Goal: Task Accomplishment & Management: Use online tool/utility

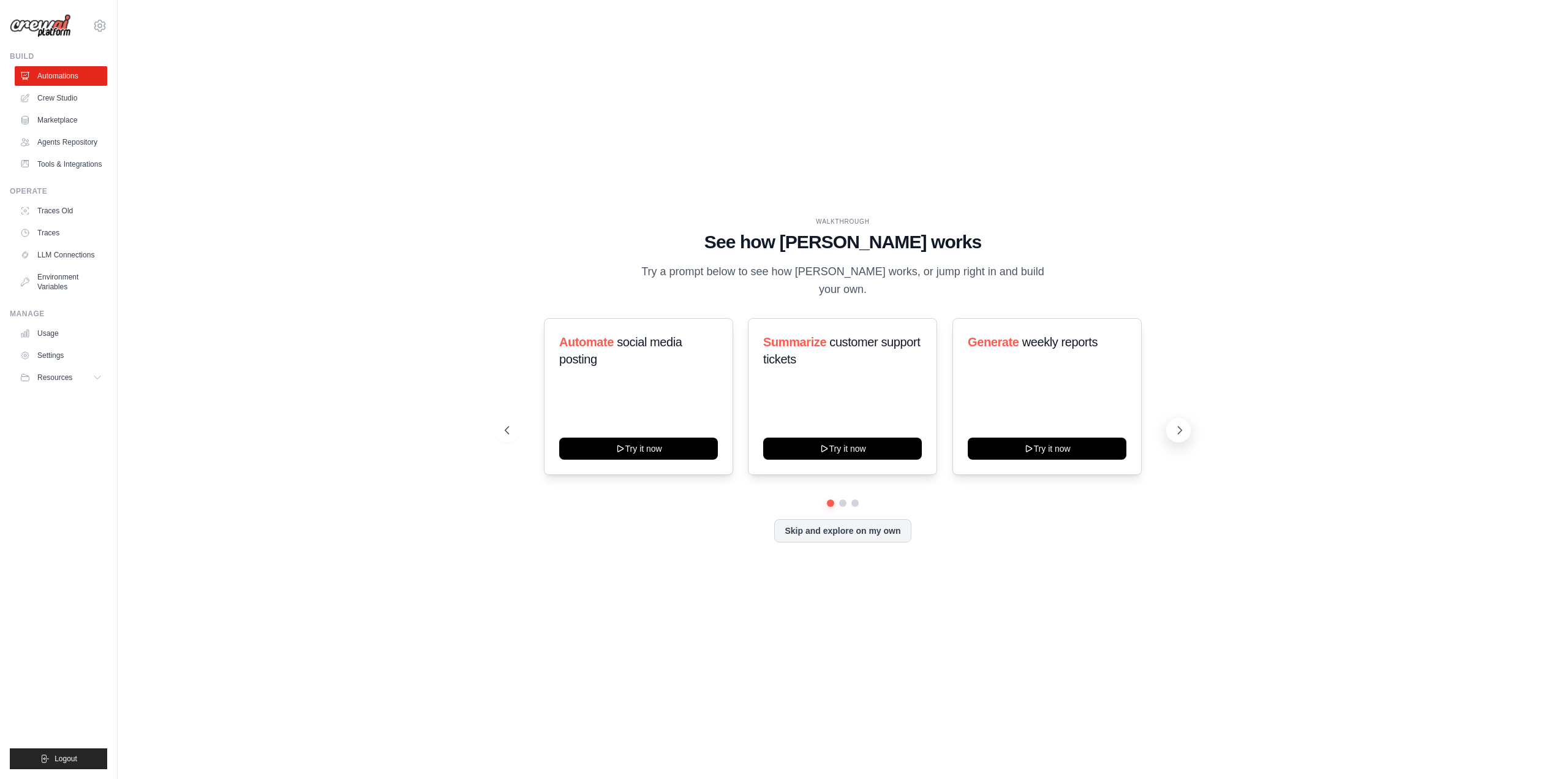
click at [1182, 428] on icon at bounding box center [1180, 430] width 12 height 12
click at [854, 535] on button "Skip and explore on my own" at bounding box center [842, 529] width 137 height 24
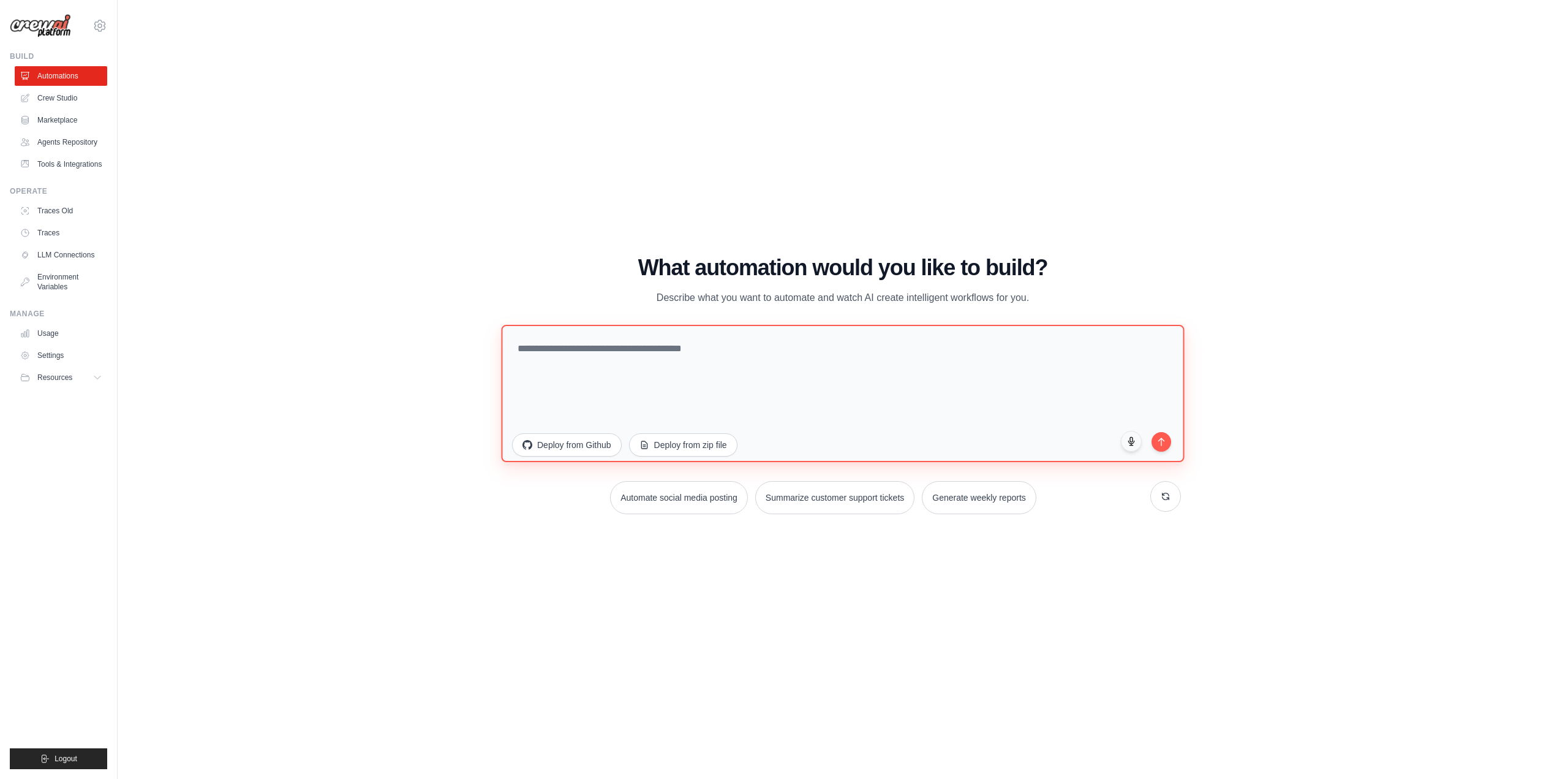
click at [750, 372] on textarea at bounding box center [842, 393] width 683 height 137
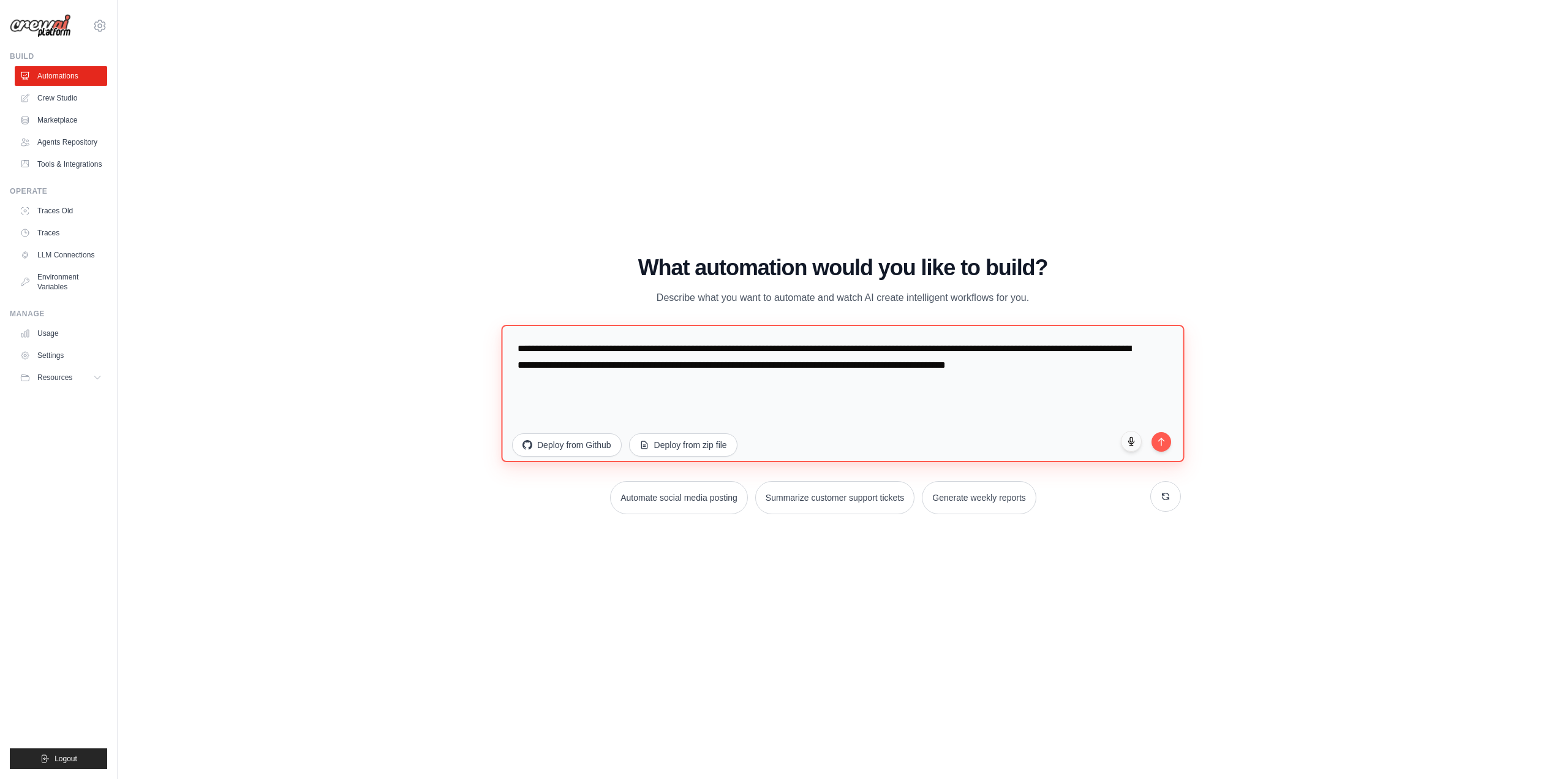
click at [946, 358] on textarea "**********" at bounding box center [842, 393] width 683 height 137
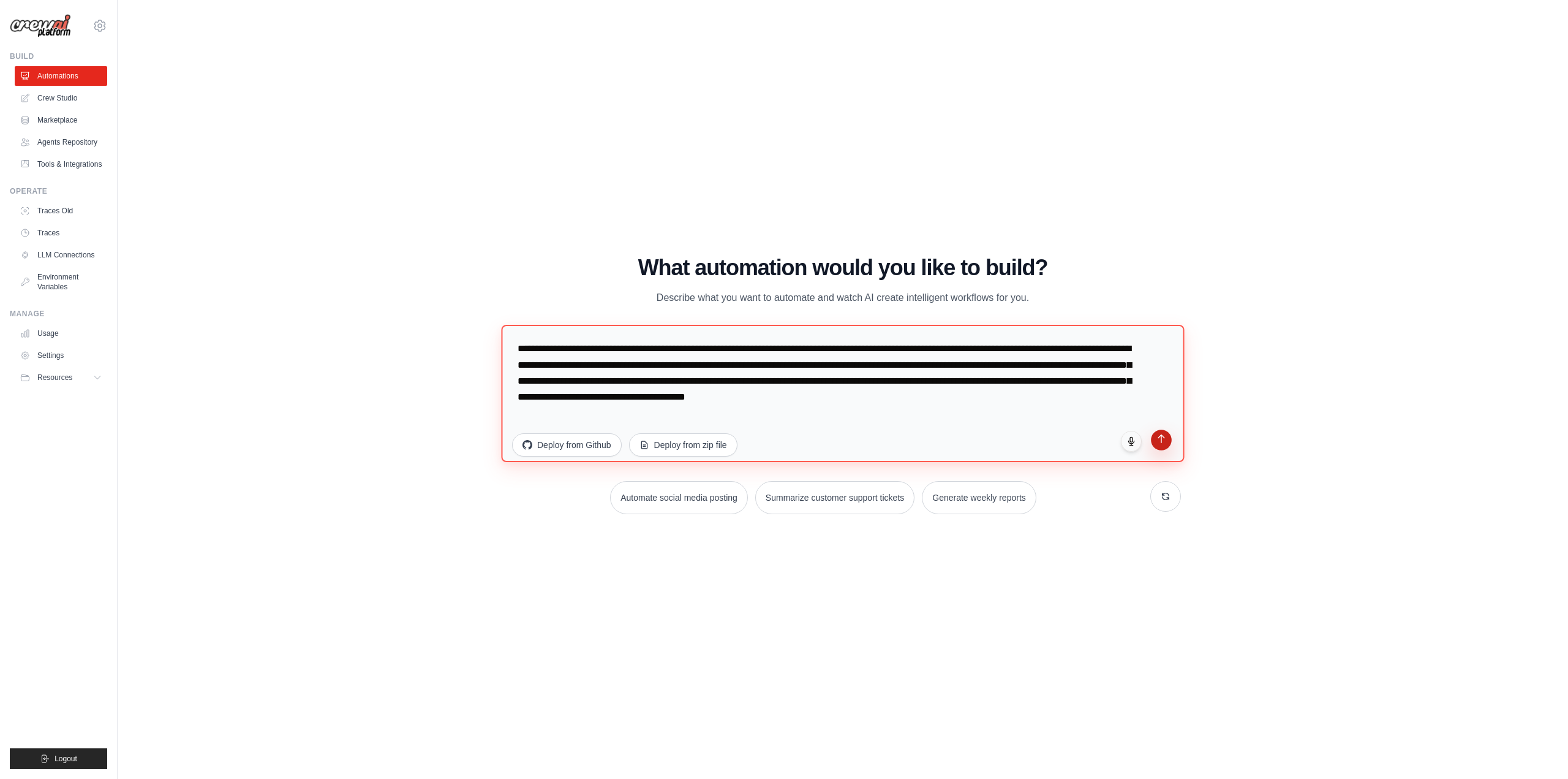
type textarea "**********"
click at [1162, 444] on icon "submit" at bounding box center [1161, 438] width 10 height 10
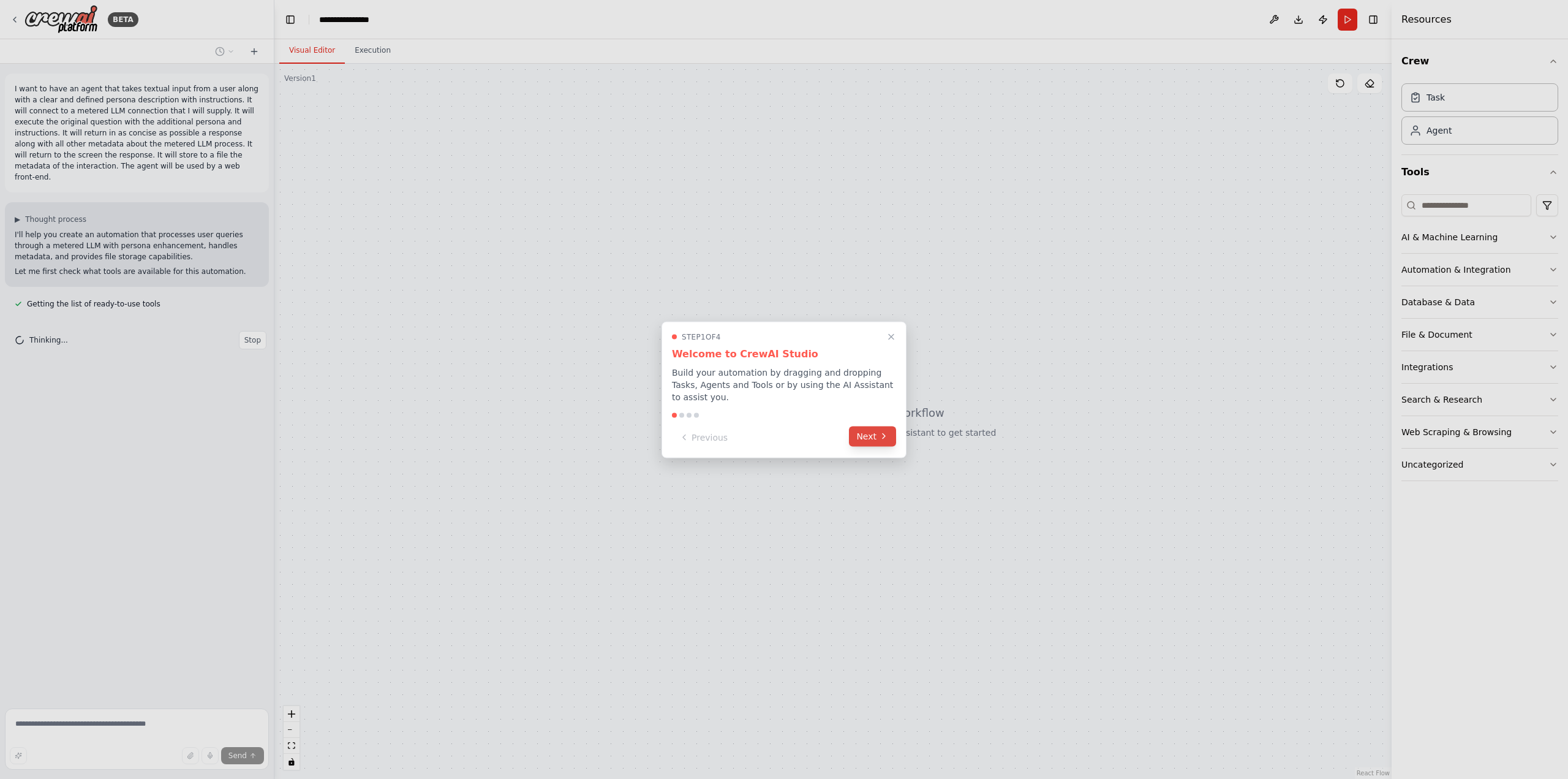
click at [874, 430] on button "Next" at bounding box center [872, 436] width 47 height 20
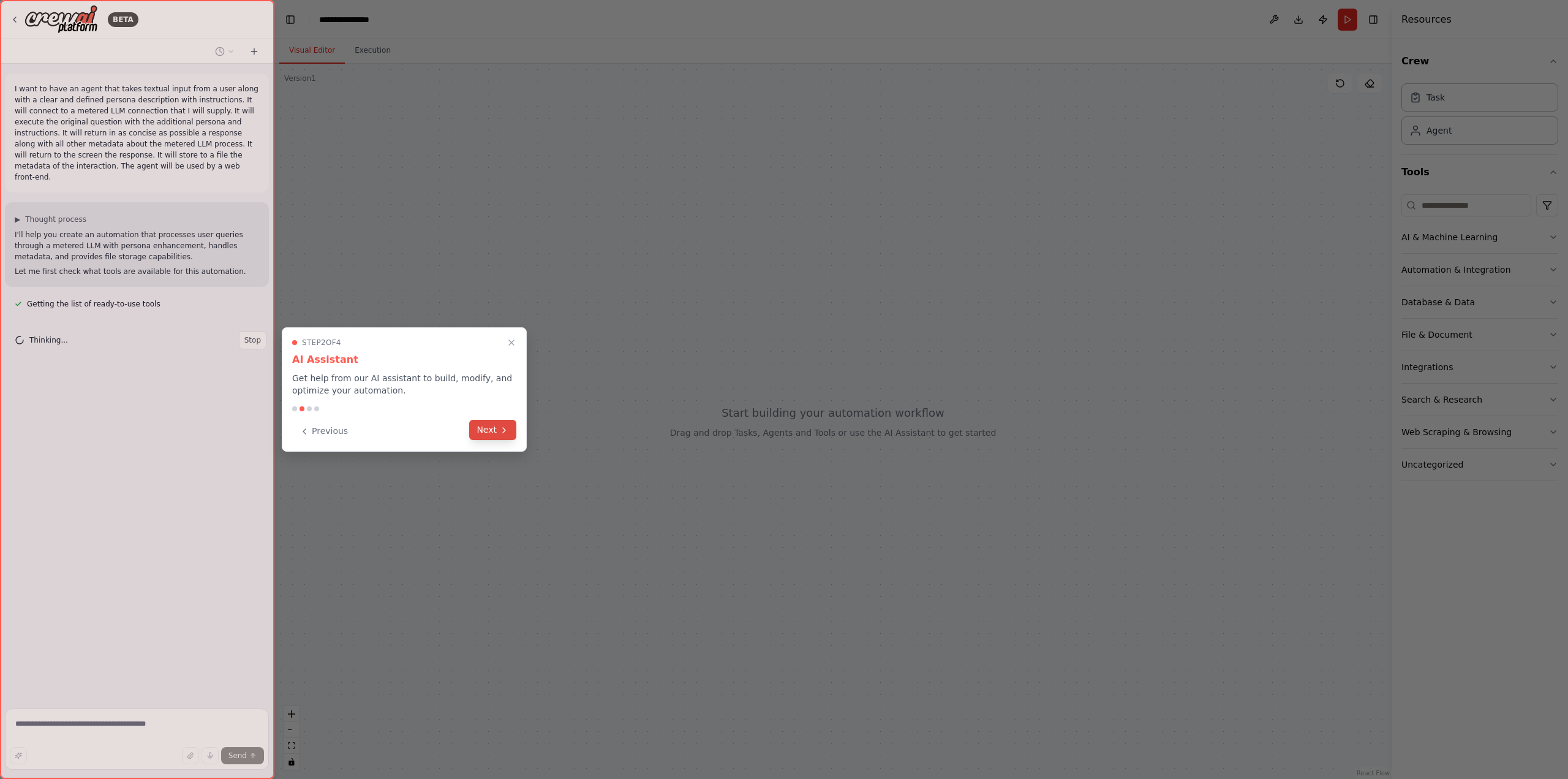
click at [486, 431] on button "Next" at bounding box center [493, 430] width 47 height 20
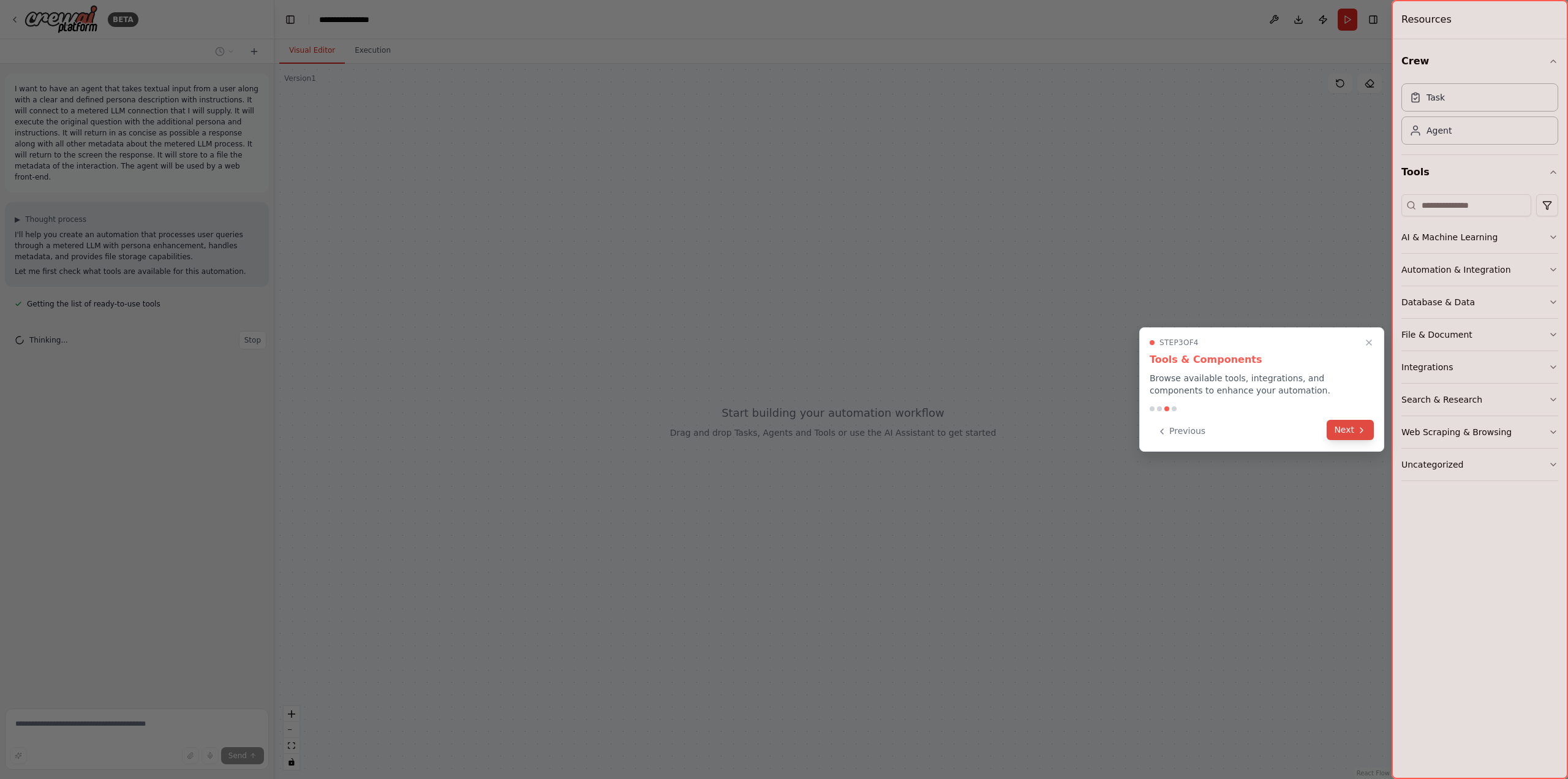
click at [1350, 433] on button "Next" at bounding box center [1350, 430] width 47 height 20
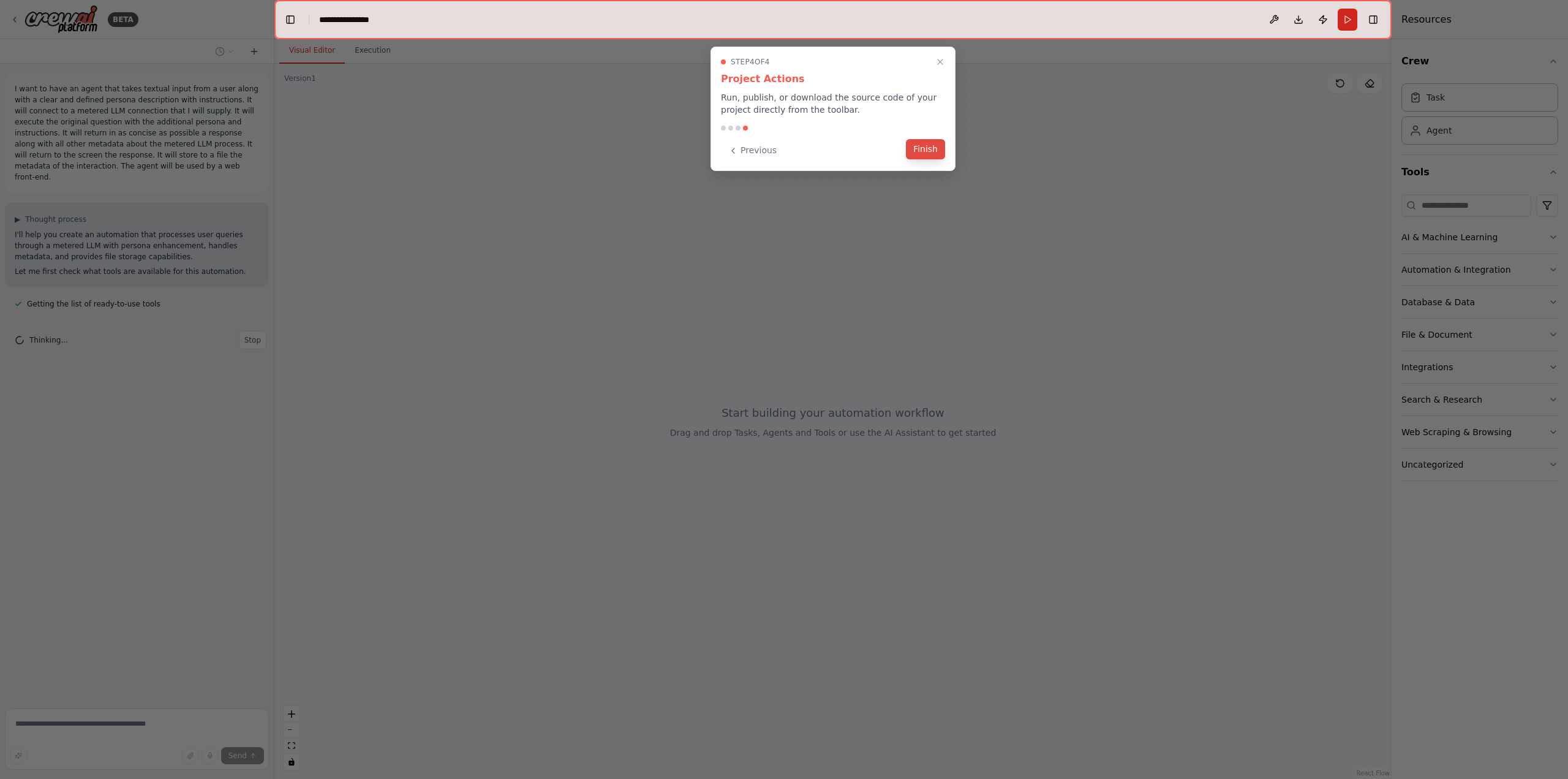
click at [927, 149] on button "Finish" at bounding box center [925, 149] width 39 height 20
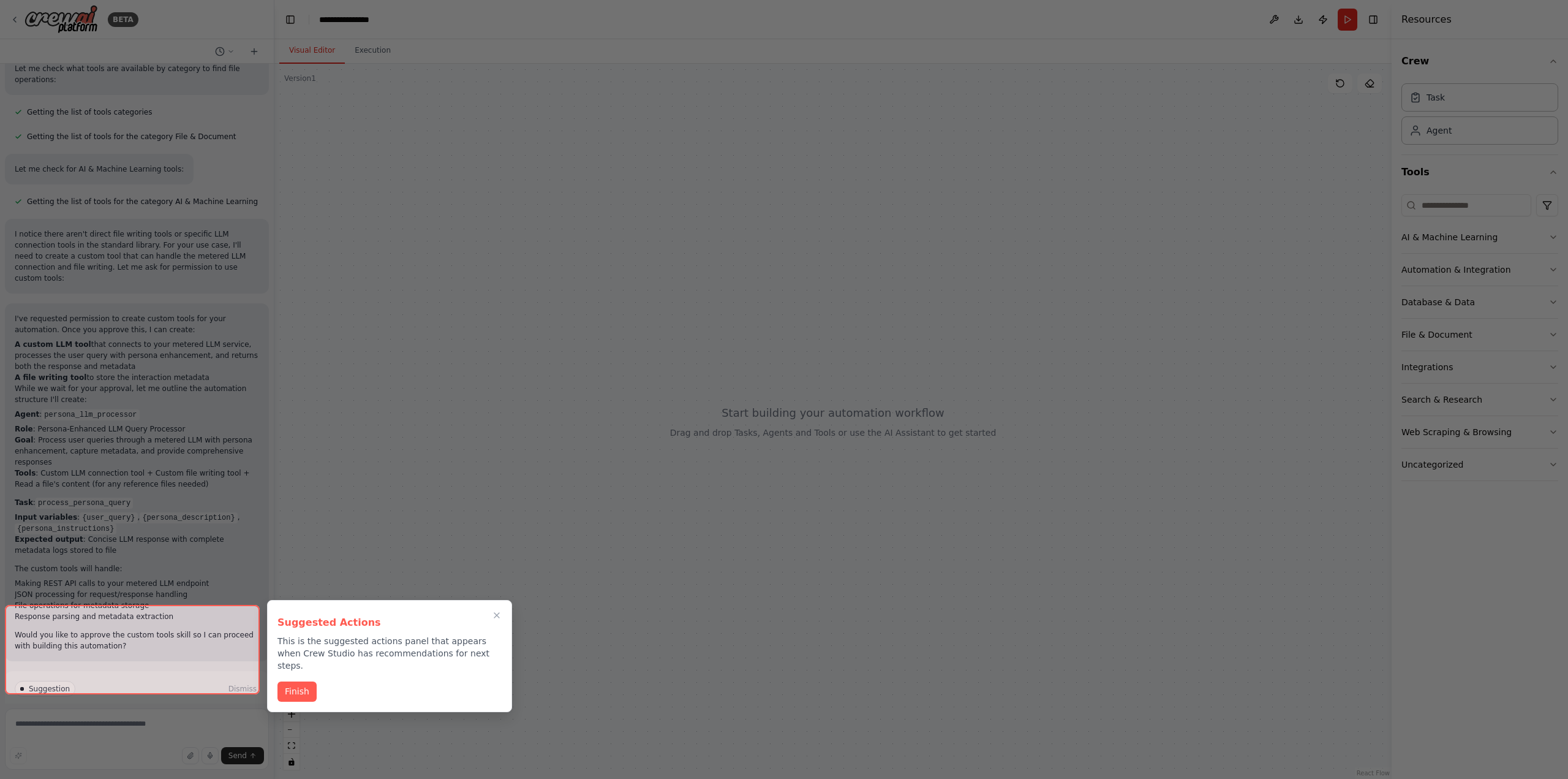
scroll to position [379, 0]
click at [300, 680] on button "Finish" at bounding box center [297, 690] width 39 height 20
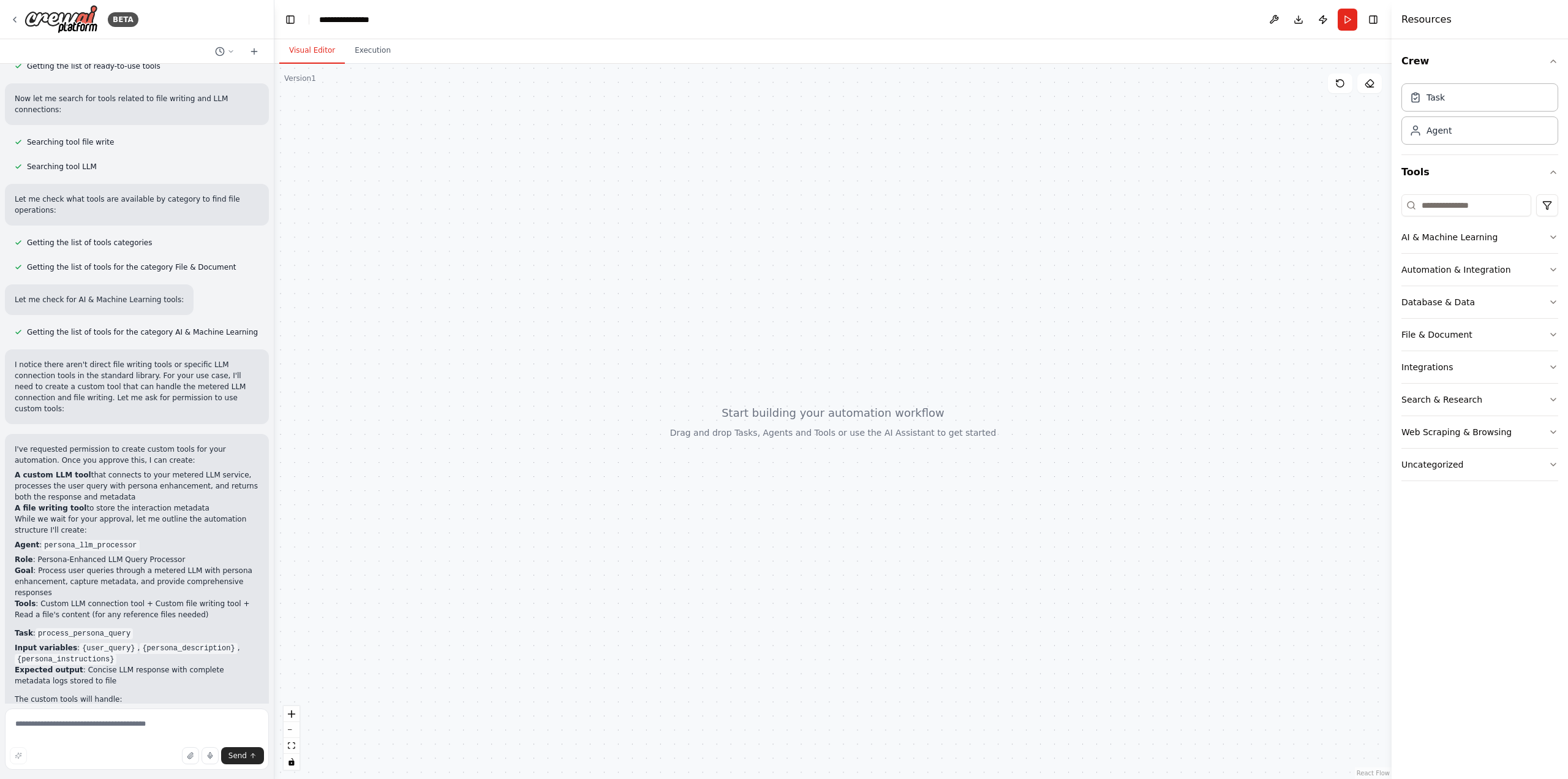
scroll to position [195, 0]
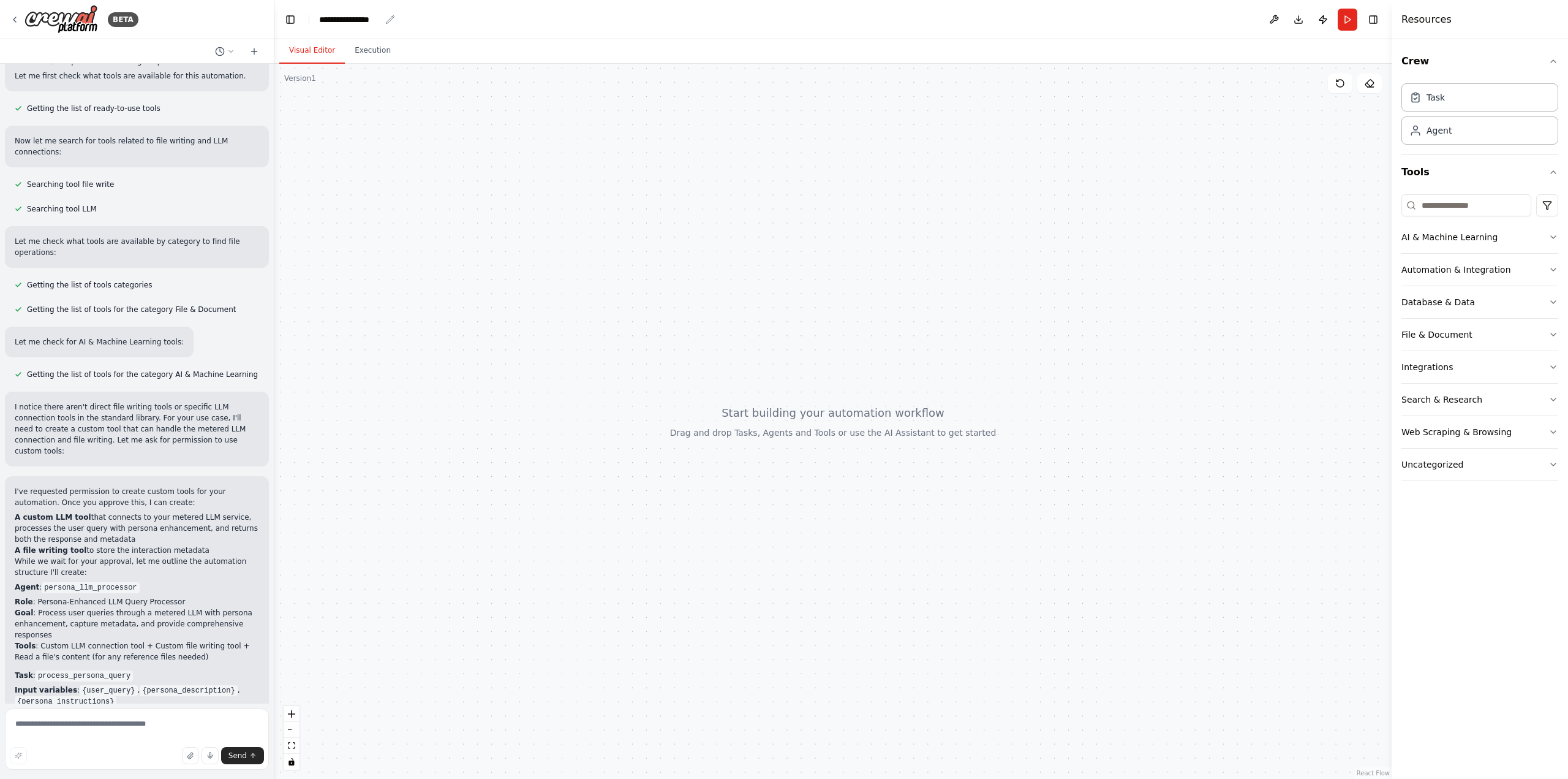
click at [391, 18] on icon "breadcrumb" at bounding box center [390, 20] width 10 height 10
click at [371, 18] on div "**********" at bounding box center [349, 20] width 61 height 12
click at [371, 18] on div "**********" at bounding box center [365, 20] width 92 height 12
click at [384, 23] on div "**********" at bounding box center [365, 20] width 92 height 12
click at [383, 116] on div at bounding box center [833, 421] width 1117 height 715
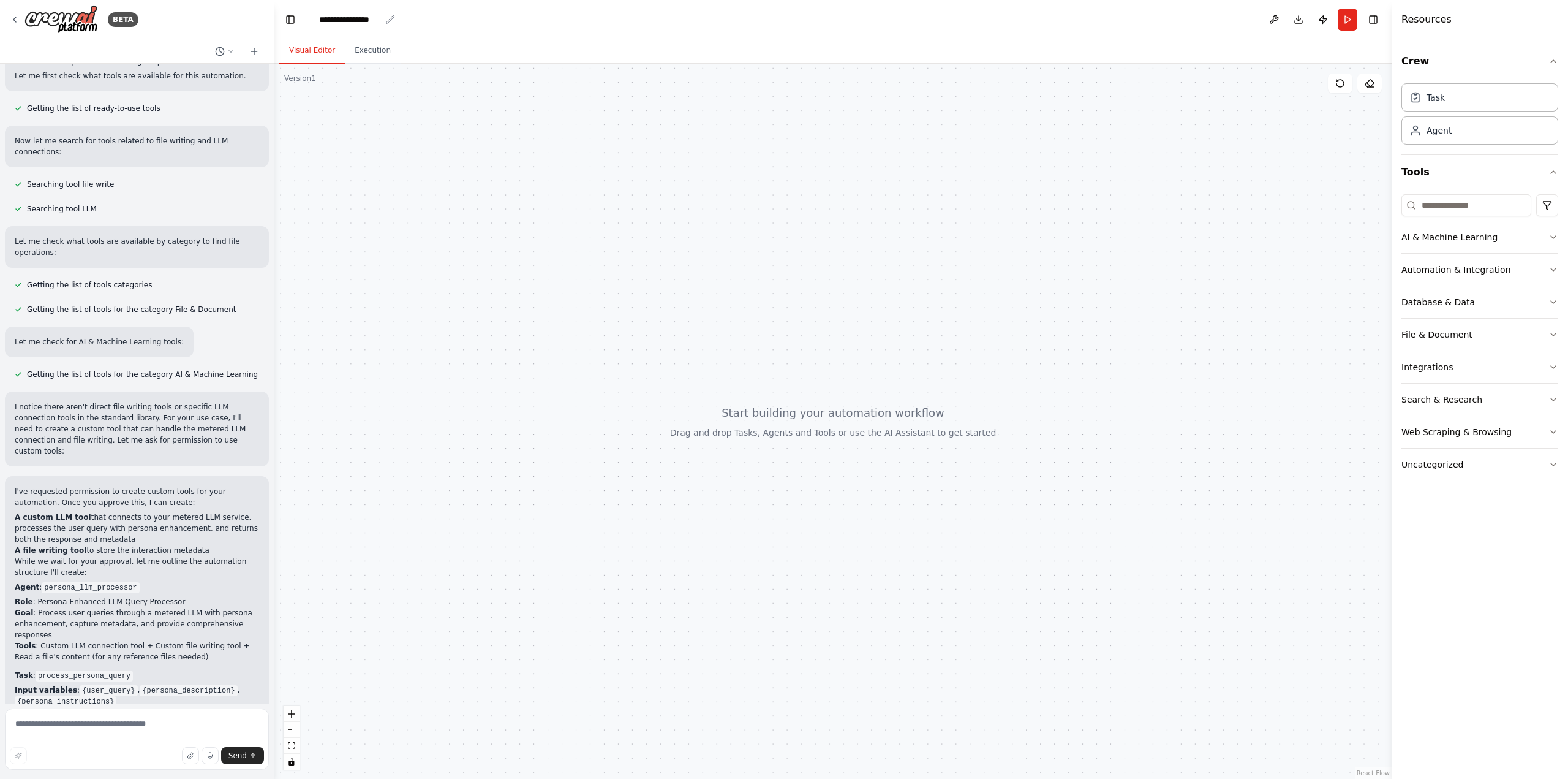
click at [367, 18] on div "**********" at bounding box center [349, 20] width 61 height 12
click at [384, 99] on div at bounding box center [833, 421] width 1117 height 715
click at [388, 20] on icon "breadcrumb" at bounding box center [390, 20] width 8 height 8
click at [369, 19] on div "**********" at bounding box center [349, 20] width 61 height 12
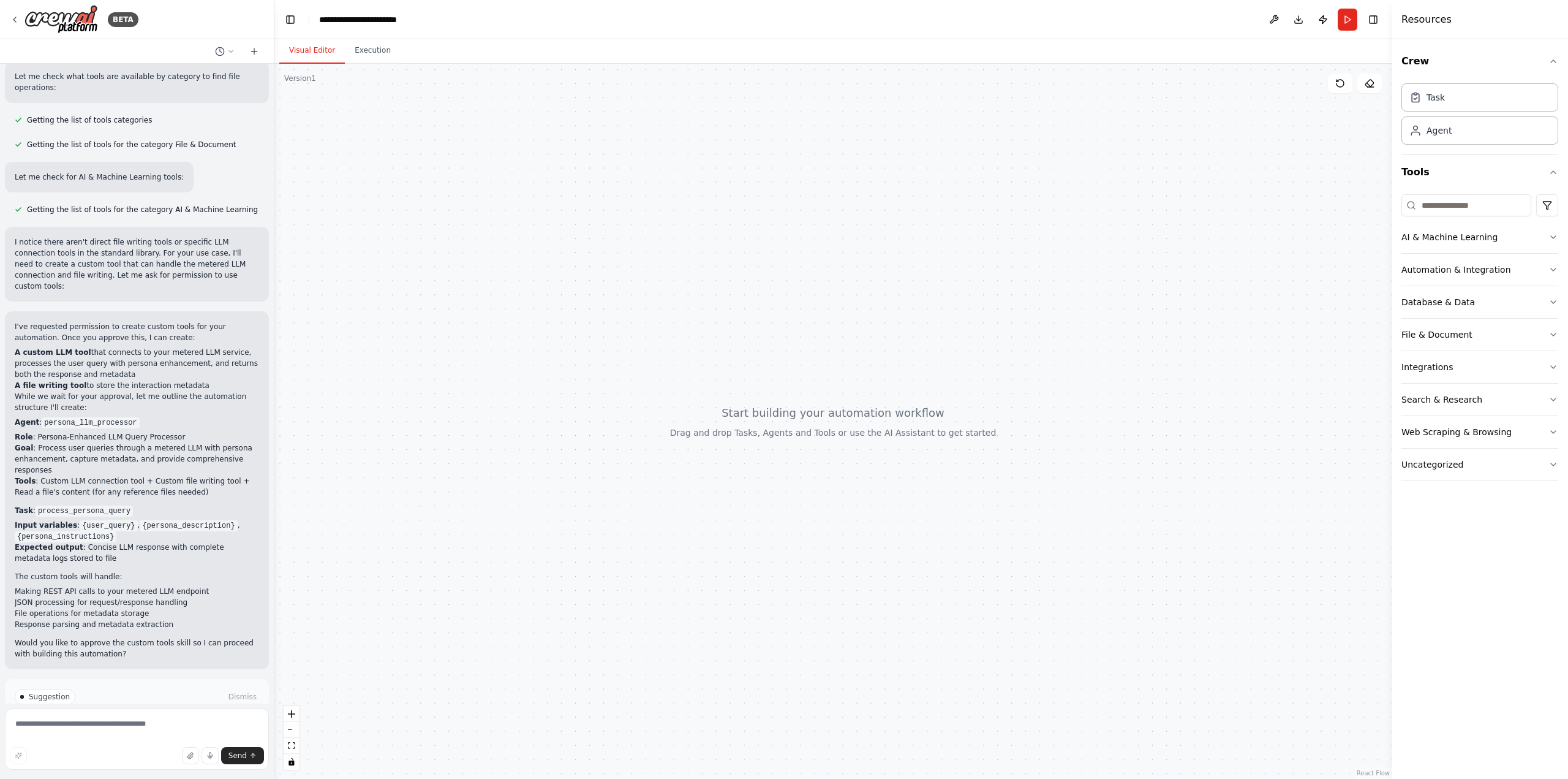
scroll to position [379, 0]
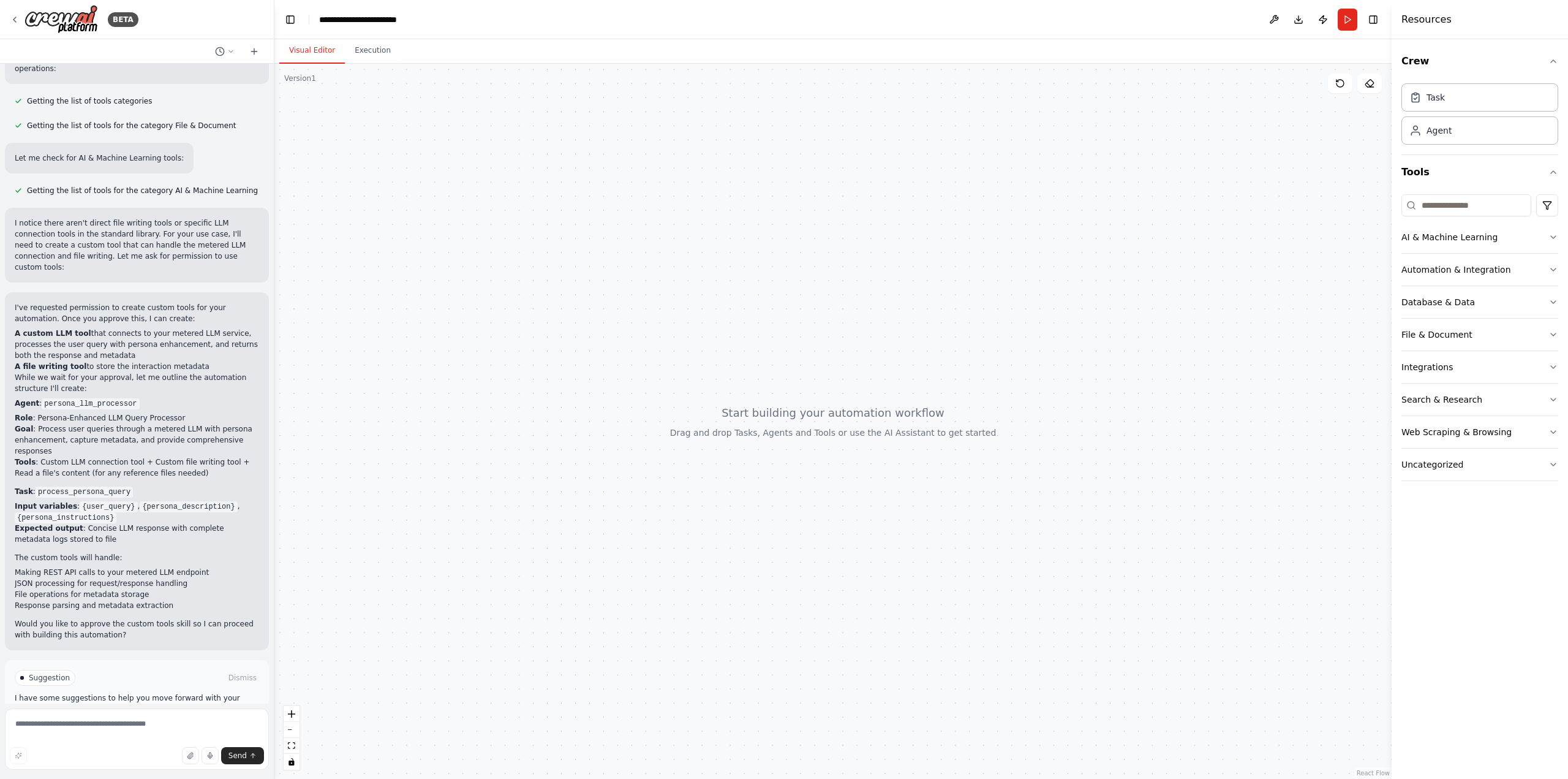
click at [26, 670] on div "Suggestion" at bounding box center [45, 678] width 61 height 16
click at [94, 721] on textarea at bounding box center [137, 739] width 264 height 61
type textarea "*"
type textarea "**********"
click at [239, 759] on span "Send" at bounding box center [237, 755] width 18 height 10
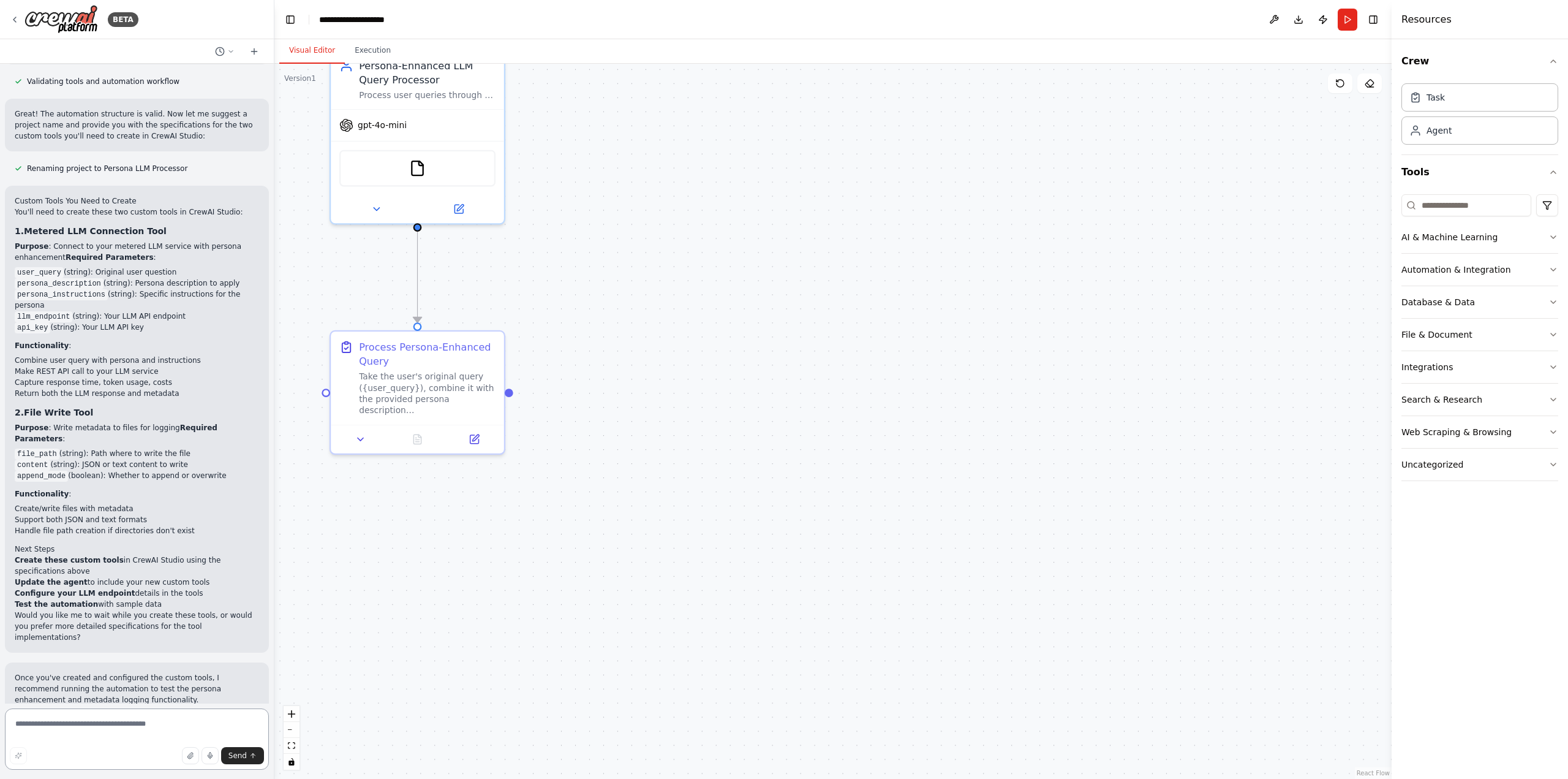
scroll to position [1410, 0]
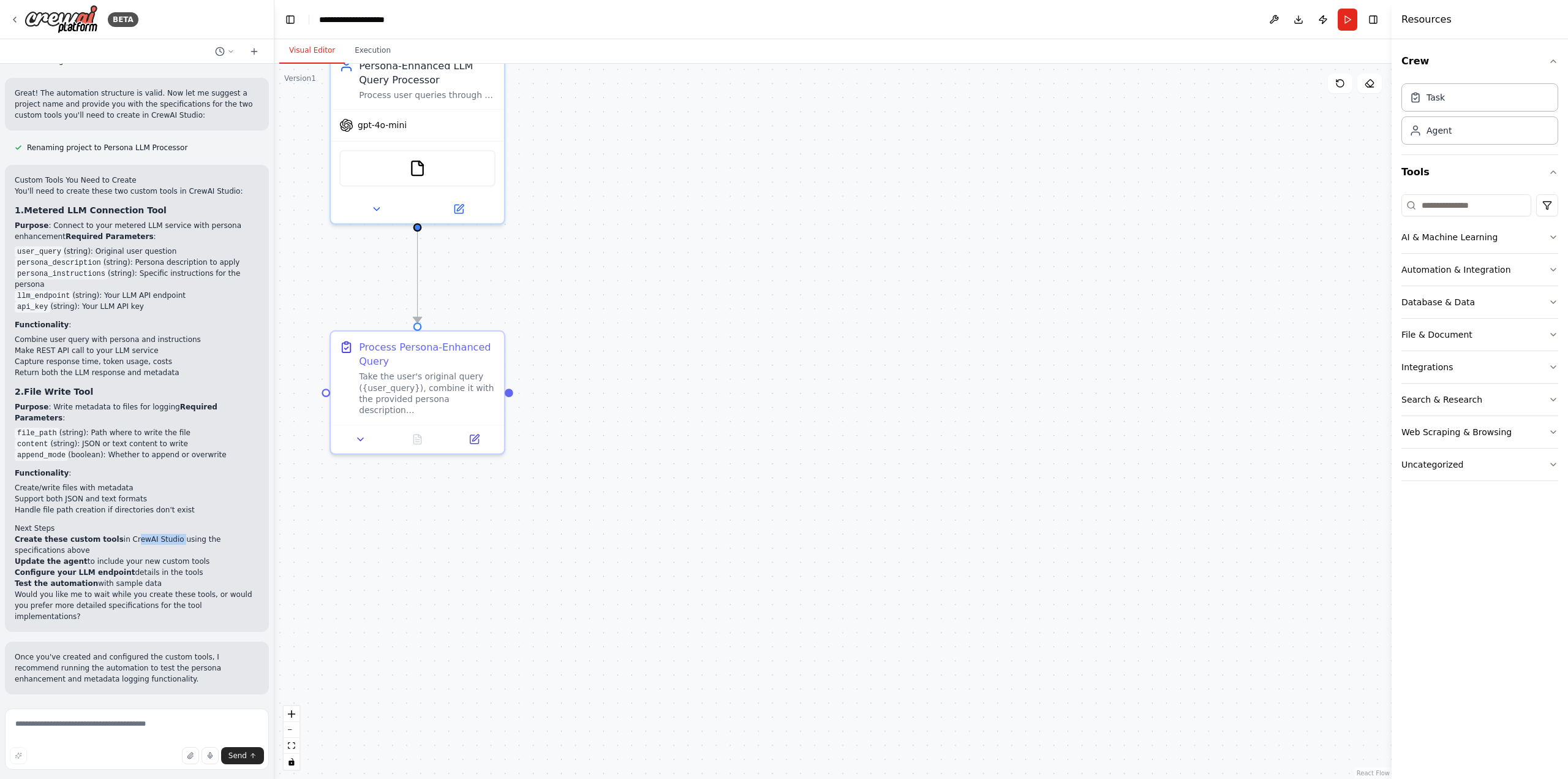
drag, startPoint x: 116, startPoint y: 451, endPoint x: 157, endPoint y: 453, distance: 41.0
click at [157, 534] on li "Create these custom tools in CrewAI Studio using the specifications above" at bounding box center [137, 545] width 244 height 22
click at [201, 522] on h2 "Next Steps" at bounding box center [137, 528] width 244 height 11
click at [137, 724] on textarea at bounding box center [137, 739] width 264 height 61
type textarea "*"
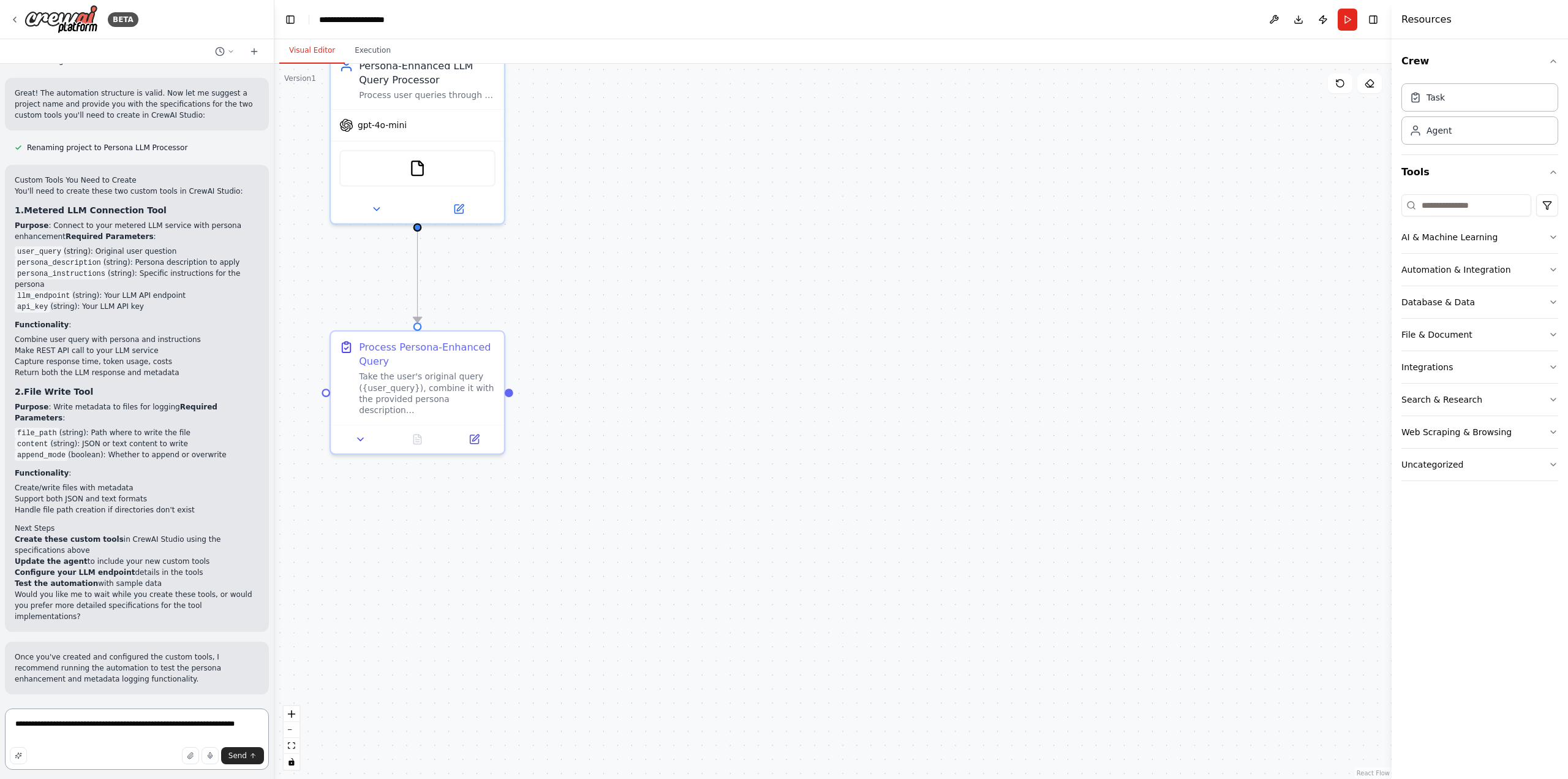
type textarea "**********"
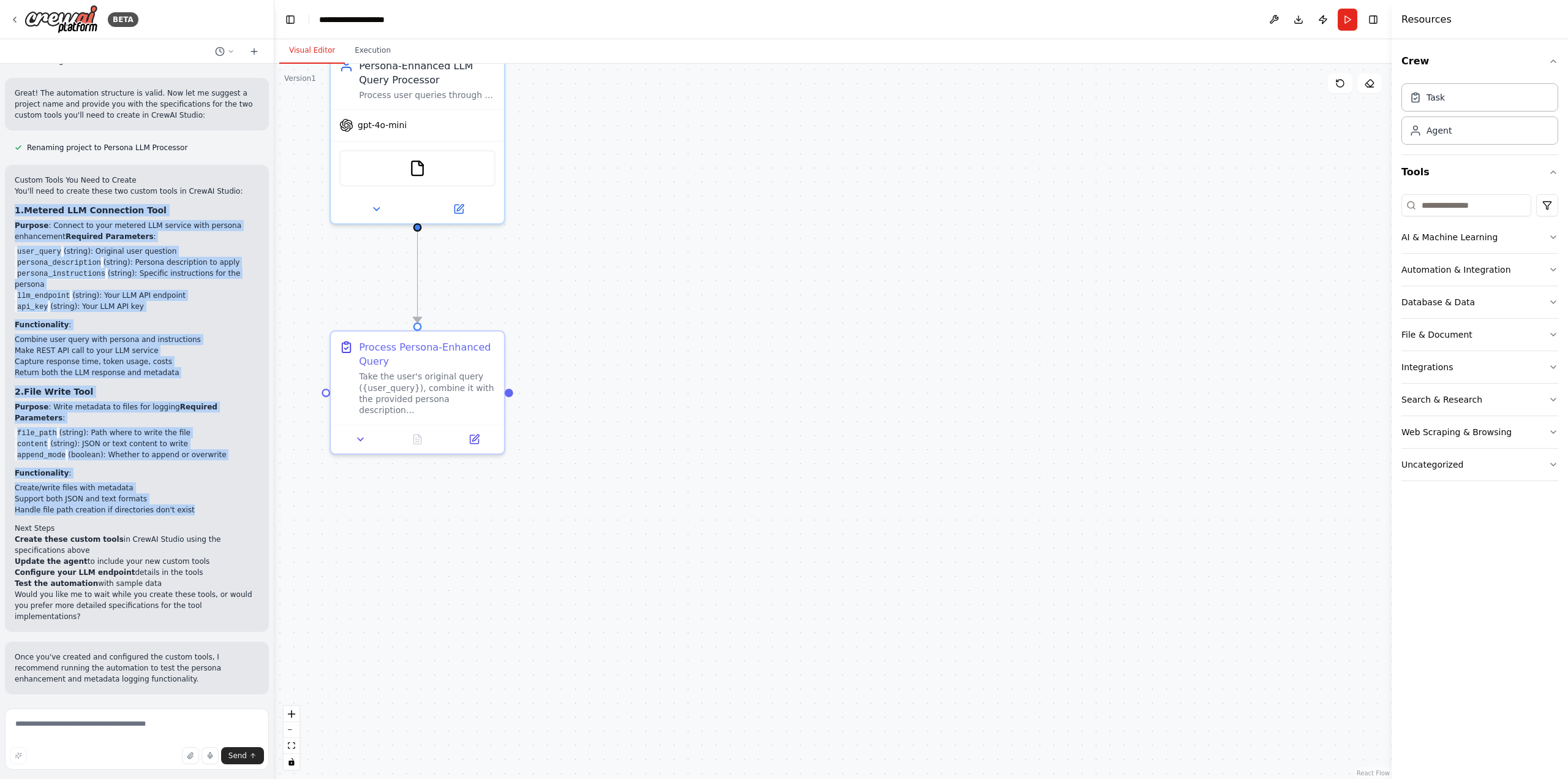
drag, startPoint x: 14, startPoint y: 144, endPoint x: 215, endPoint y: 419, distance: 340.6
click at [215, 419] on div "Custom Tools You Need to Create You'll need to create these two custom tools in…" at bounding box center [137, 398] width 264 height 467
copy div "1. Metered LLM Connection Tool Purpose : Connect to your metered LLM service wi…"
click at [14, 20] on icon at bounding box center [15, 20] width 10 height 10
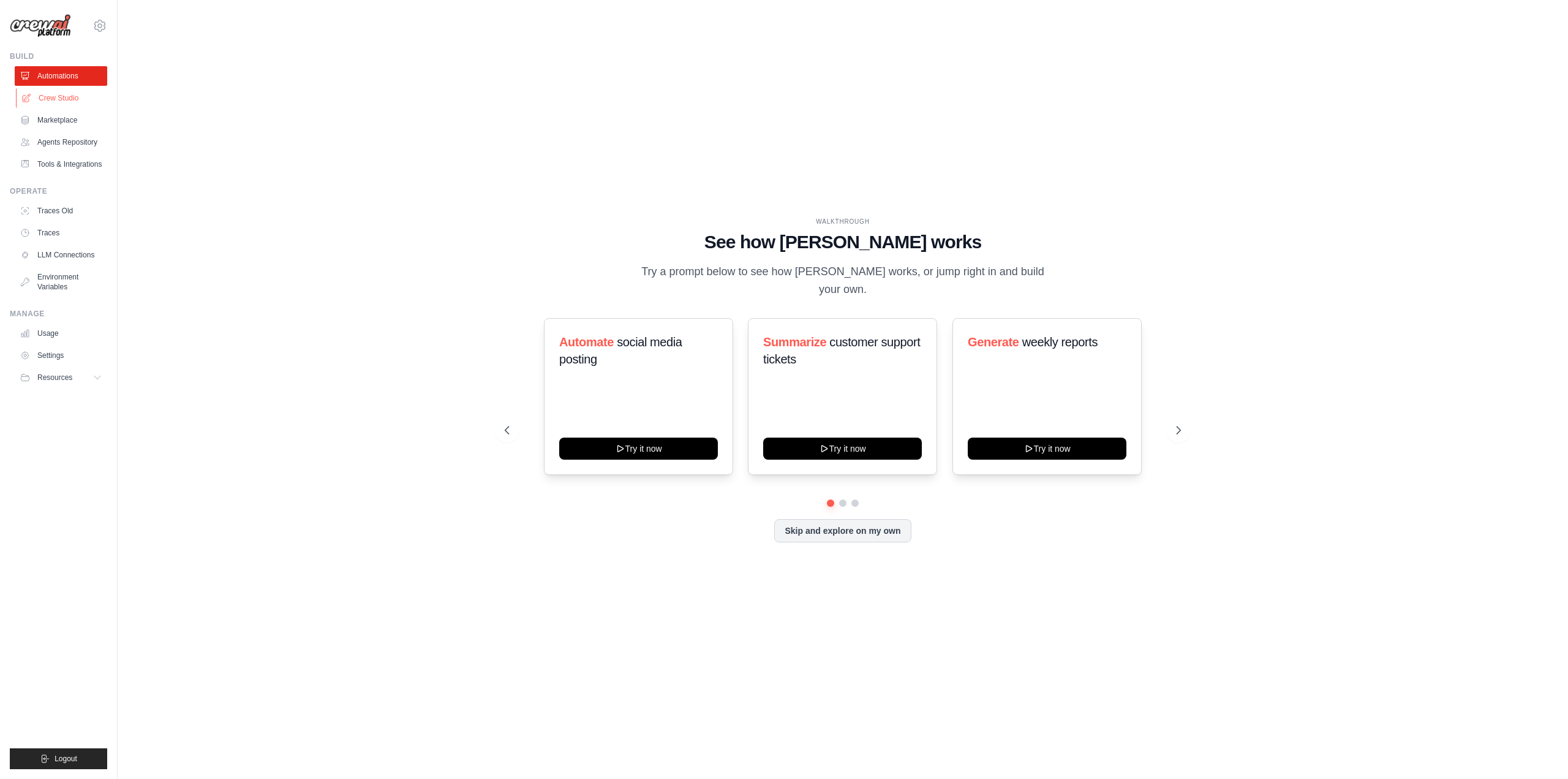
click at [63, 100] on link "Crew Studio" at bounding box center [62, 98] width 92 height 20
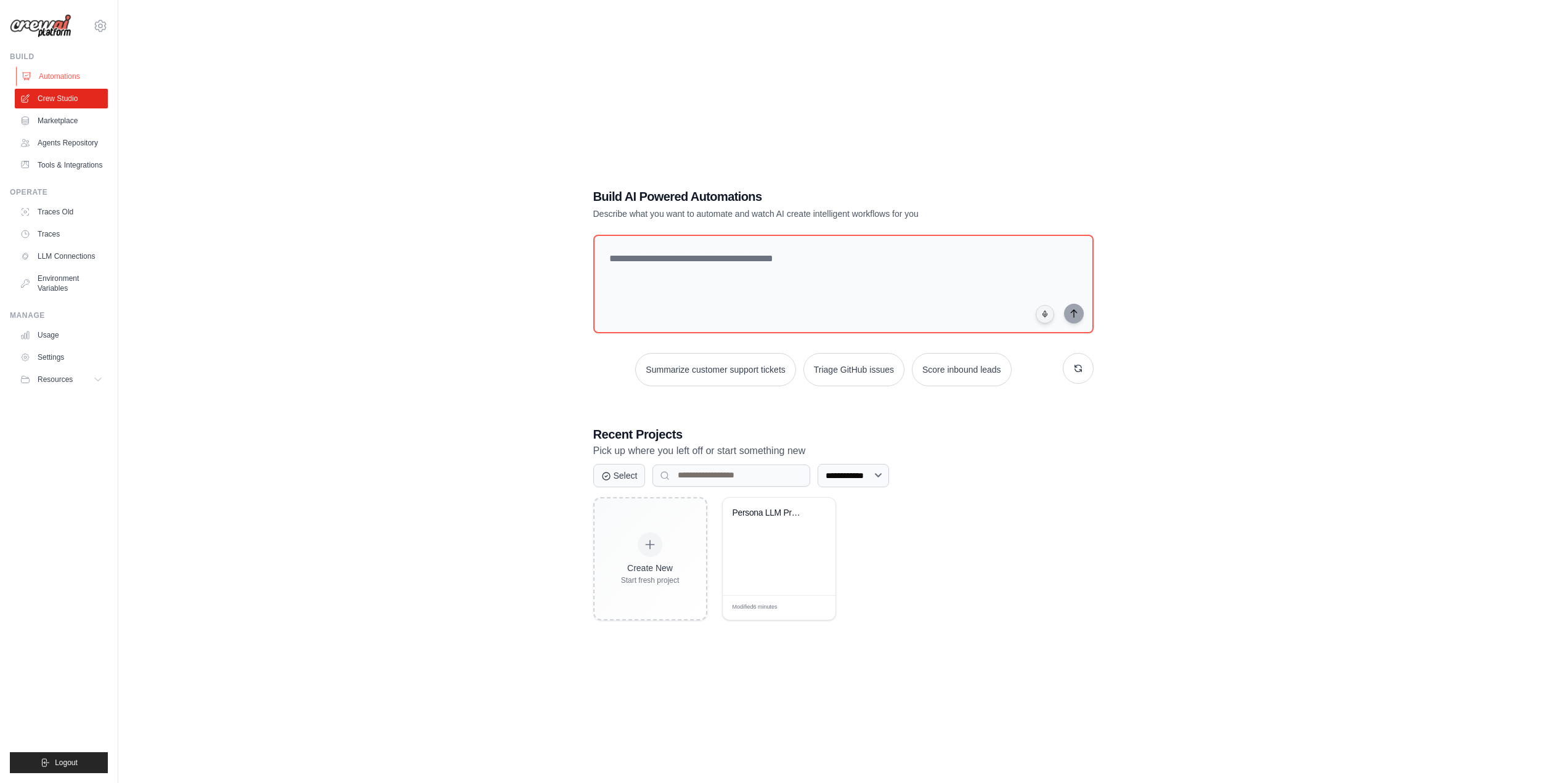
click at [74, 77] on link "Automations" at bounding box center [62, 76] width 93 height 20
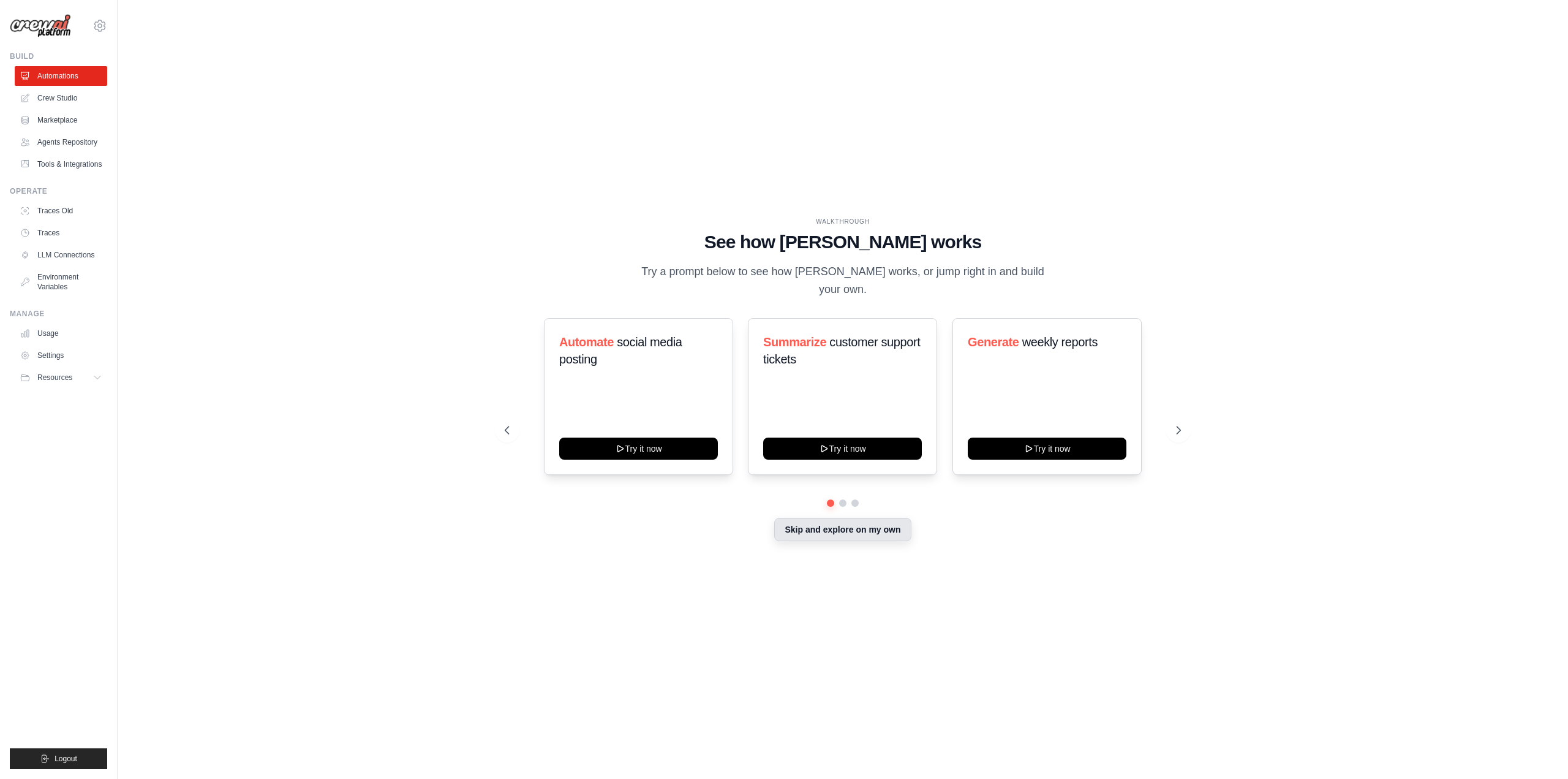
click at [840, 535] on button "Skip and explore on my own" at bounding box center [842, 529] width 137 height 24
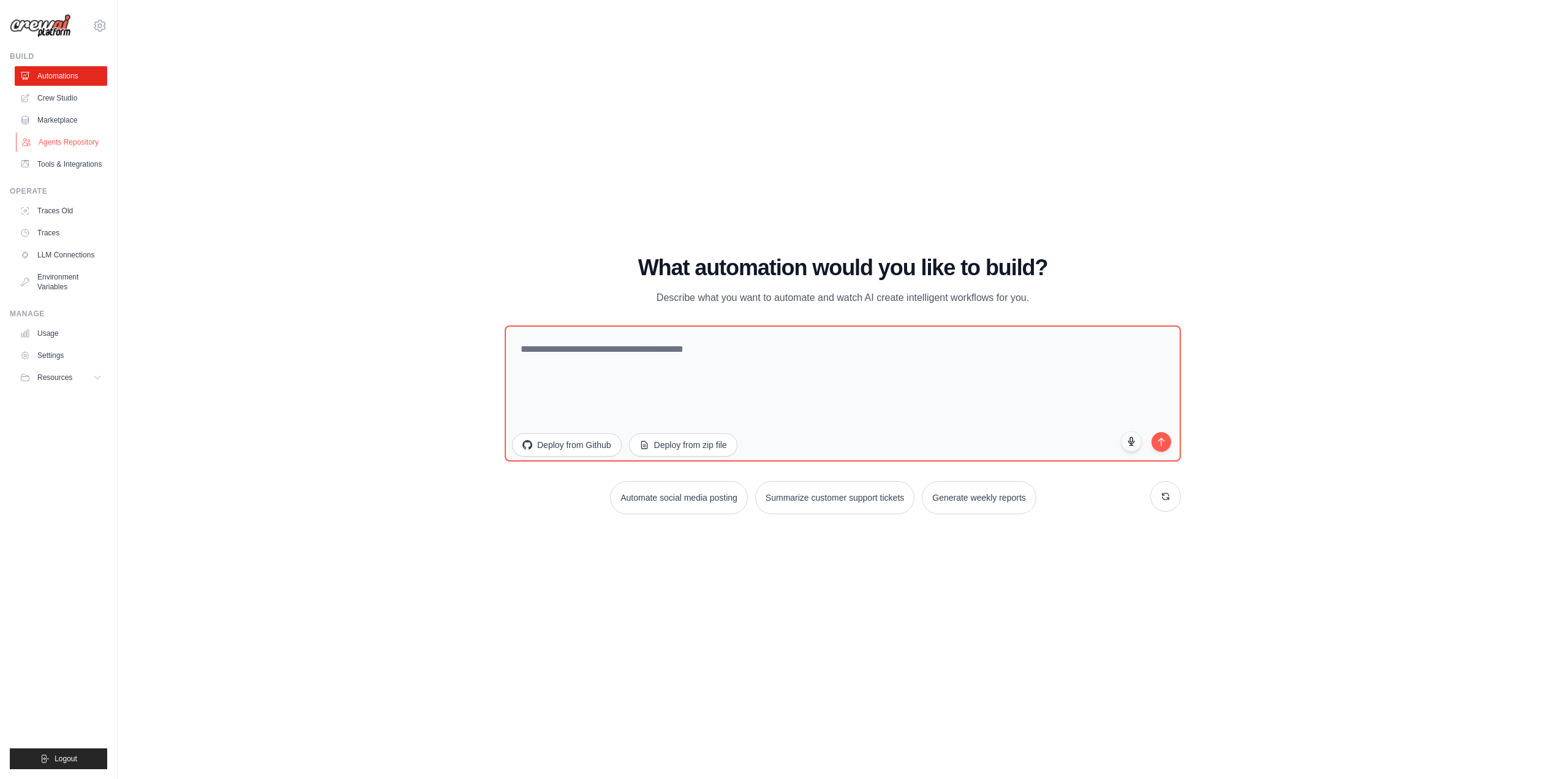
click at [71, 152] on link "Agents Repository" at bounding box center [62, 142] width 92 height 20
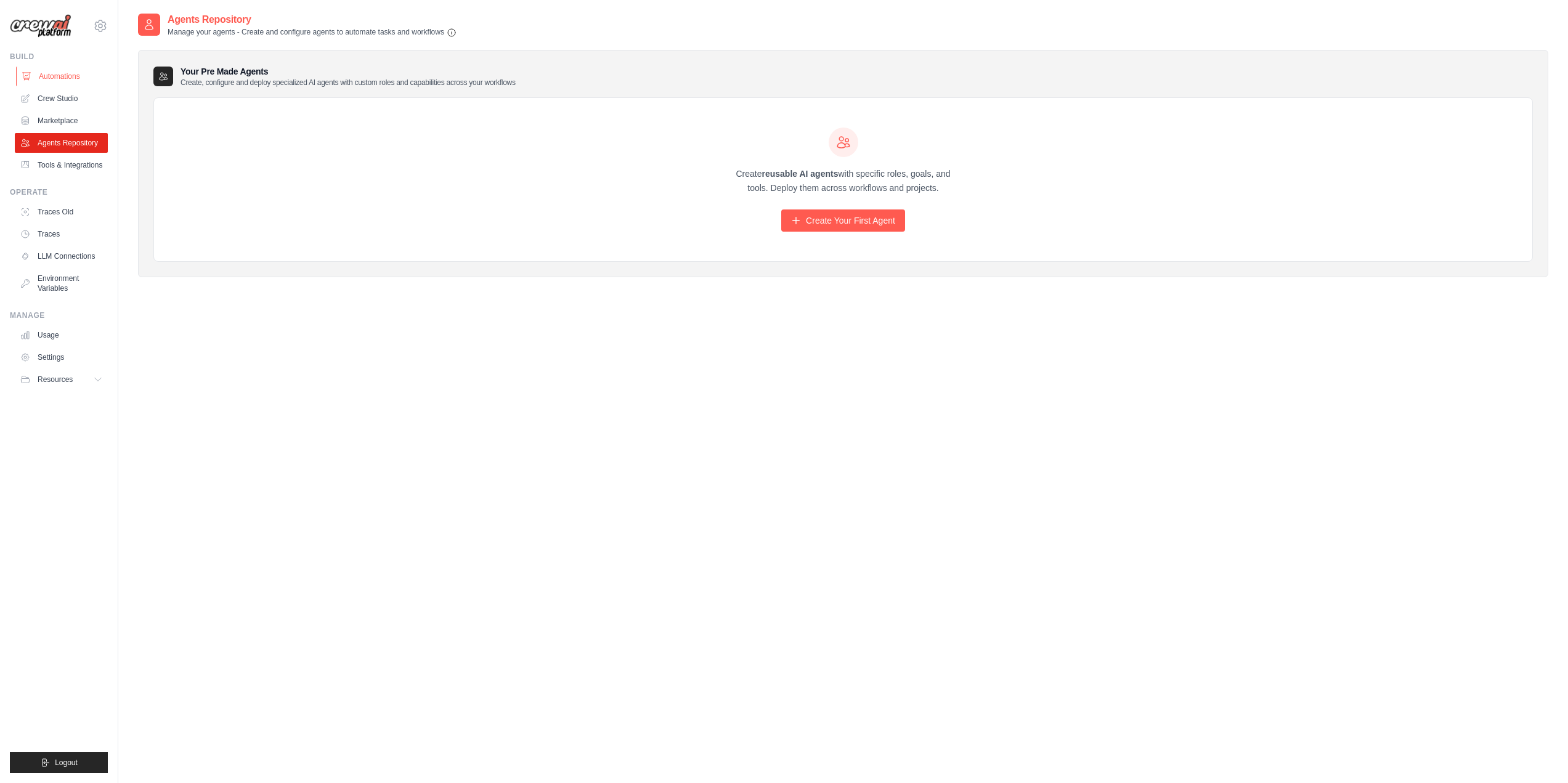
click at [67, 75] on link "Automations" at bounding box center [62, 76] width 93 height 20
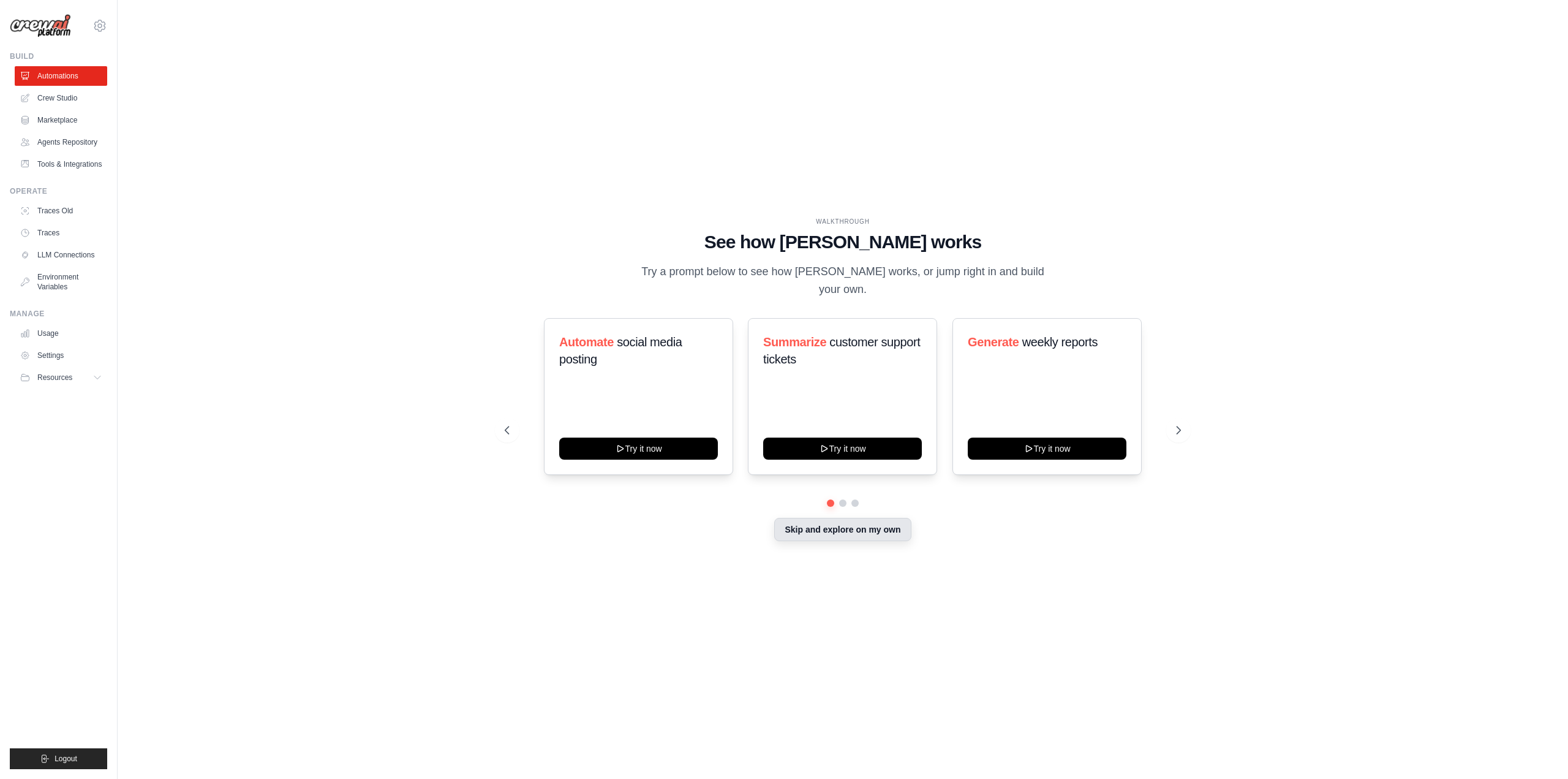
click at [847, 535] on button "Skip and explore on my own" at bounding box center [842, 529] width 137 height 24
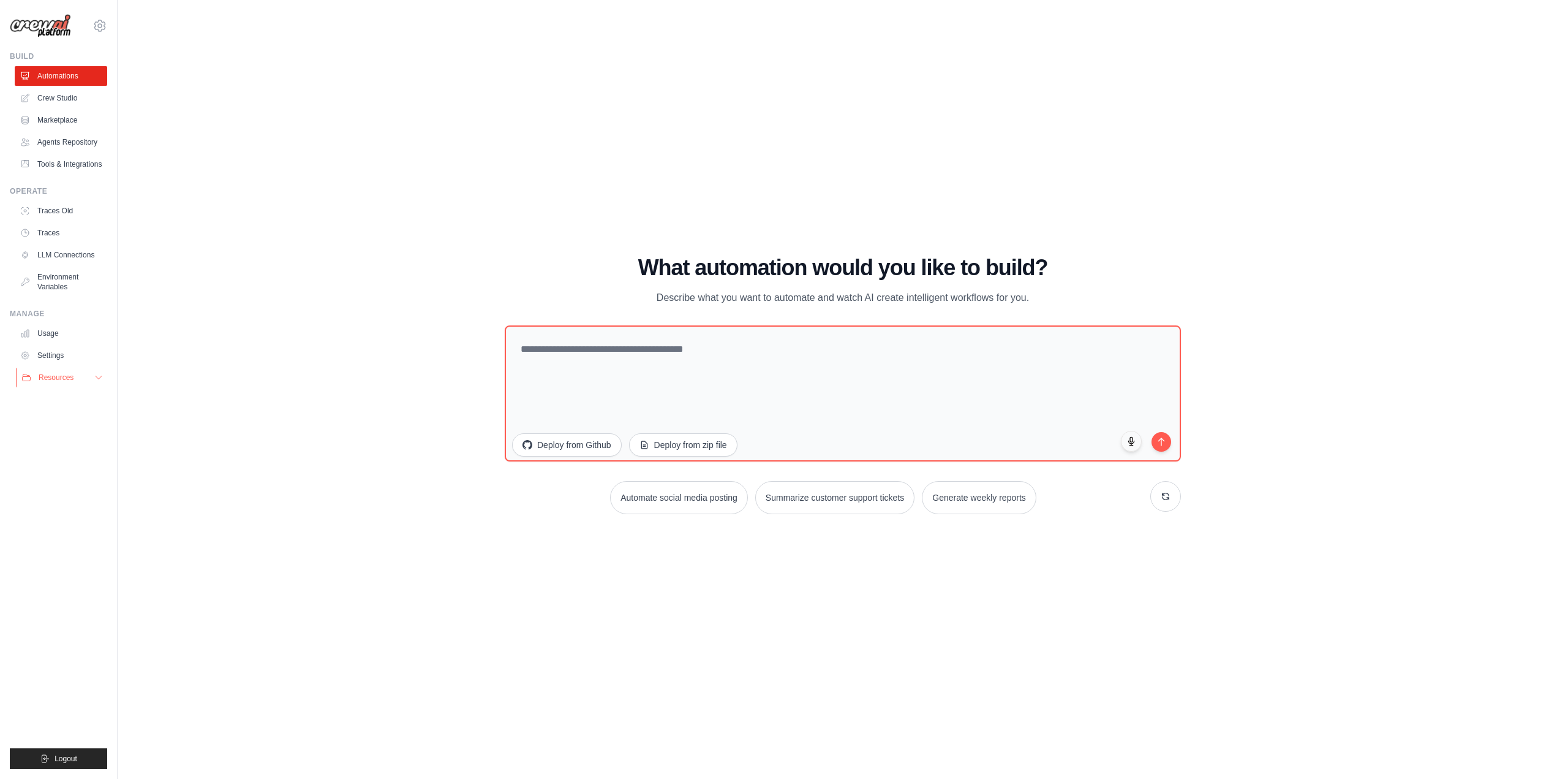
click at [97, 382] on icon at bounding box center [98, 377] width 10 height 10
click at [59, 265] on link "LLM Connections" at bounding box center [62, 255] width 92 height 20
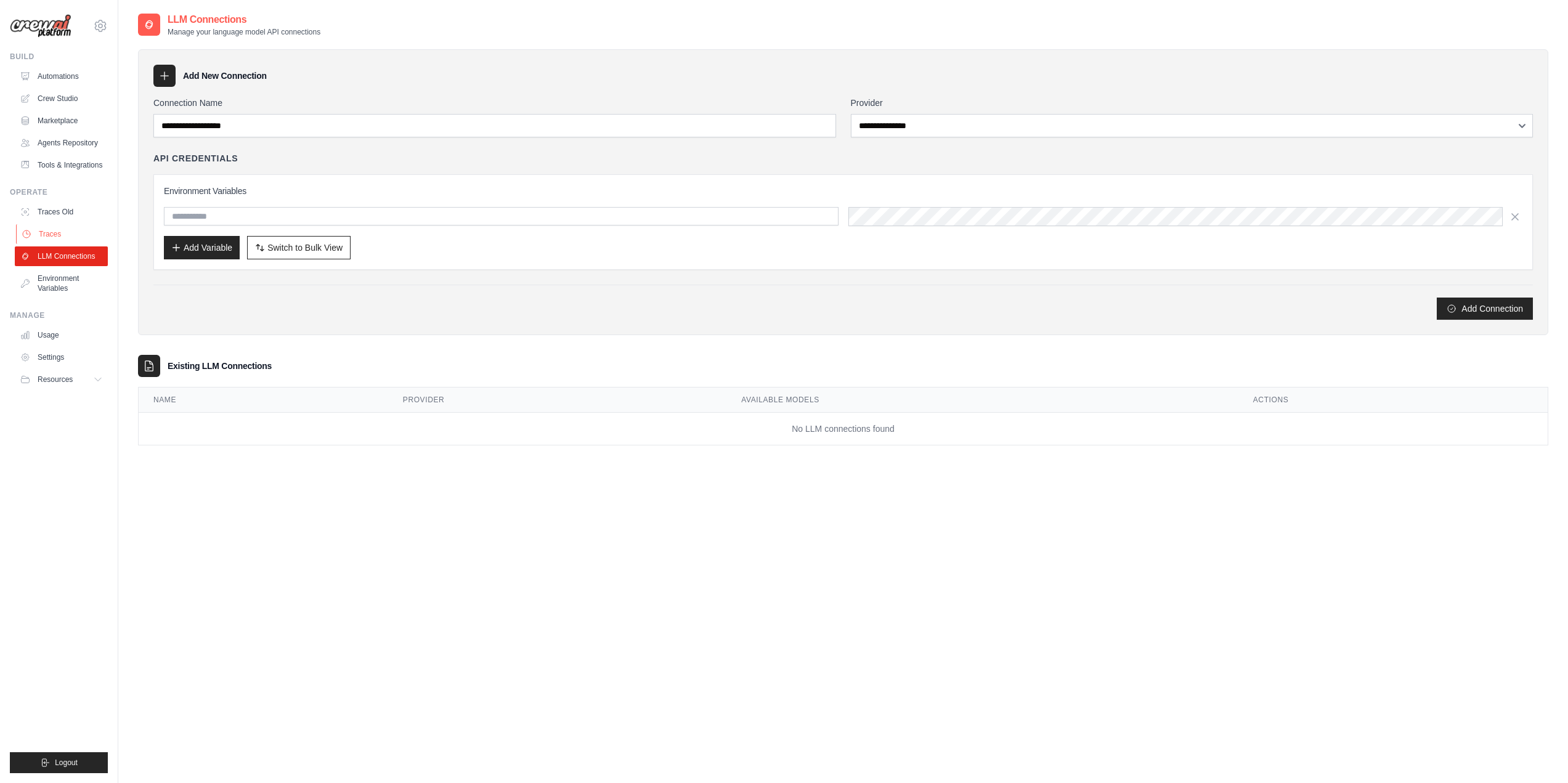
click at [51, 244] on link "Traces" at bounding box center [62, 233] width 93 height 20
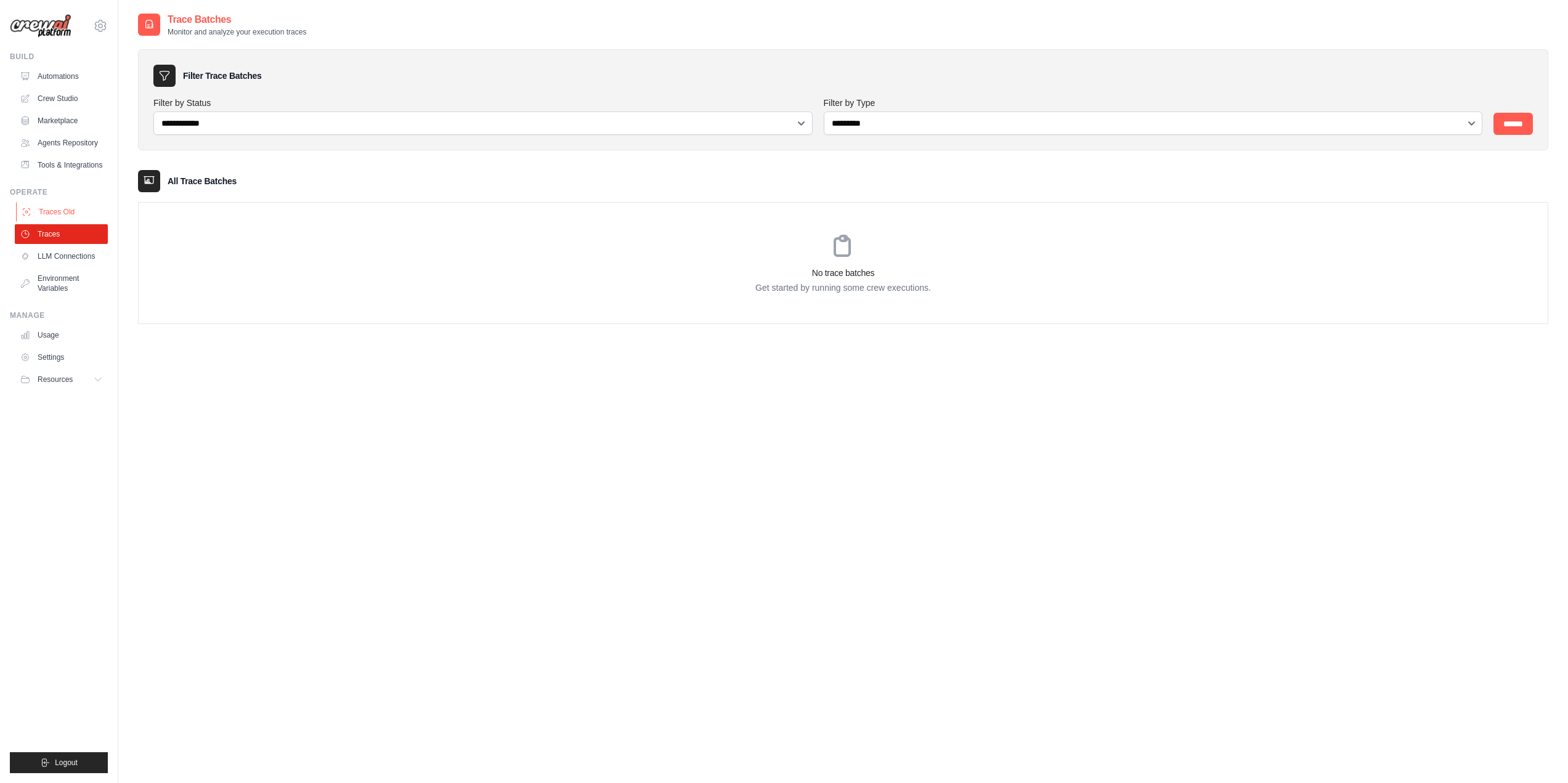
click at [47, 222] on link "Traces Old" at bounding box center [62, 212] width 93 height 20
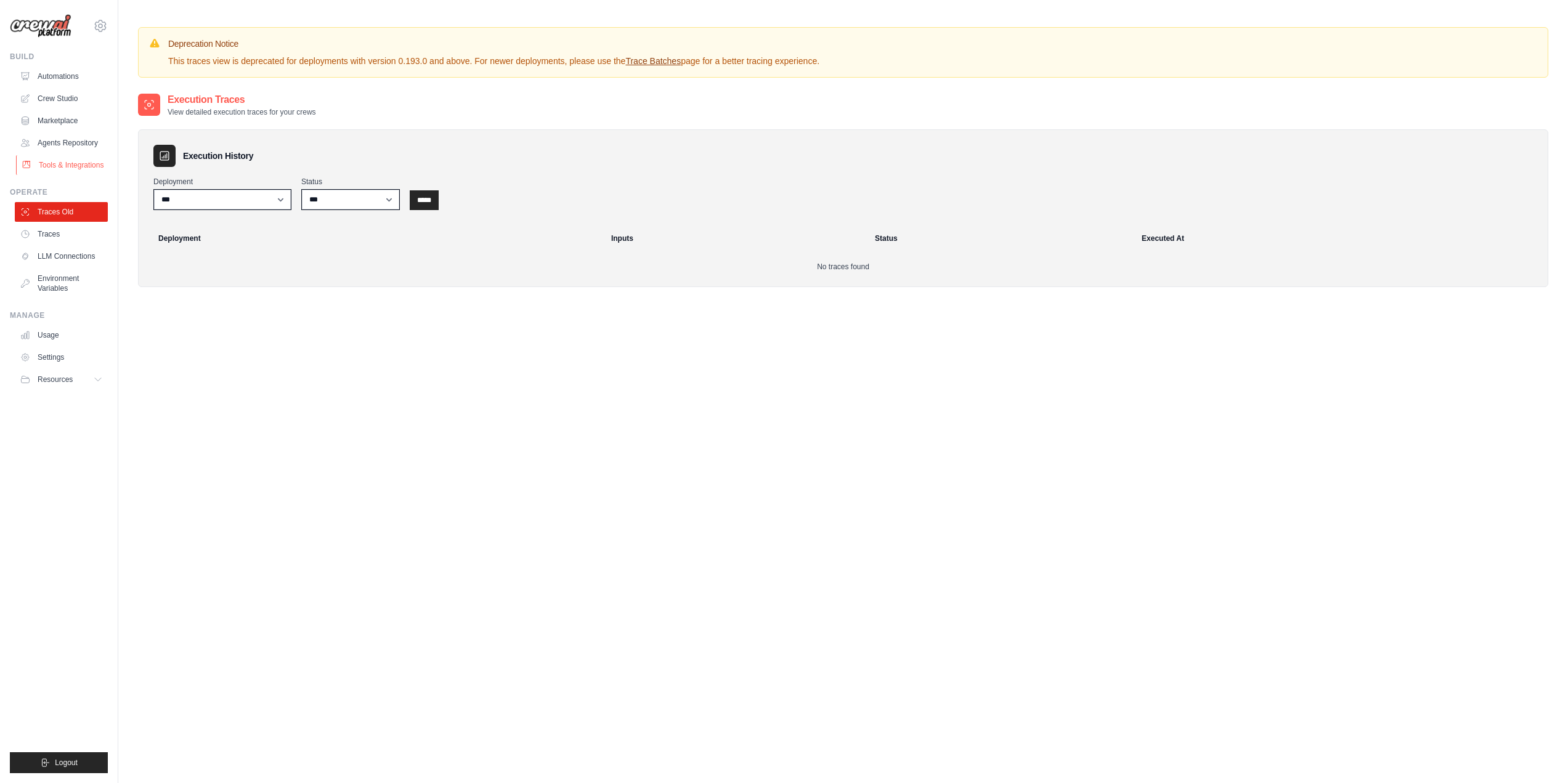
click at [49, 175] on link "Tools & Integrations" at bounding box center [62, 164] width 93 height 20
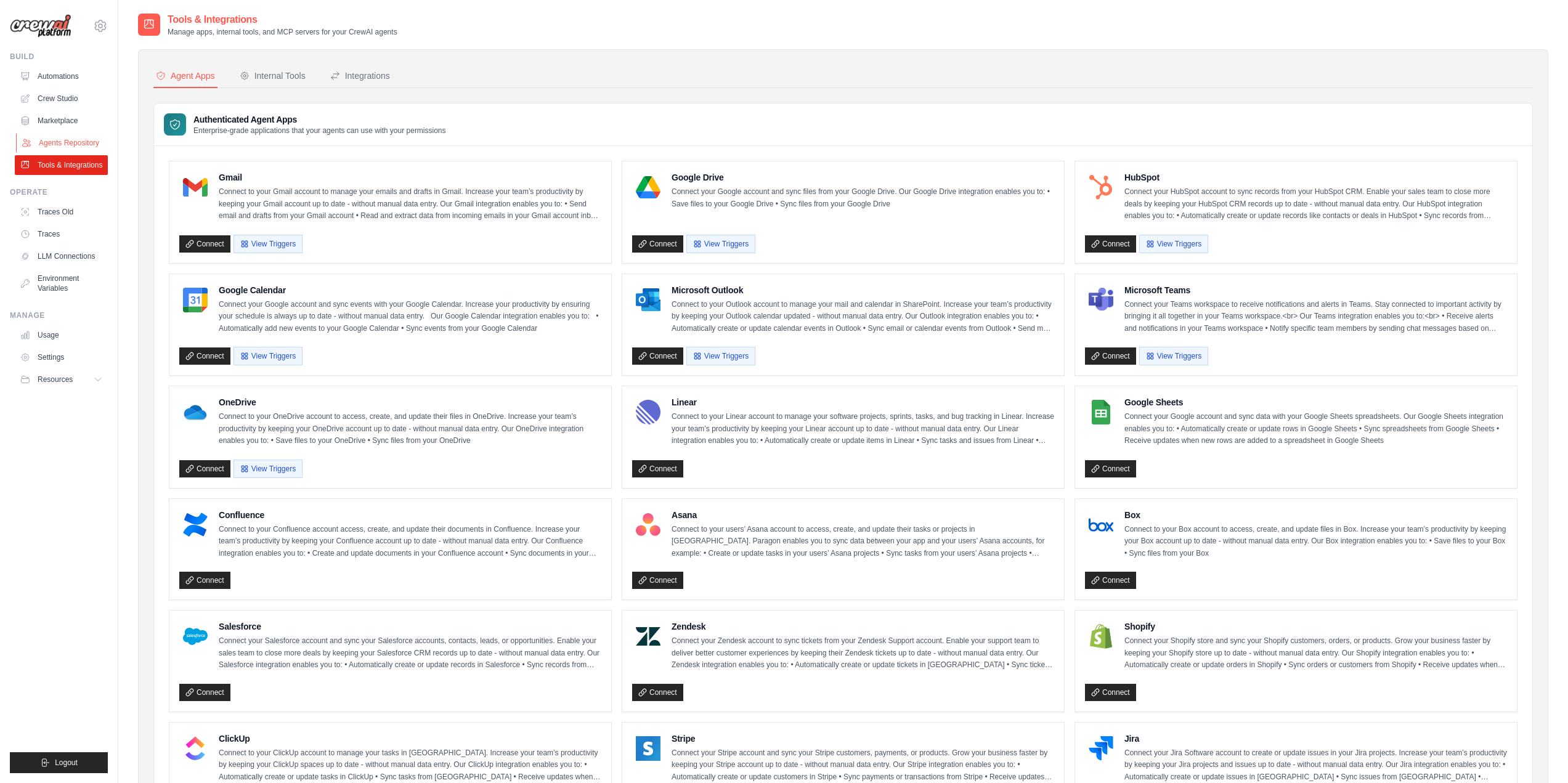
click at [45, 143] on link "Agents Repository" at bounding box center [62, 143] width 93 height 20
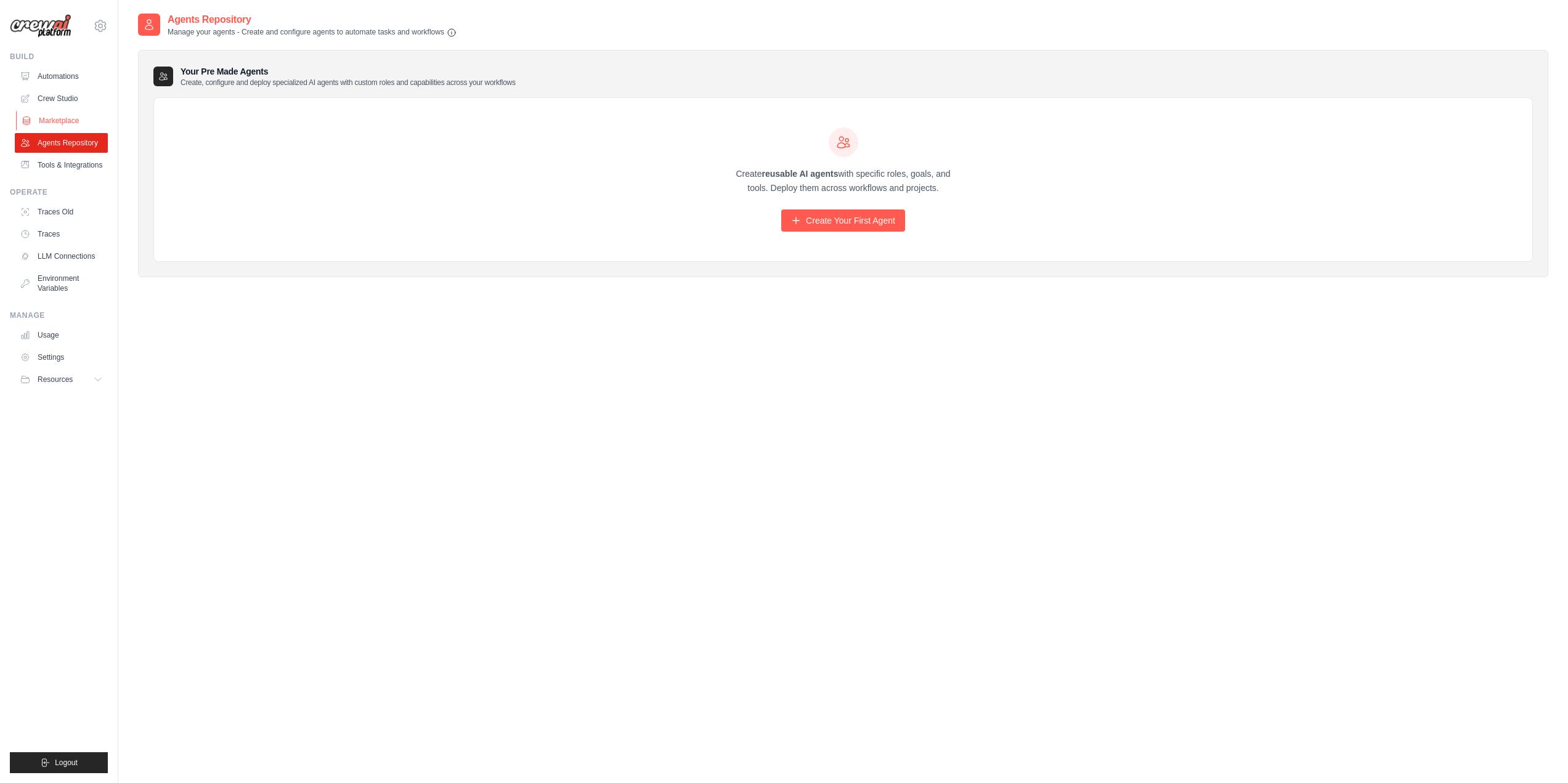
click at [61, 112] on link "Marketplace" at bounding box center [62, 120] width 93 height 20
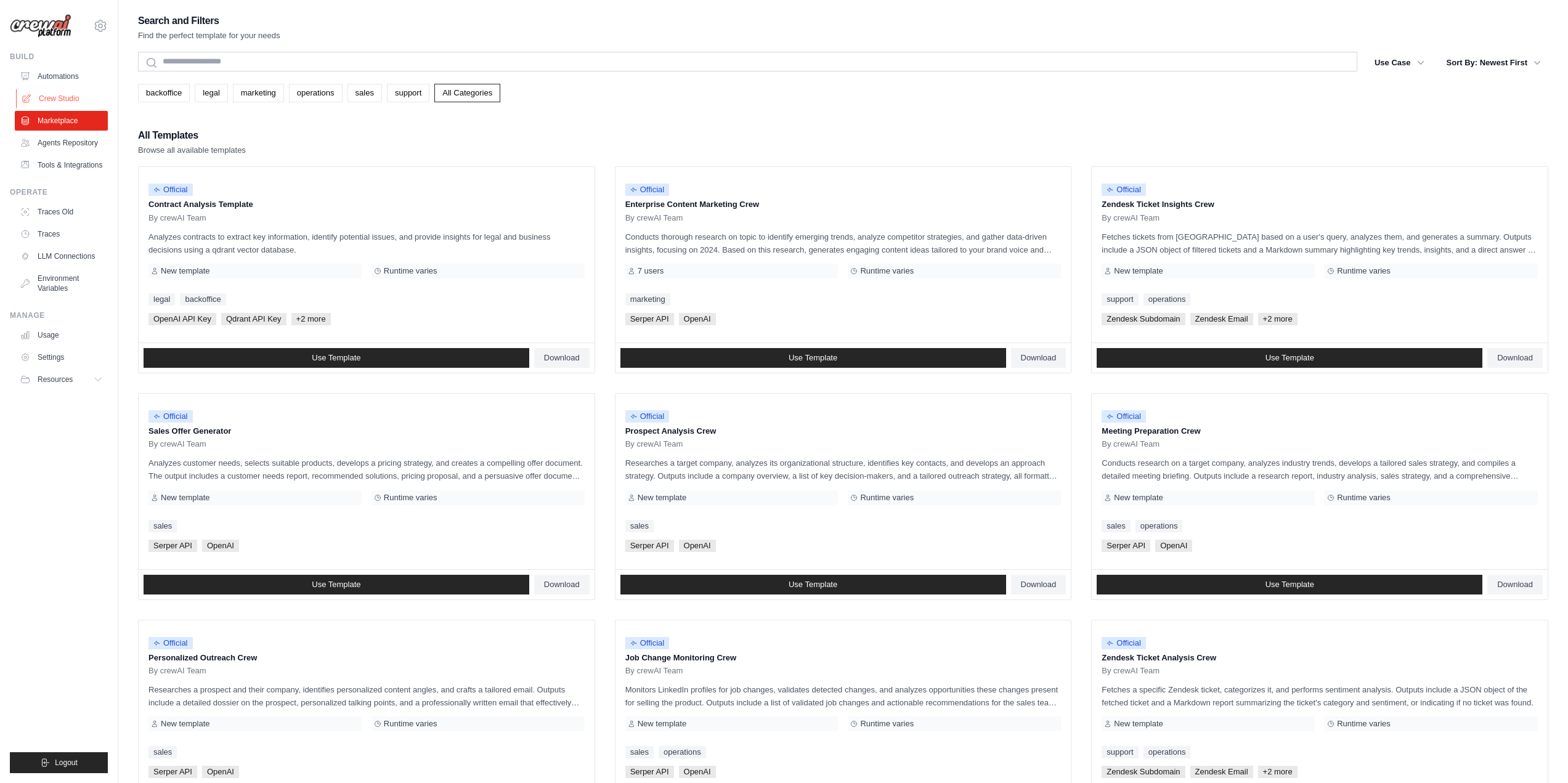
click at [61, 97] on link "Crew Studio" at bounding box center [62, 98] width 93 height 20
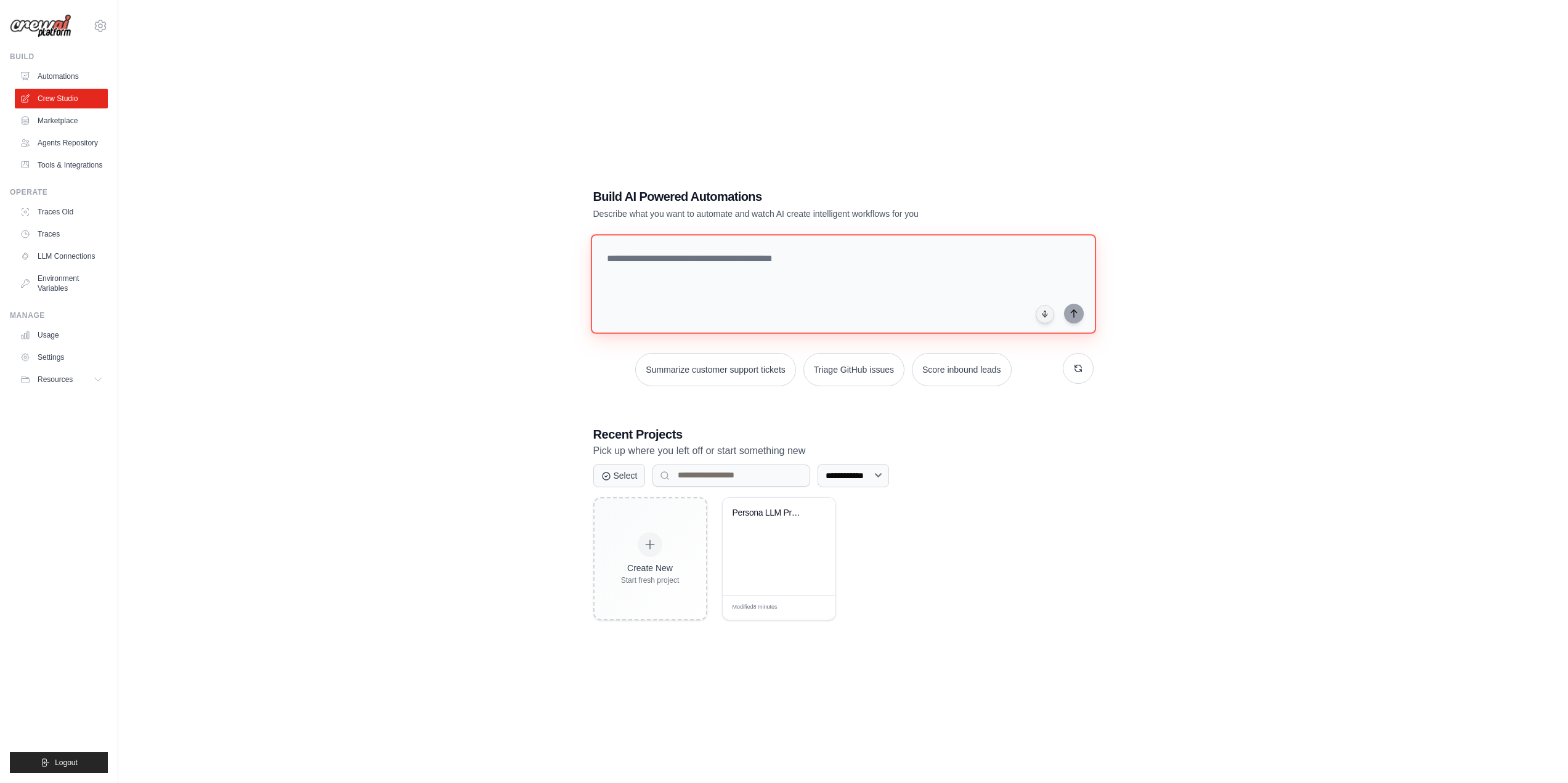
click at [689, 253] on textarea at bounding box center [843, 284] width 505 height 99
paste textarea "**********"
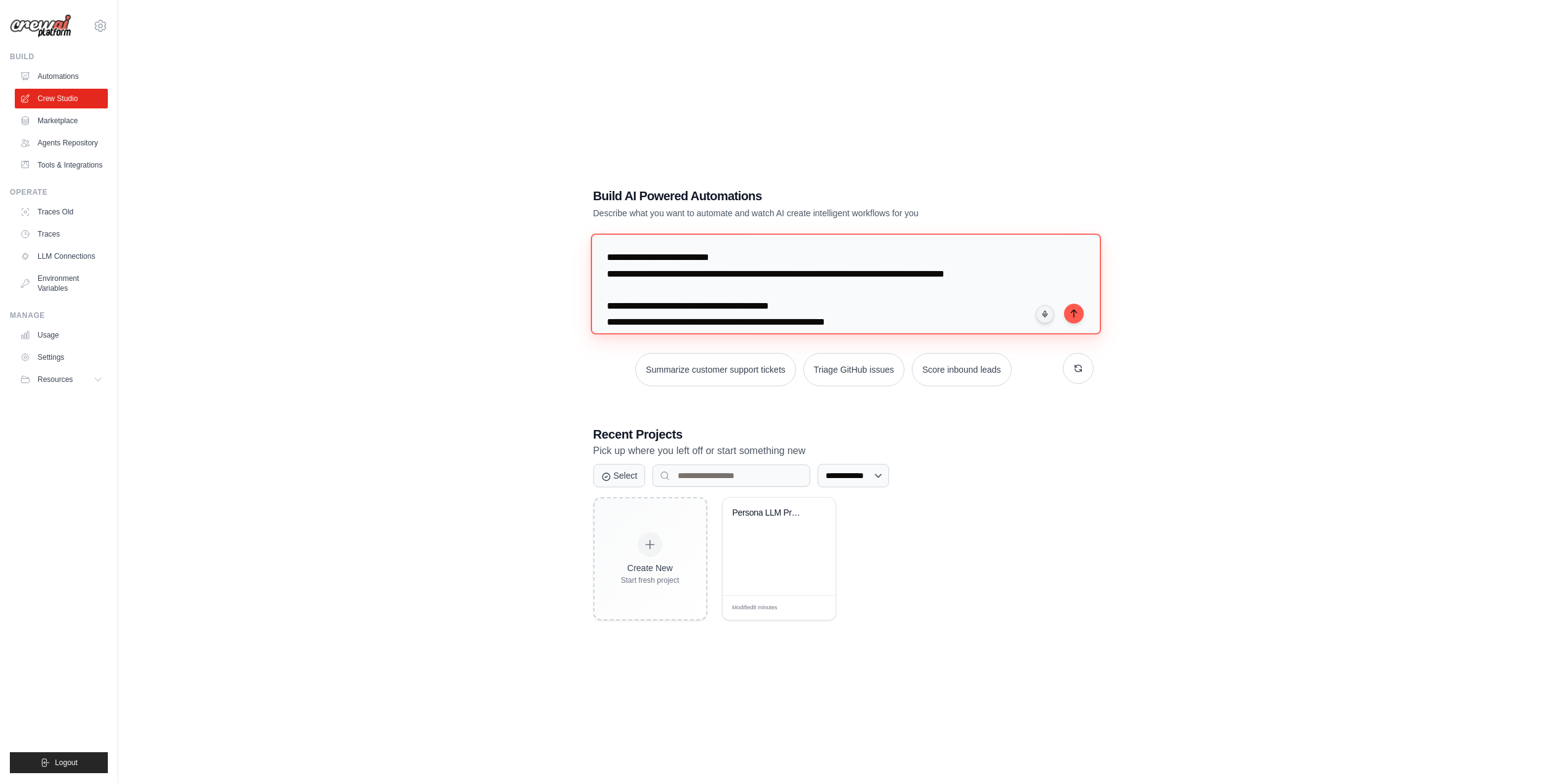
click at [767, 255] on textarea "**********" at bounding box center [846, 284] width 510 height 100
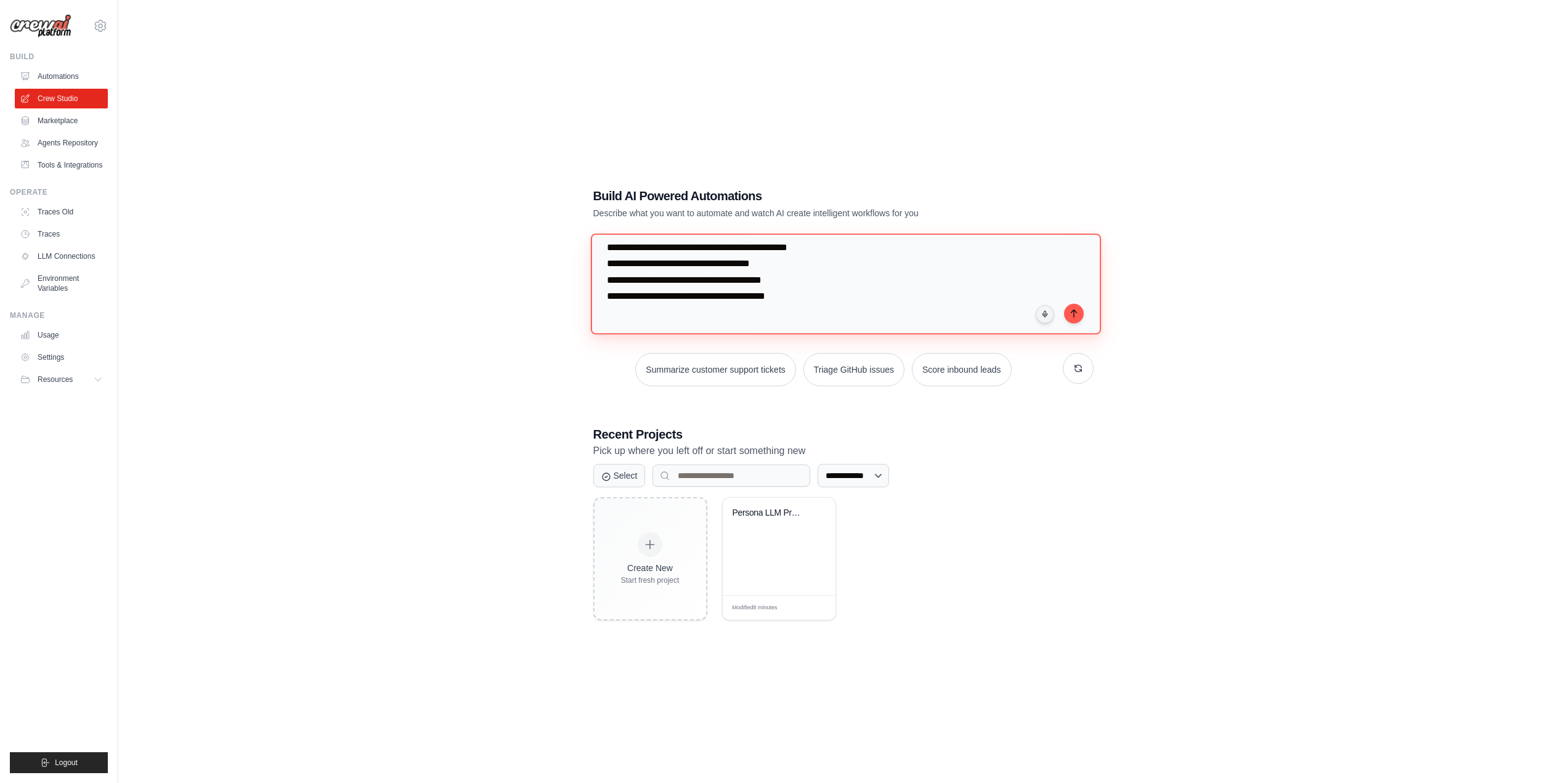
scroll to position [185, 0]
type textarea "**********"
click at [1073, 309] on icon "submit" at bounding box center [1074, 313] width 5 height 7
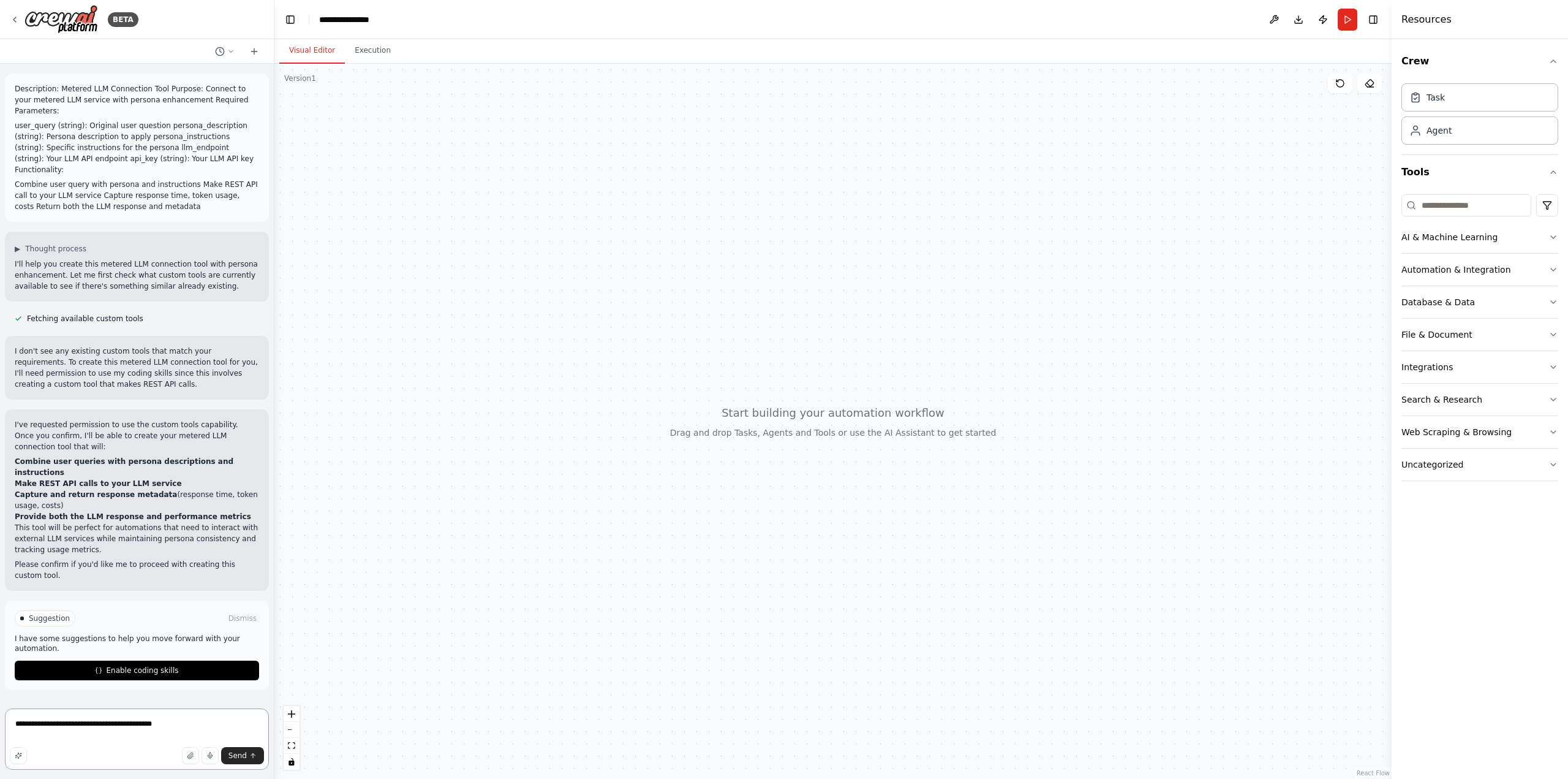
type textarea "**********"
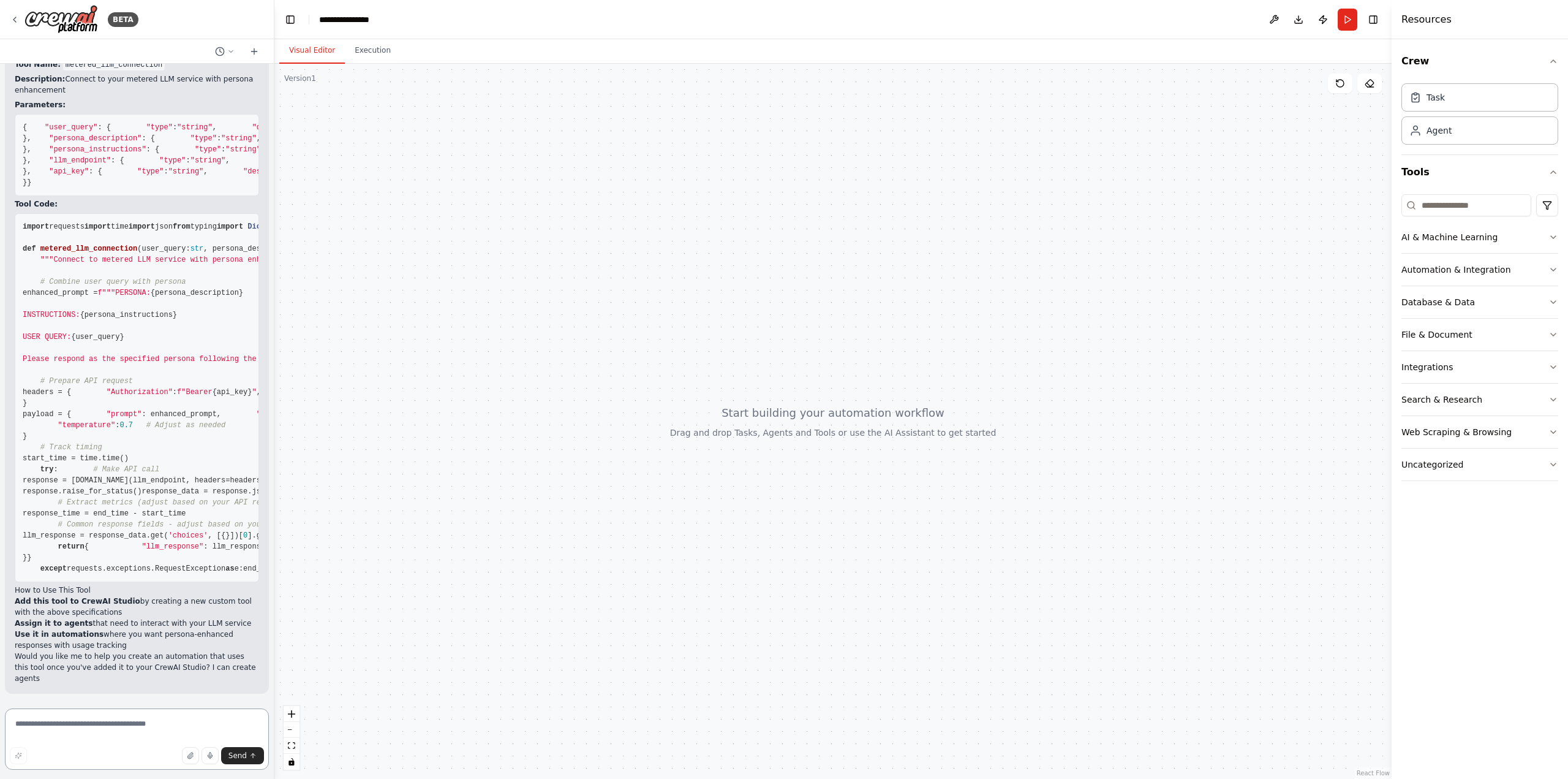
scroll to position [1395, 0]
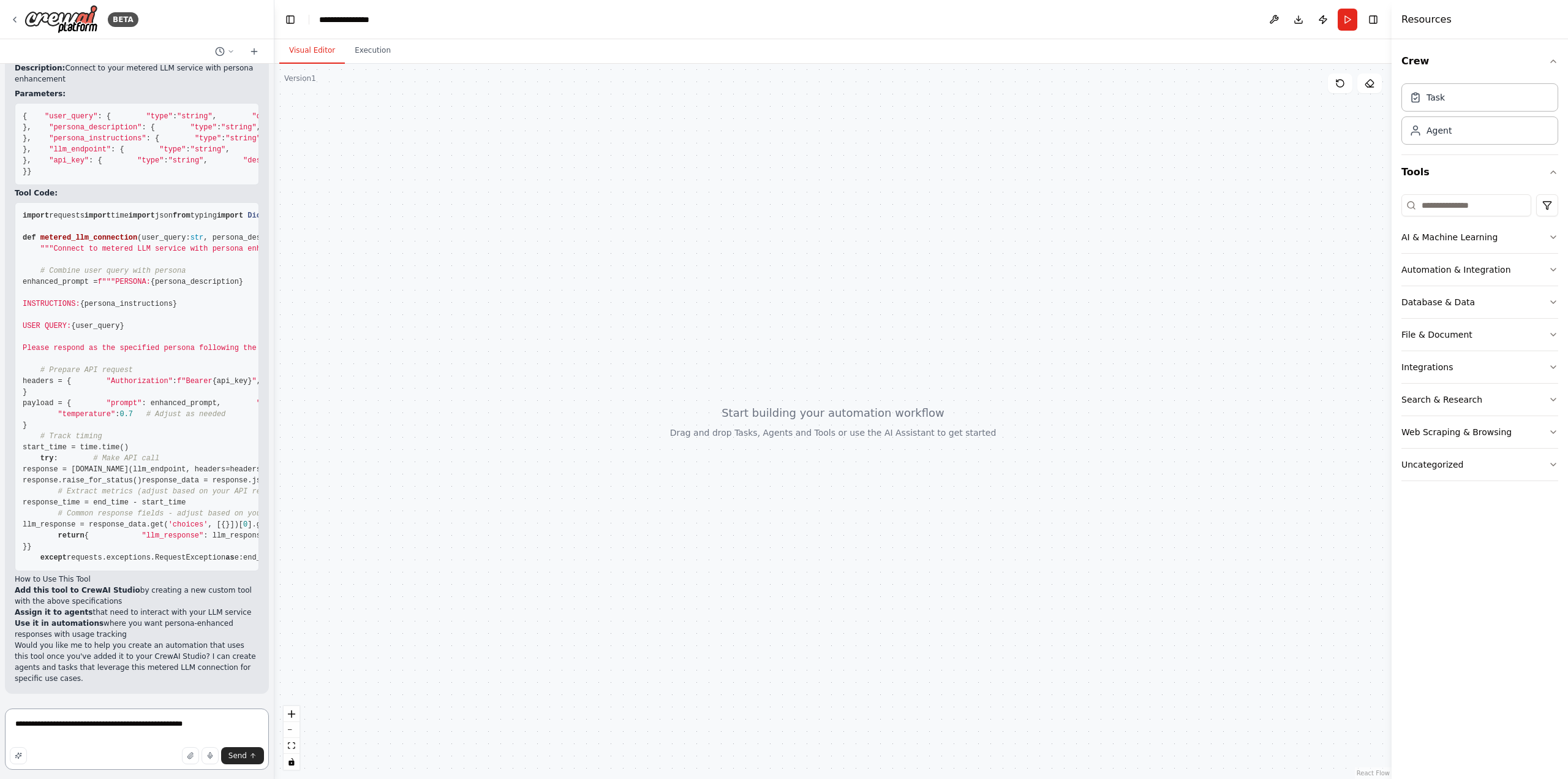
type textarea "**********"
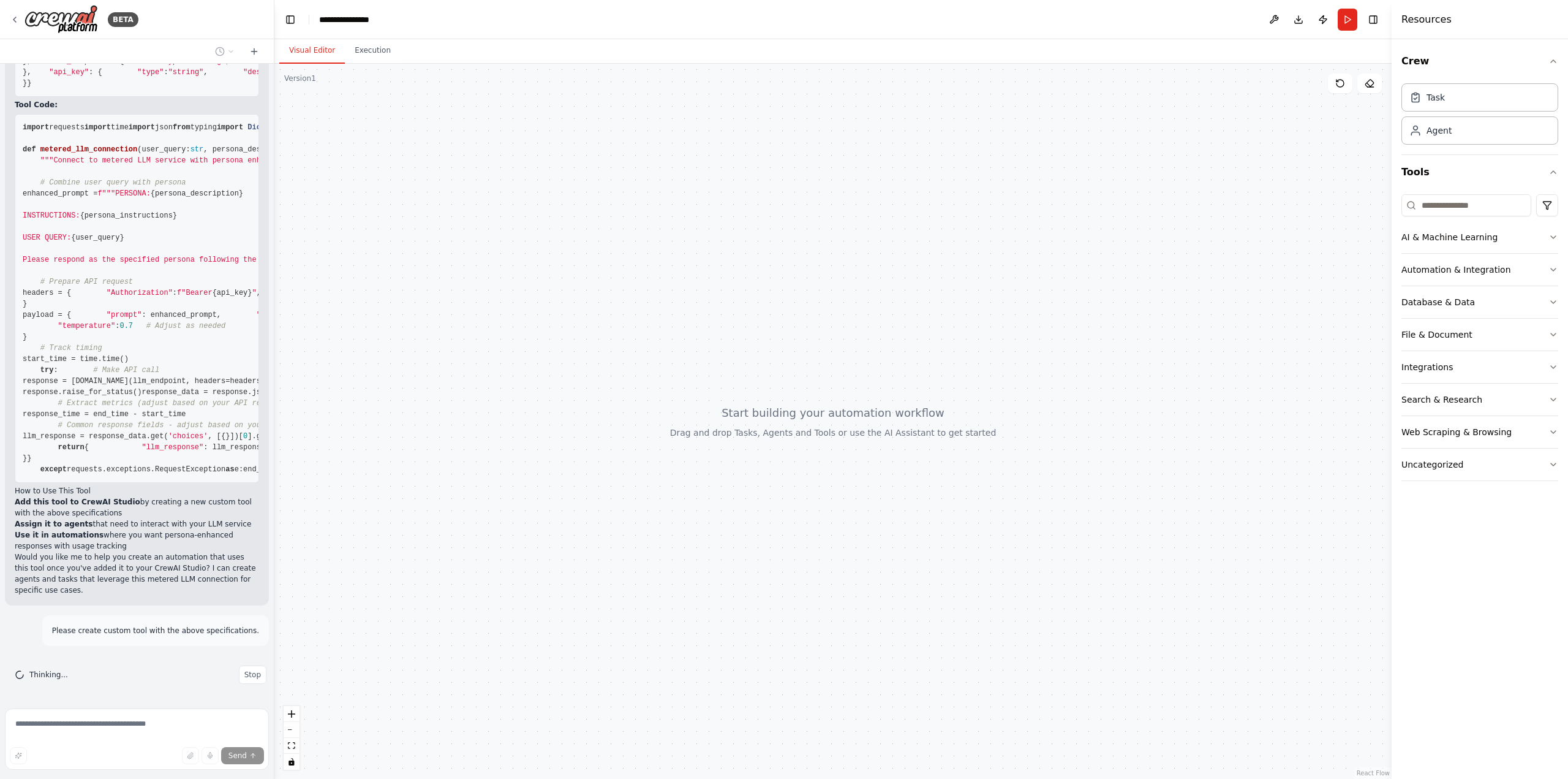
scroll to position [1483, 0]
click at [1555, 240] on icon "button" at bounding box center [1553, 237] width 10 height 10
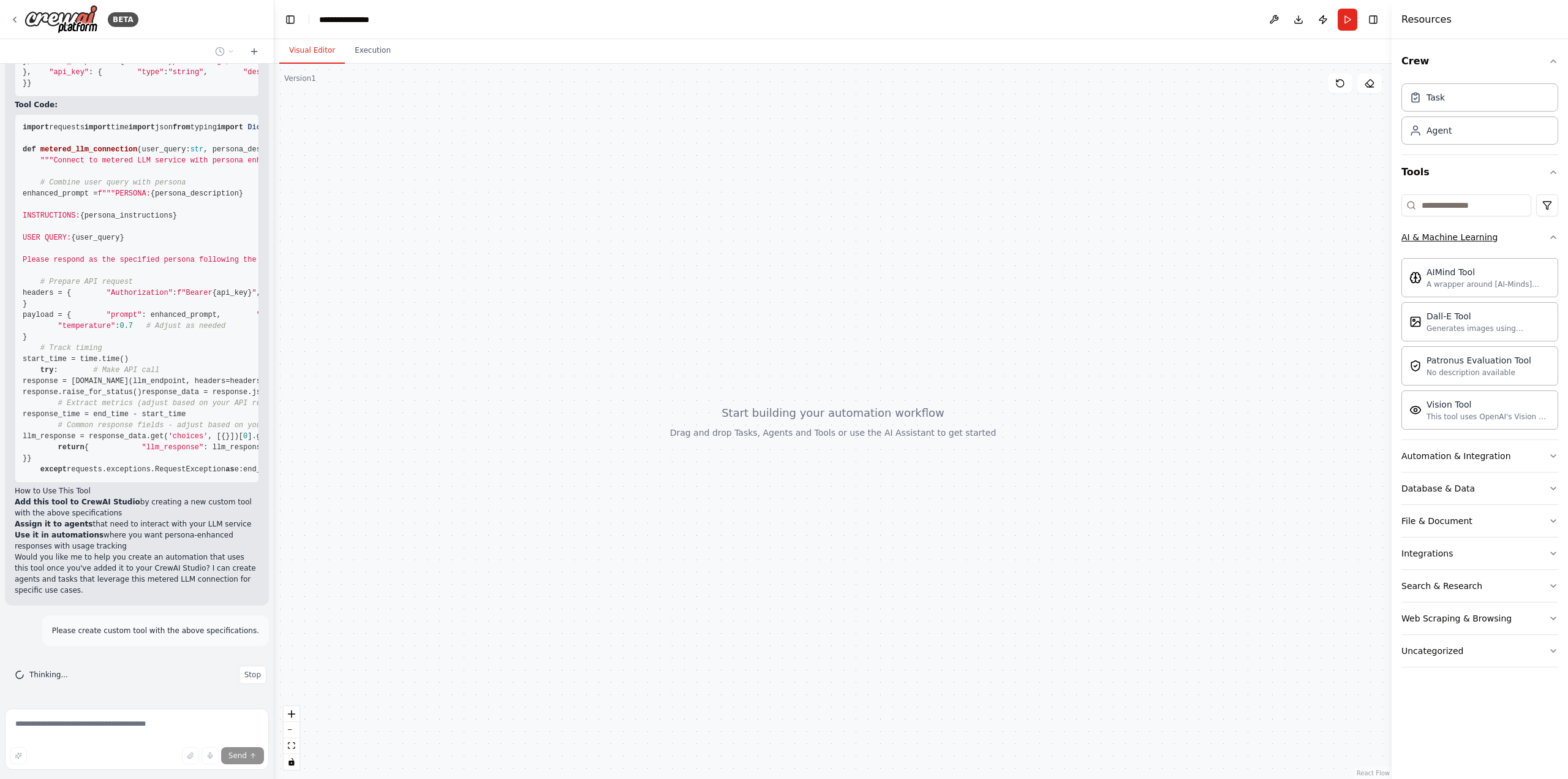
click at [1555, 240] on icon "button" at bounding box center [1553, 237] width 10 height 10
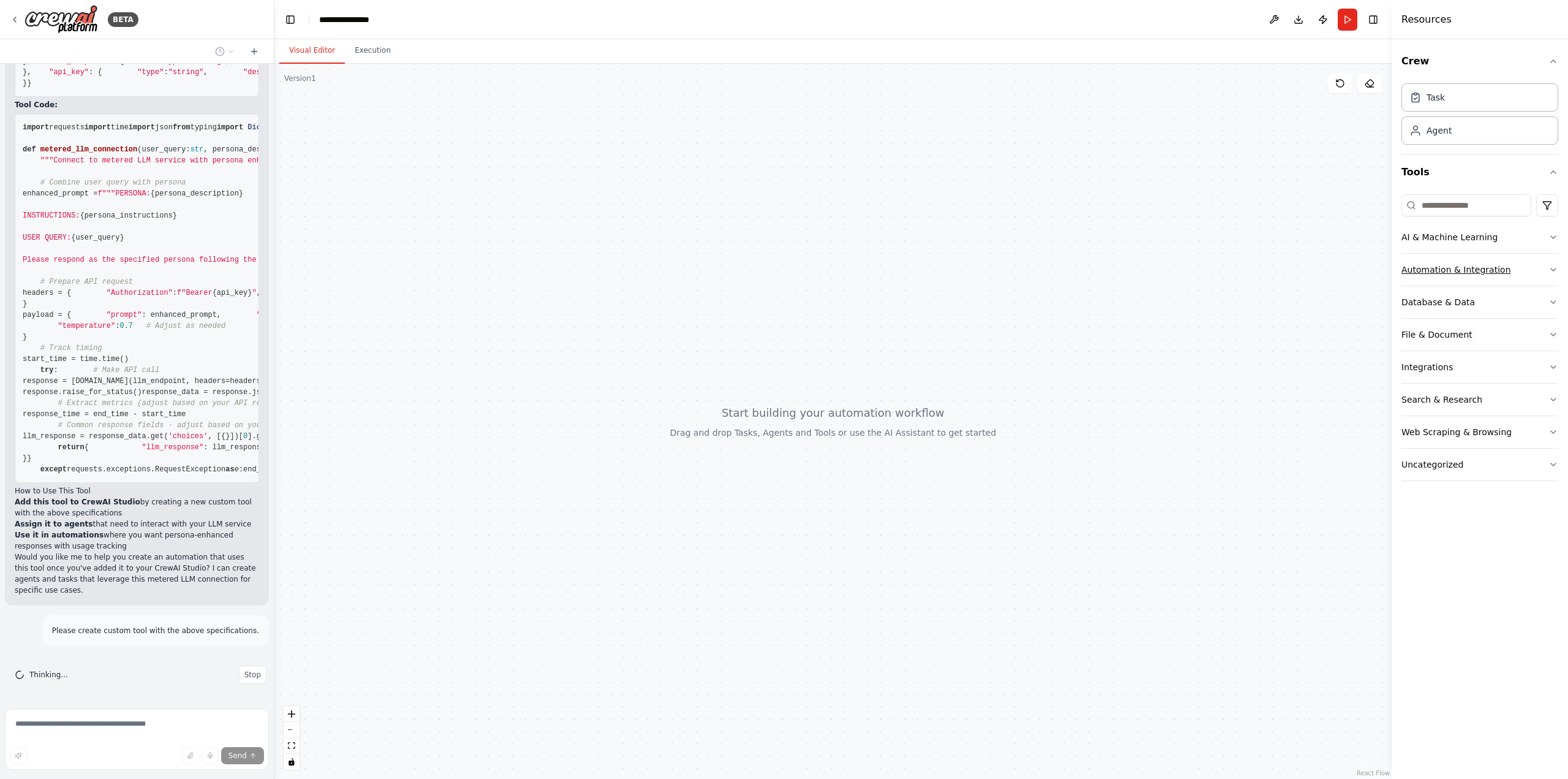
click at [1553, 271] on icon "button" at bounding box center [1553, 269] width 10 height 10
click at [1553, 302] on icon "button" at bounding box center [1553, 302] width 10 height 10
click at [1557, 336] on icon "button" at bounding box center [1553, 335] width 10 height 10
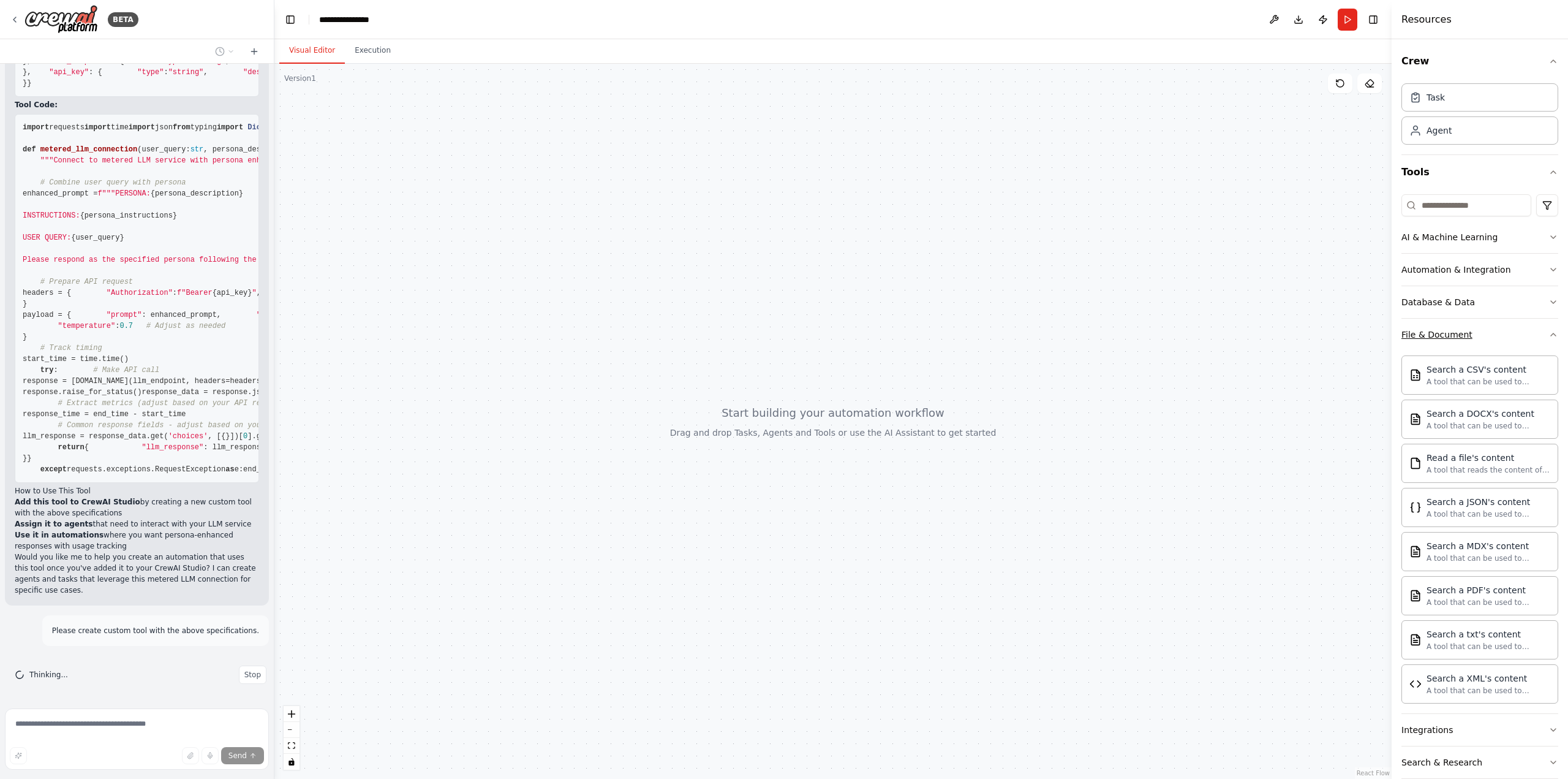
click at [1548, 335] on icon "button" at bounding box center [1553, 335] width 10 height 10
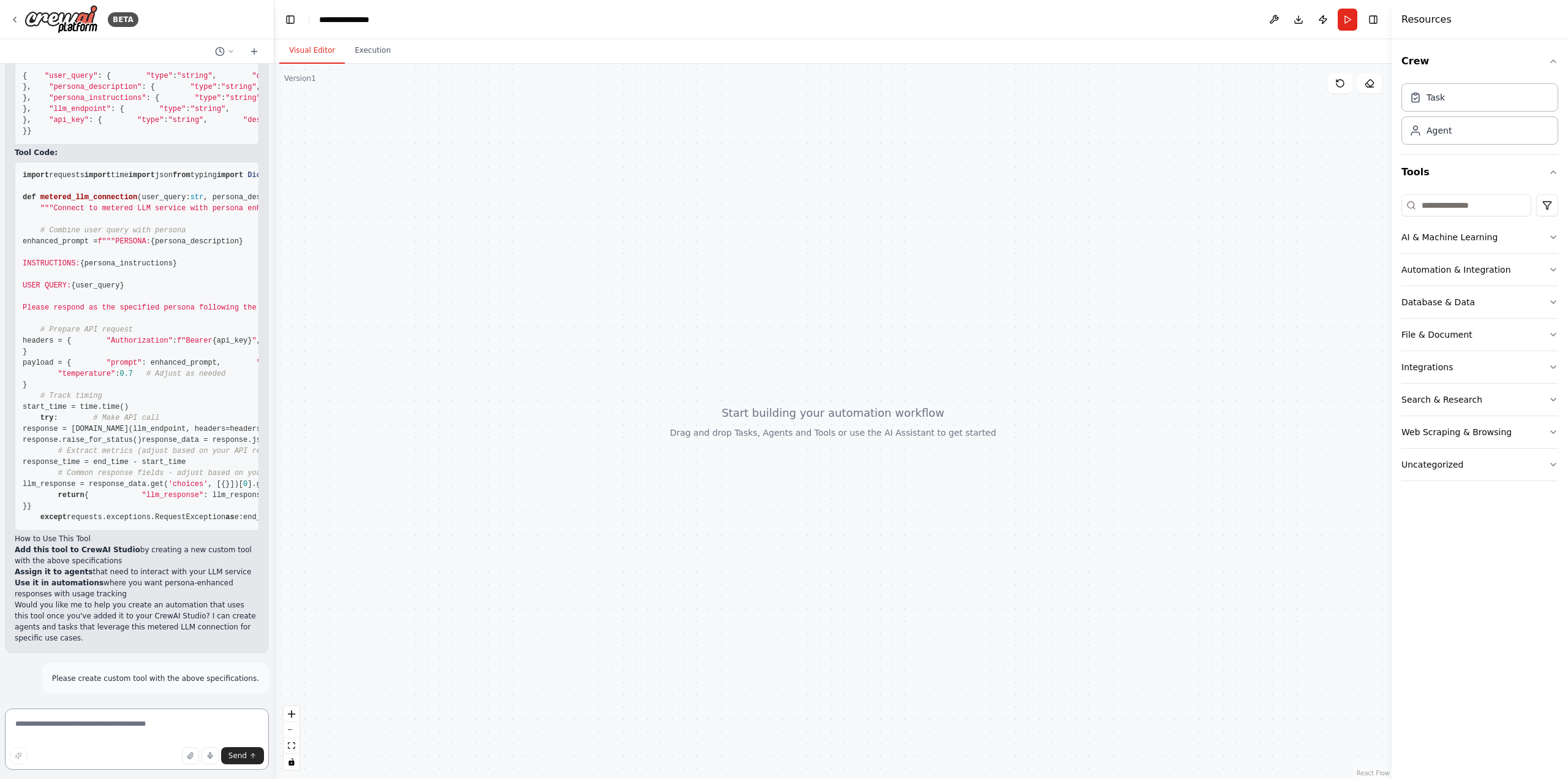
scroll to position [1435, 0]
type textarea "*"
type textarea "**********"
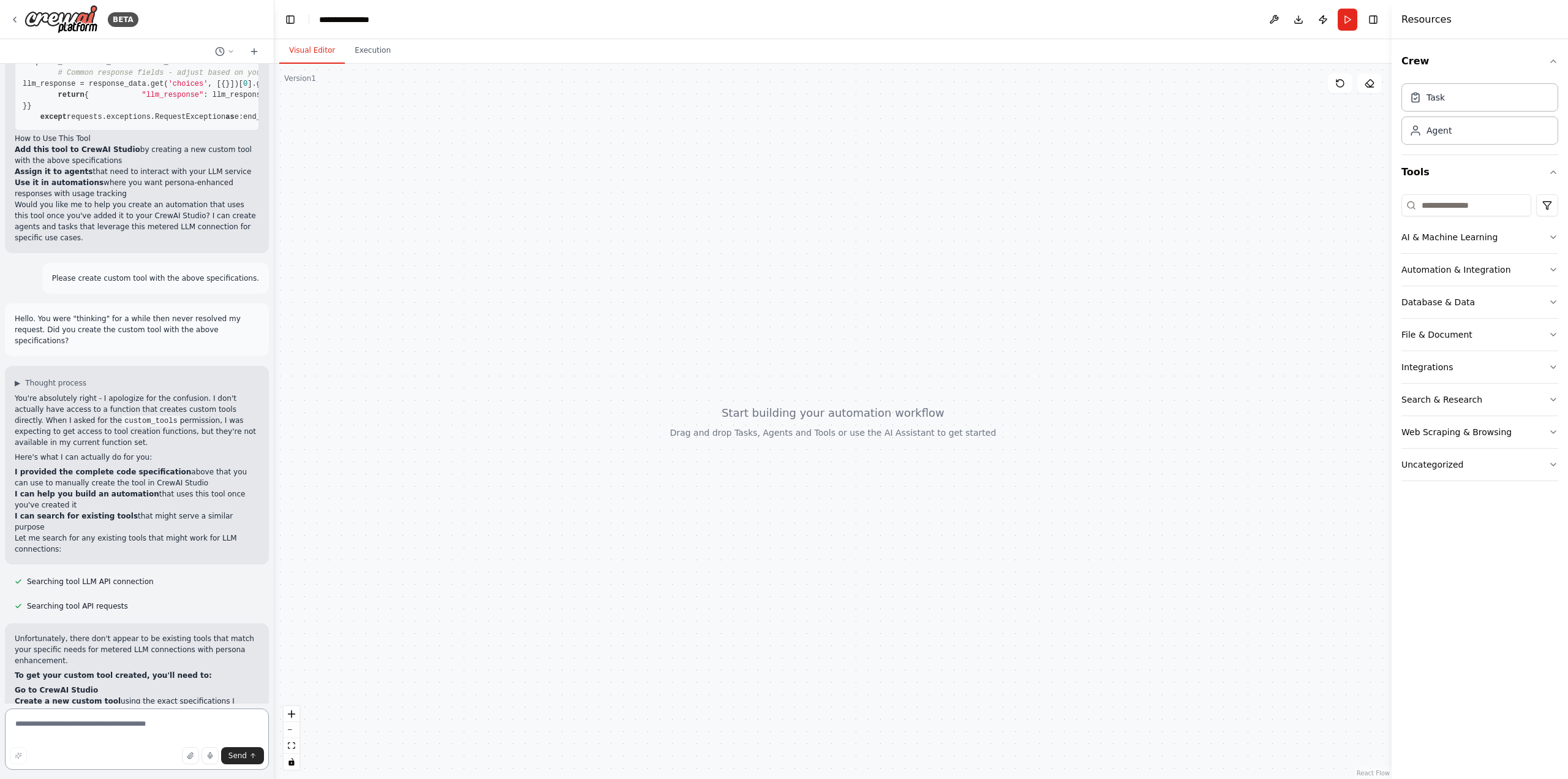
scroll to position [1095, 0]
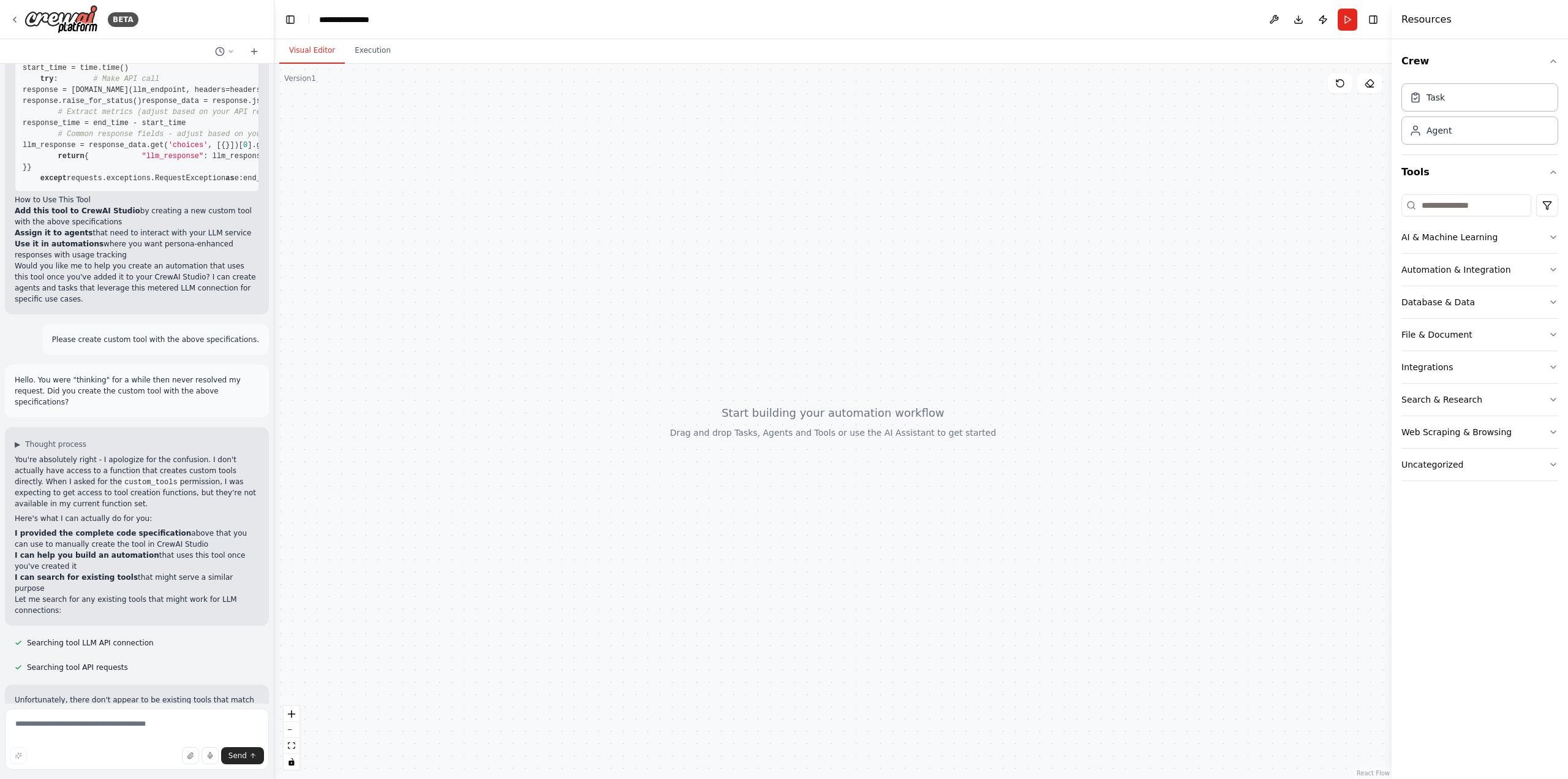
click at [314, 90] on div at bounding box center [833, 421] width 1117 height 715
click at [310, 83] on div "Version 1" at bounding box center [299, 78] width 32 height 10
click at [1556, 465] on icon "button" at bounding box center [1553, 465] width 10 height 10
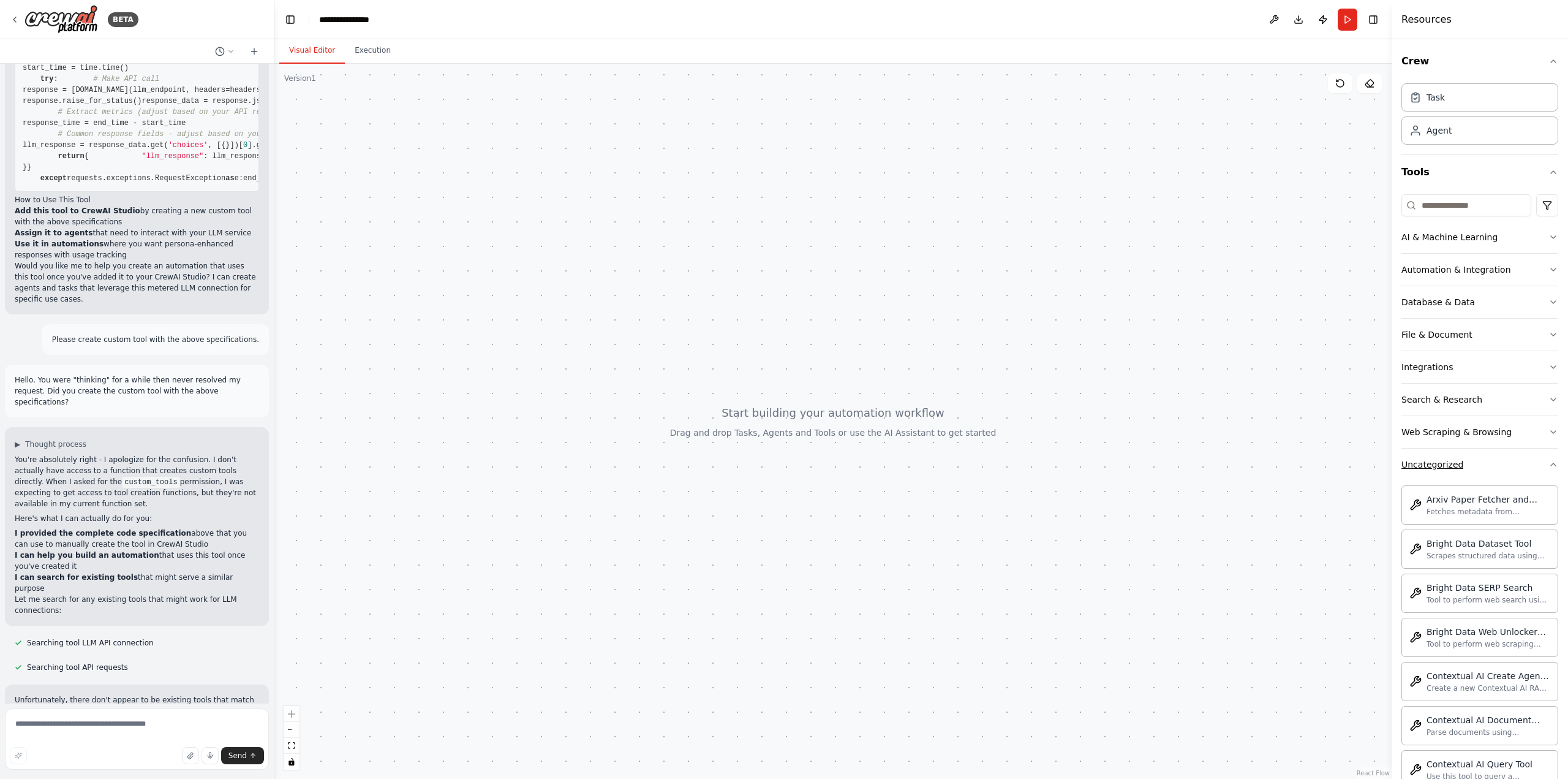
click at [1556, 465] on div "Crew Task Agent Tools AI & Machine Learning Automation & Integration Database &…" at bounding box center [1480, 409] width 176 height 739
click at [1548, 463] on icon "button" at bounding box center [1553, 465] width 10 height 10
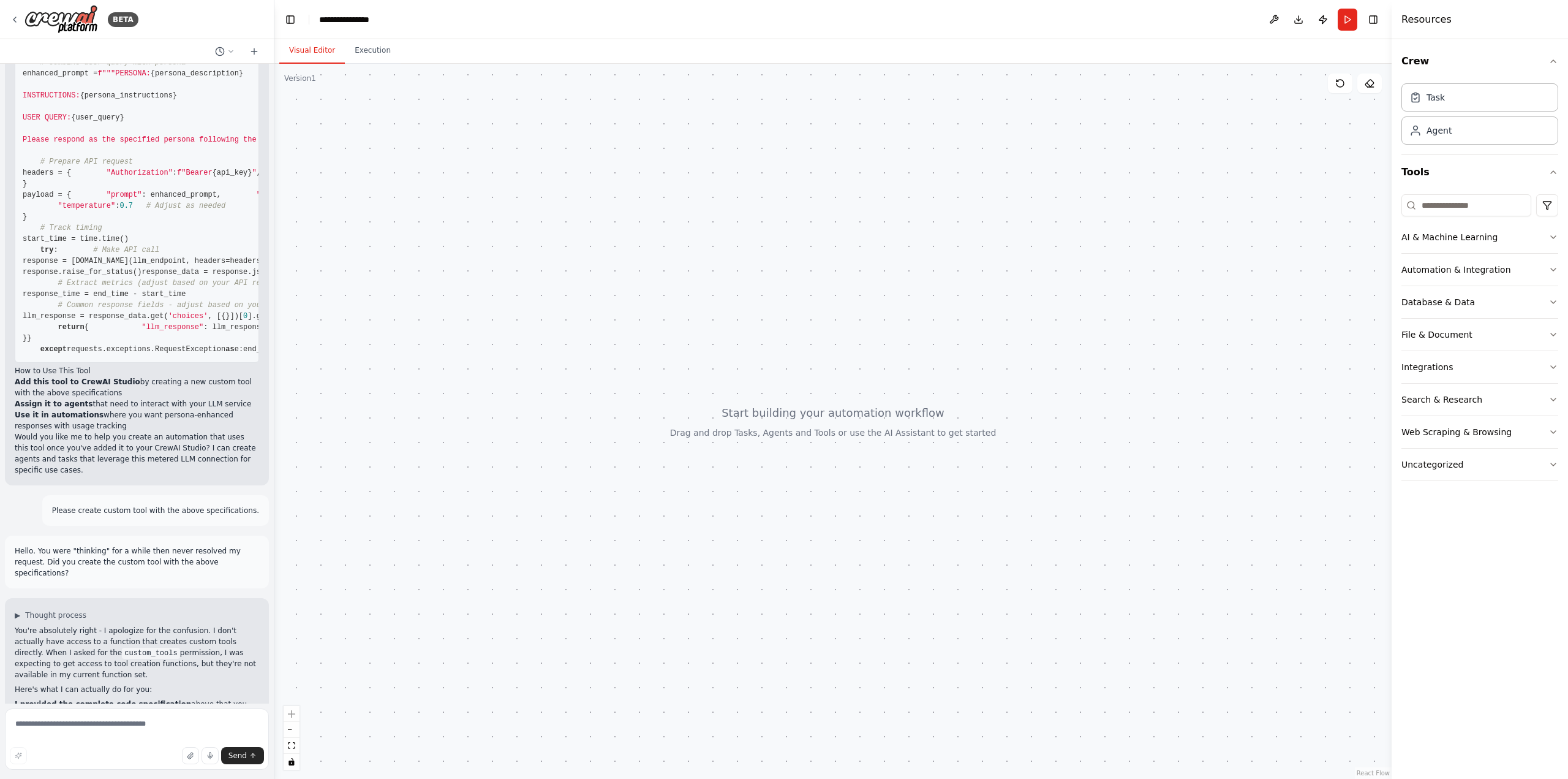
scroll to position [850, 0]
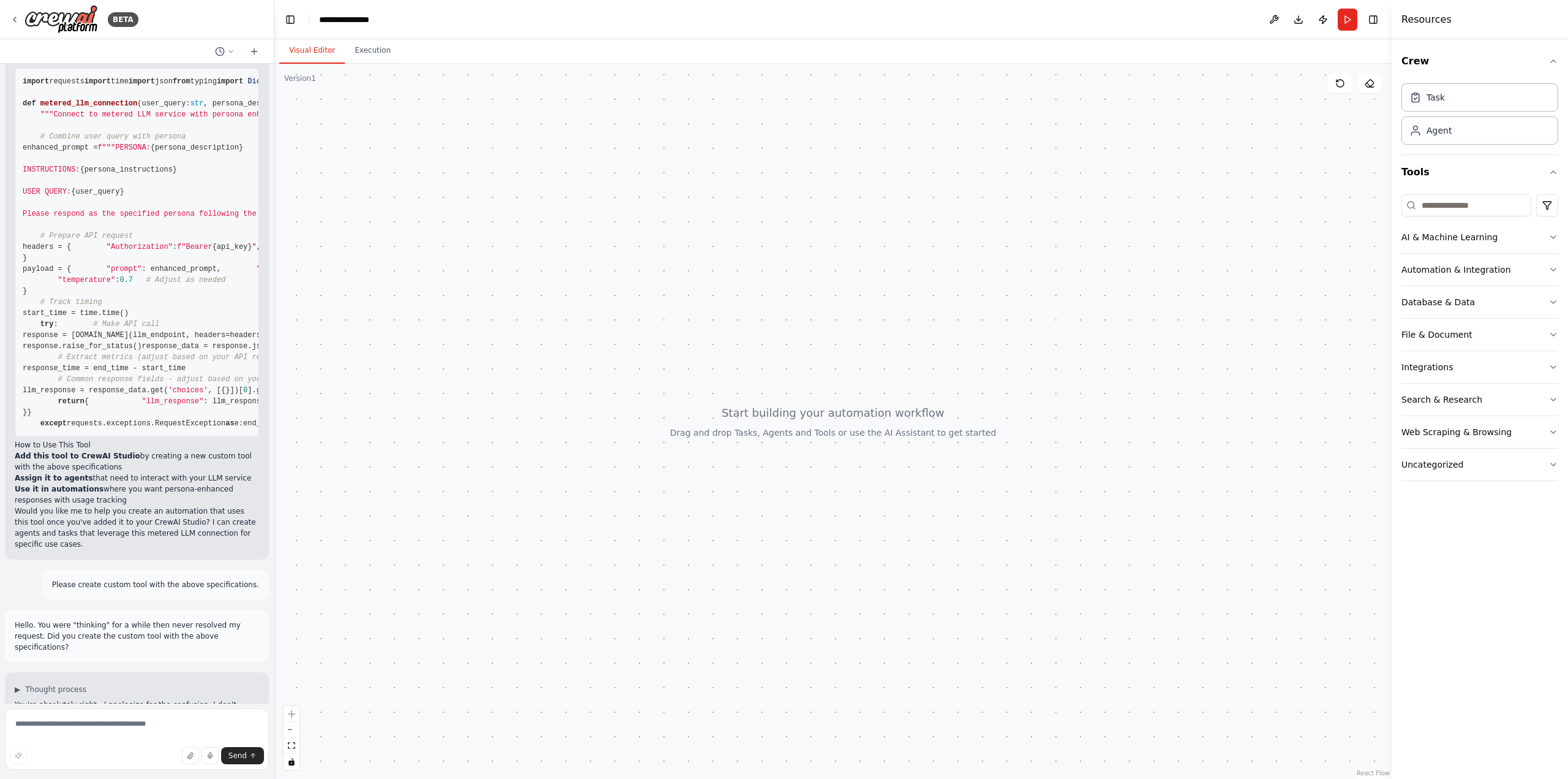
drag, startPoint x: 23, startPoint y: 277, endPoint x: 73, endPoint y: 287, distance: 51.0
click at [73, 287] on pre "import requests import time import json from typing import Dict , Any def meter…" at bounding box center [137, 252] width 244 height 369
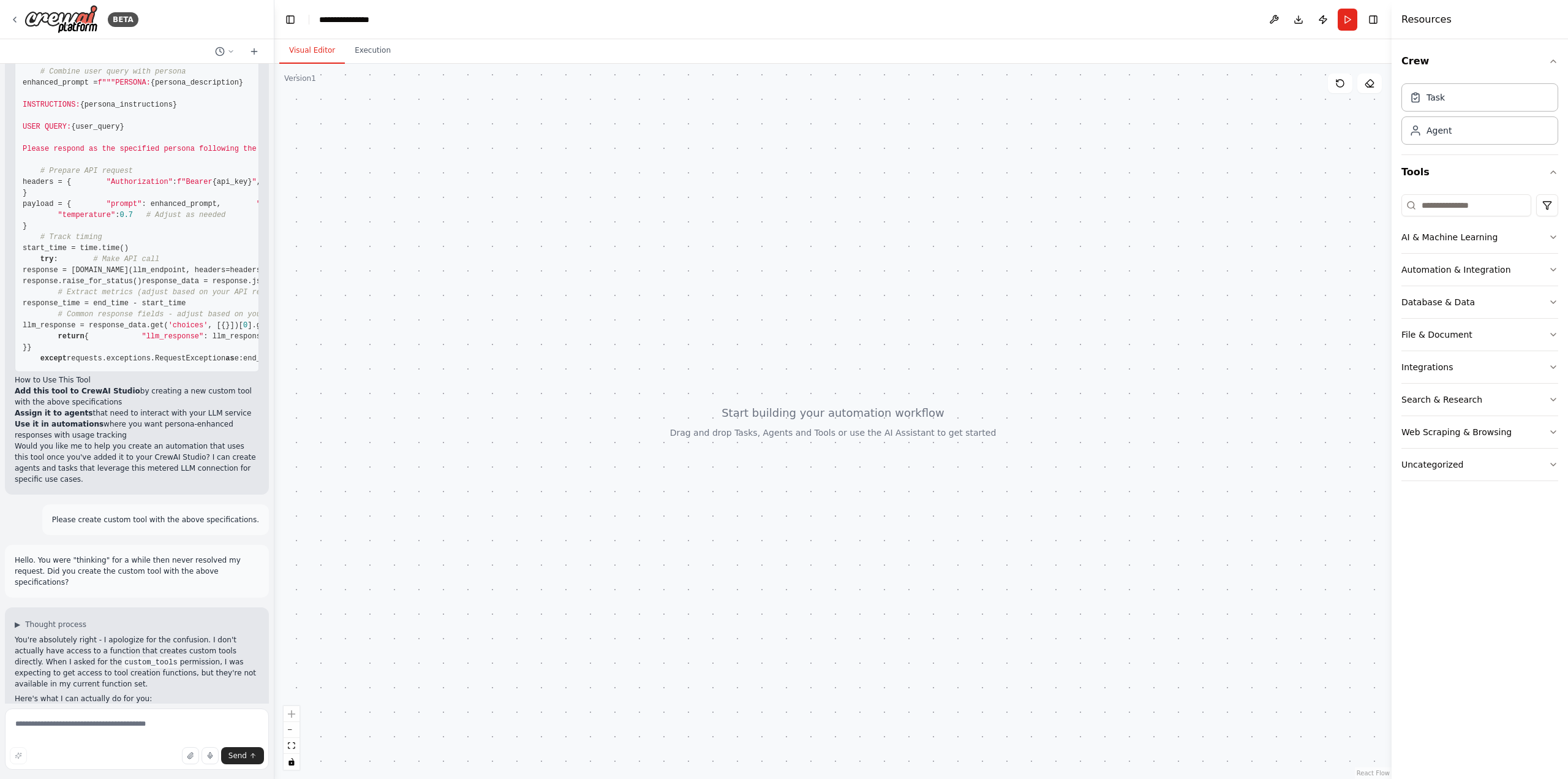
scroll to position [911, 0]
click at [112, 112] on span "{persona_instructions}" at bounding box center [129, 108] width 97 height 9
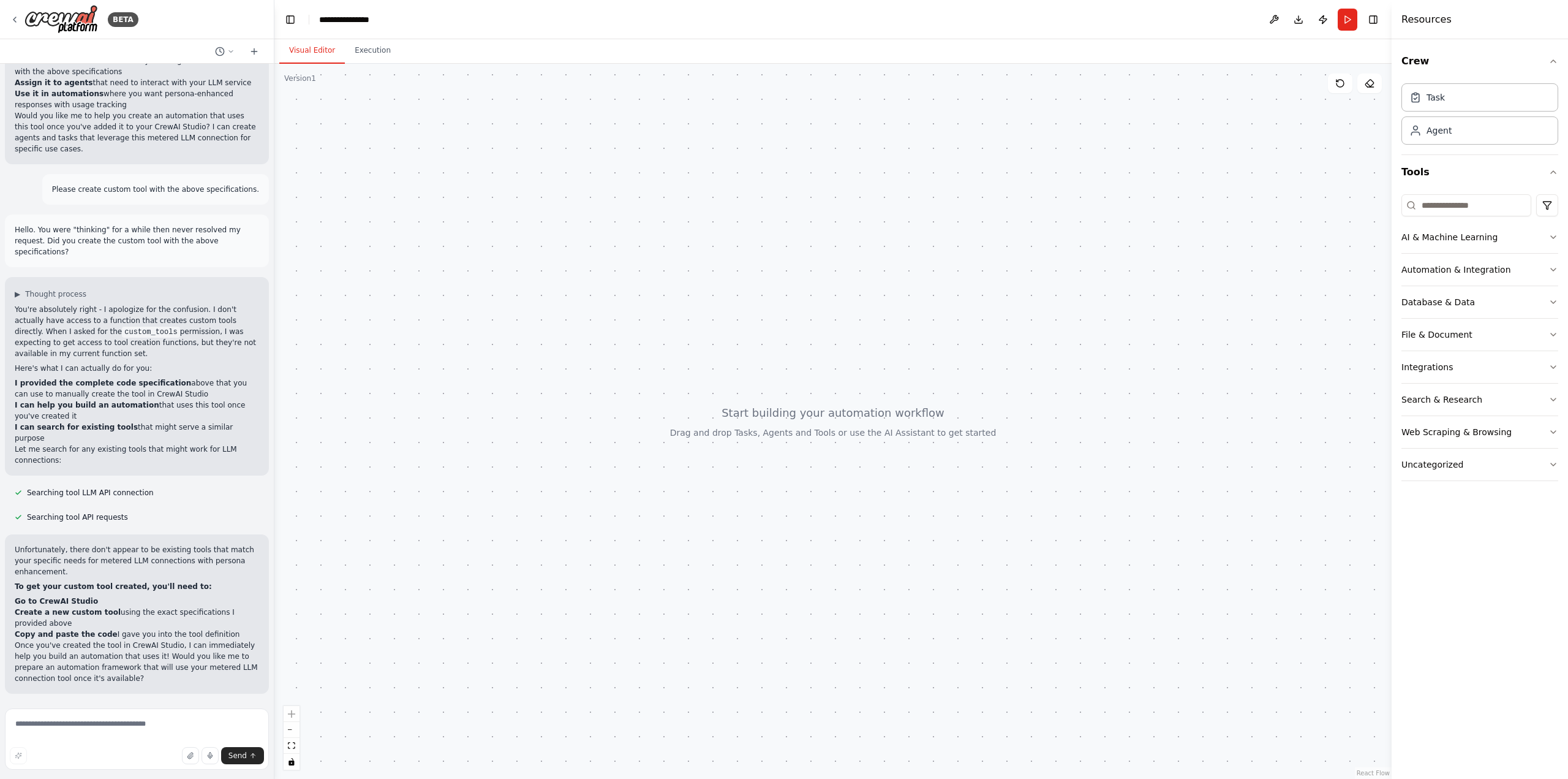
scroll to position [1585, 0]
copy code "import requests import time import json from typing import Dict , Any def meter…"
click at [234, 52] on icon at bounding box center [231, 51] width 7 height 7
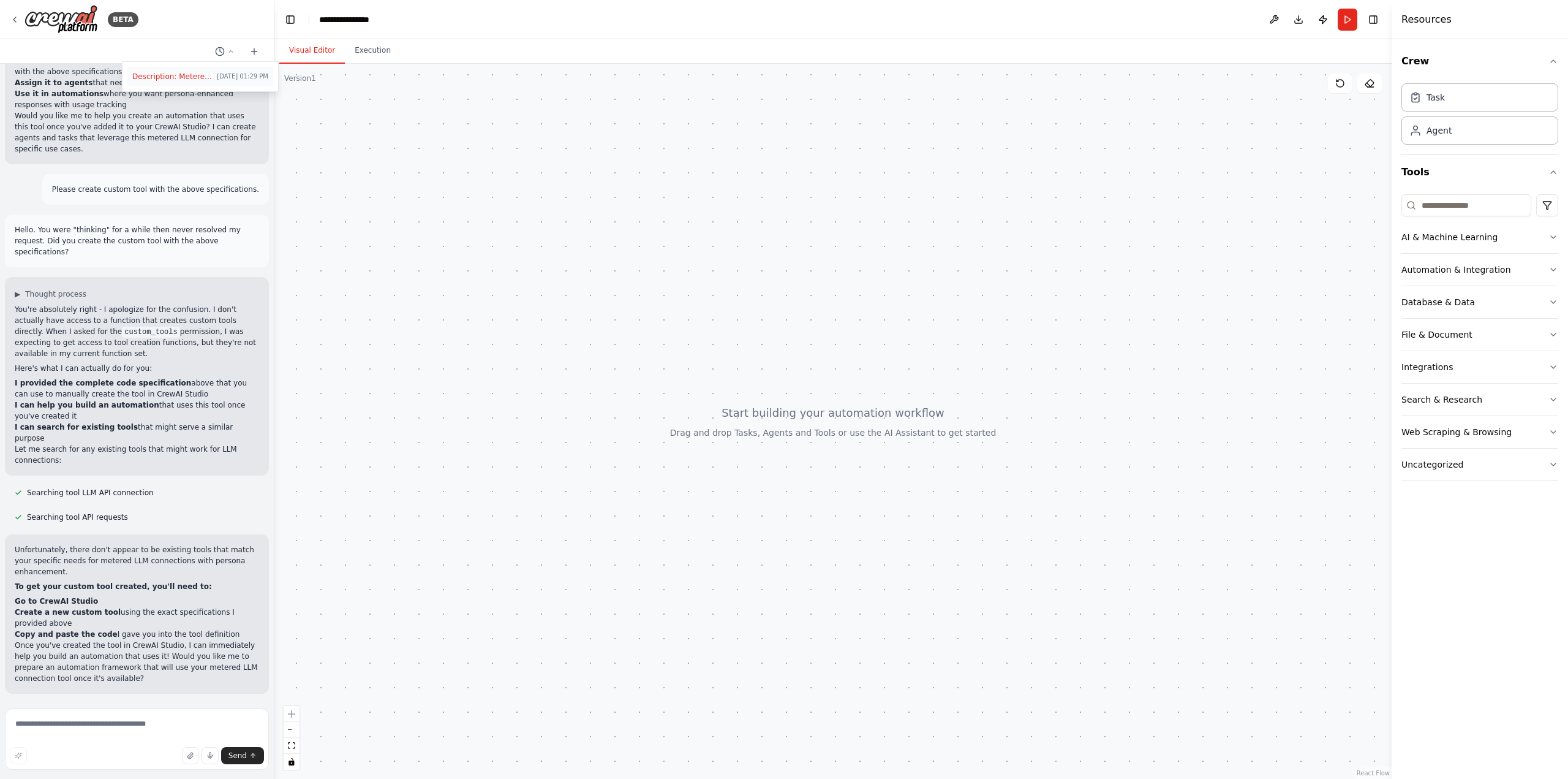
click at [211, 78] on span "Description: Metered LLM Connection Tool Purpose: Connect to your metered LLM s…" at bounding box center [172, 76] width 79 height 10
click at [229, 52] on icon at bounding box center [231, 51] width 7 height 7
click at [187, 76] on span "Description: Metered LLM Connection Tool Purpose: Connect to your metered LLM s…" at bounding box center [172, 76] width 79 height 10
click at [217, 53] on icon at bounding box center [219, 51] width 10 height 10
click at [194, 75] on span "Description: Metered LLM Connection Tool Purpose: Connect to your metered LLM s…" at bounding box center [172, 76] width 79 height 10
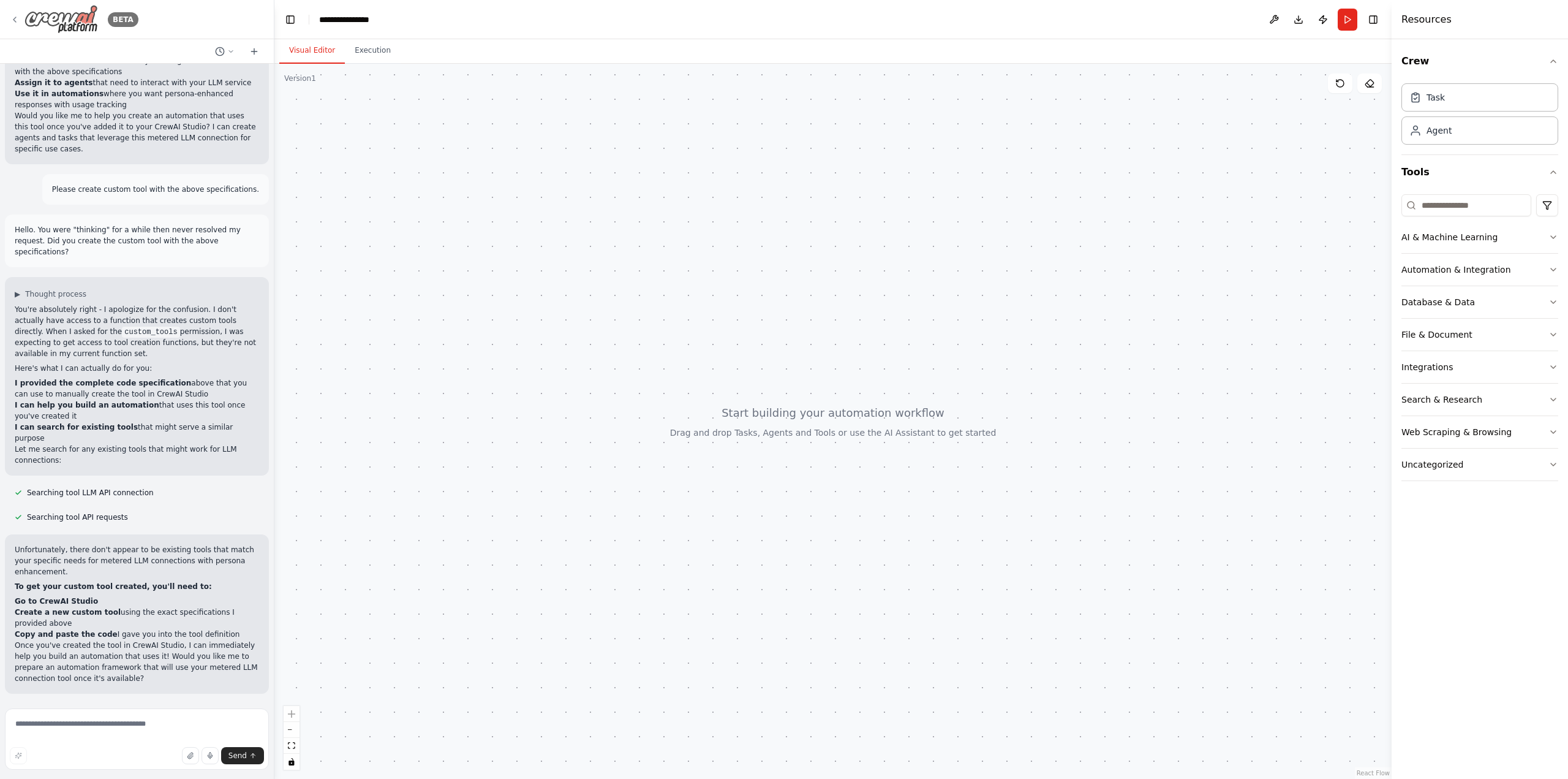
click at [16, 27] on div "BETA" at bounding box center [74, 19] width 129 height 29
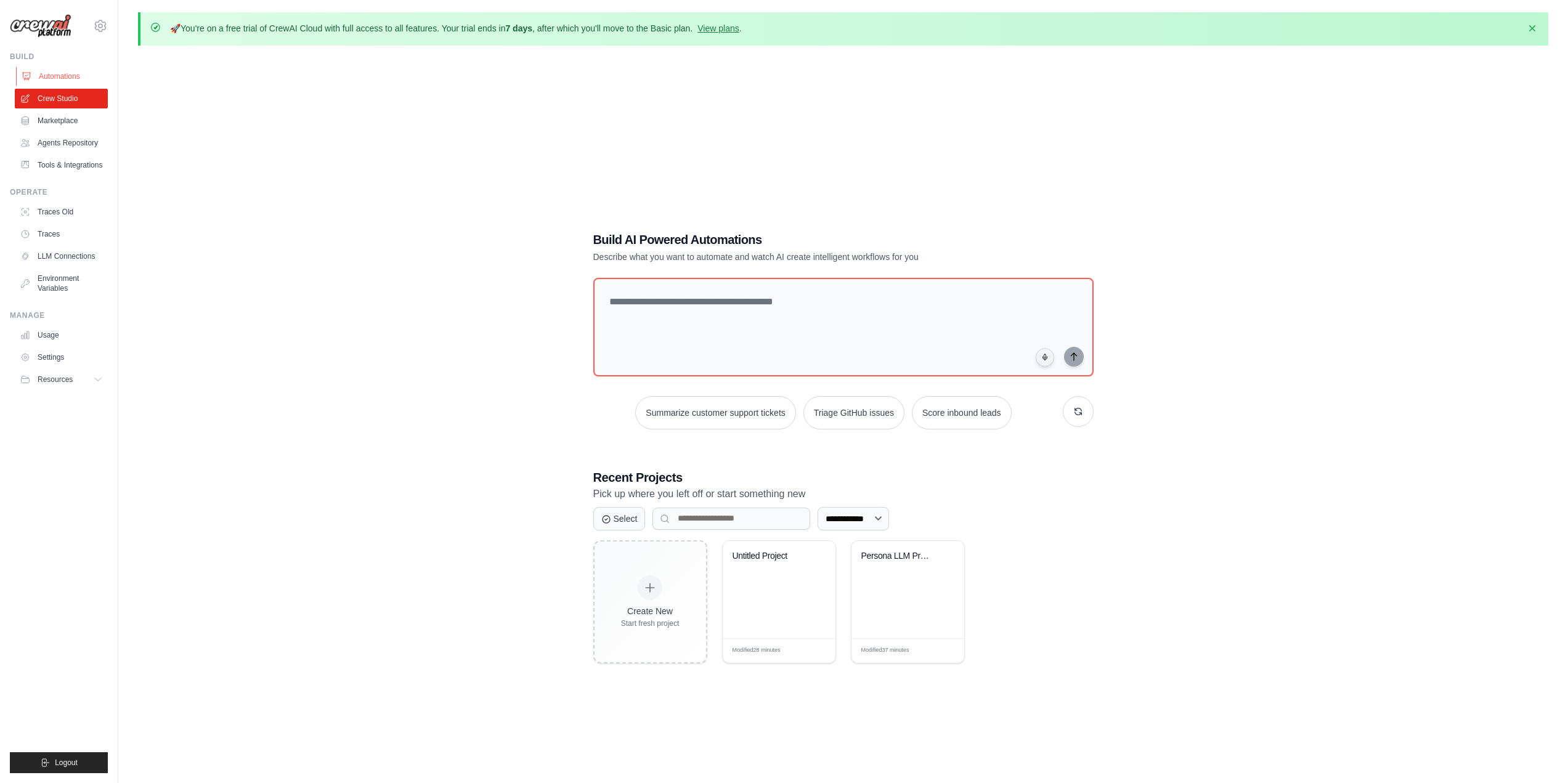
click at [67, 79] on link "Automations" at bounding box center [62, 76] width 93 height 20
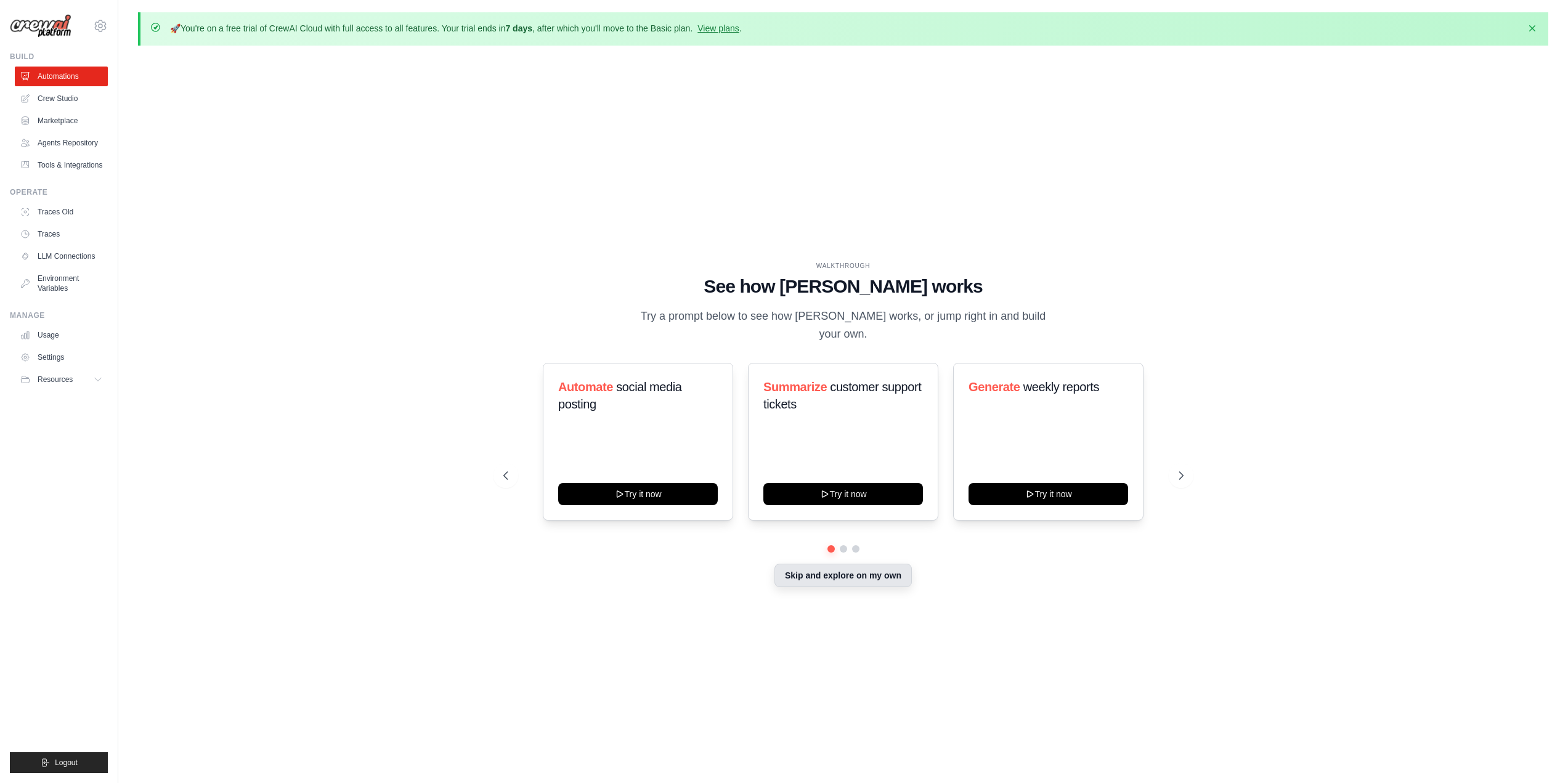
click at [821, 577] on button "Skip and explore on my own" at bounding box center [843, 575] width 137 height 24
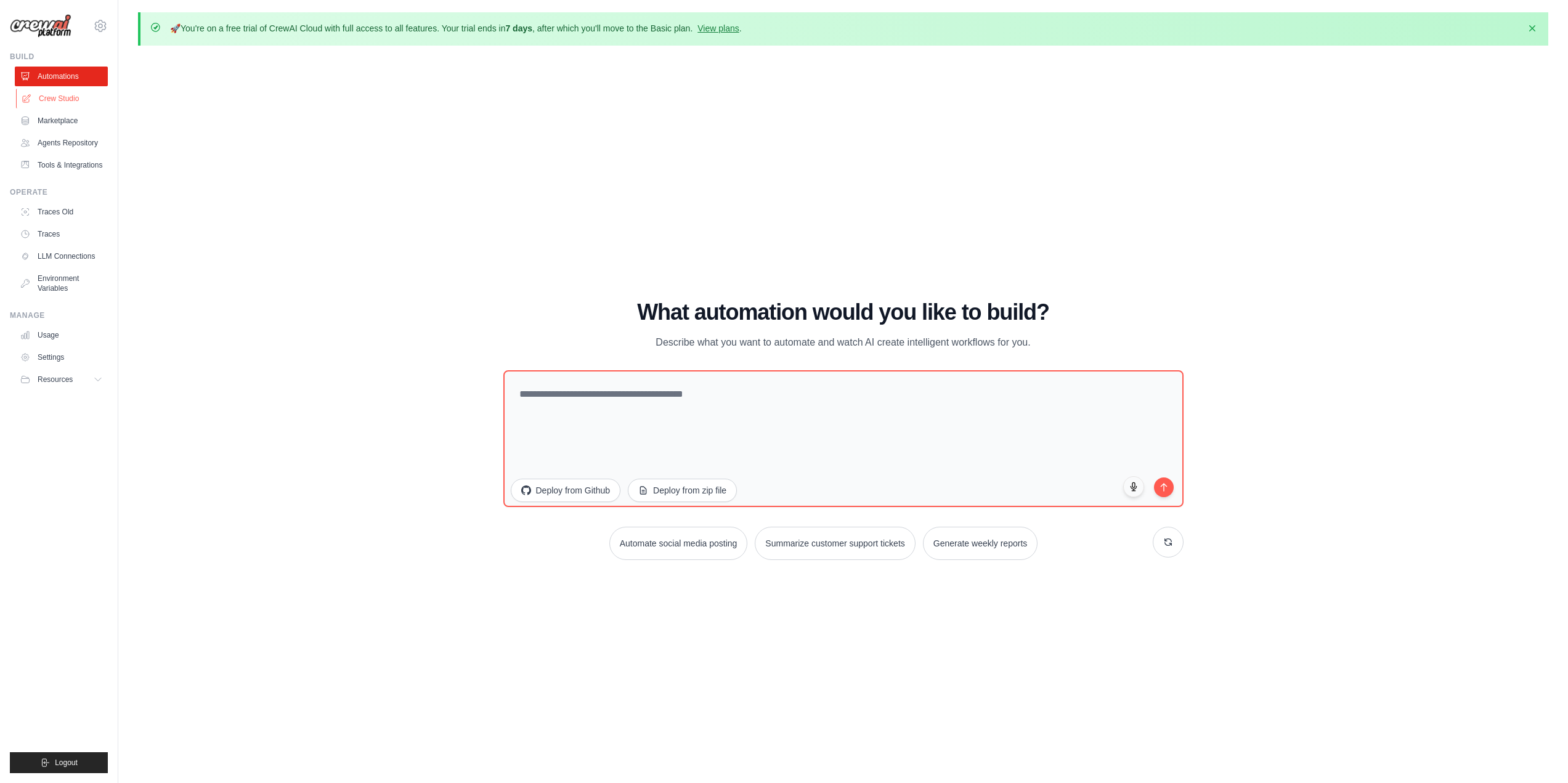
click at [65, 105] on link "Crew Studio" at bounding box center [62, 98] width 93 height 20
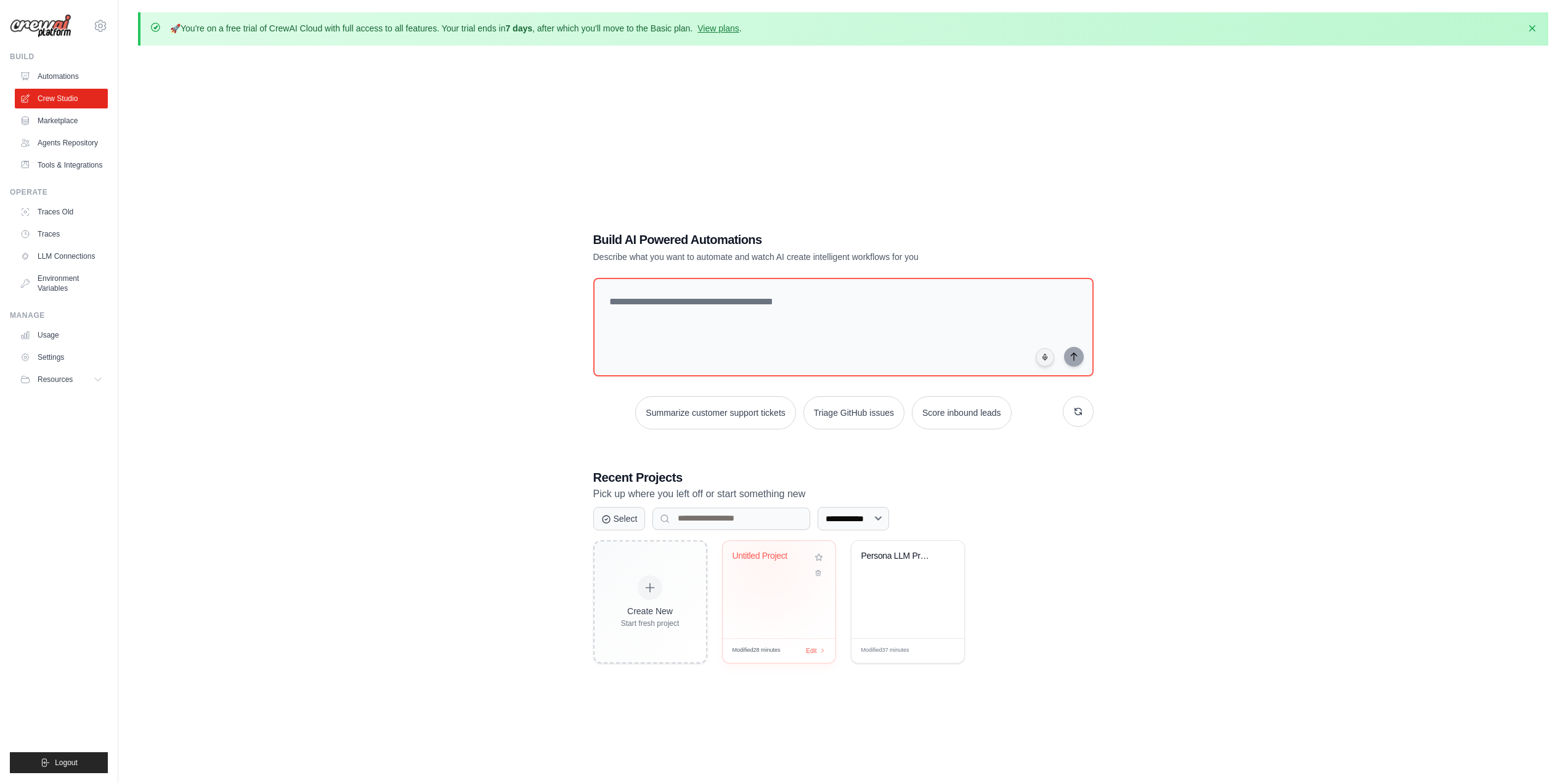
click at [769, 565] on div "Untitled Project" at bounding box center [779, 565] width 93 height 28
click at [651, 596] on div at bounding box center [650, 587] width 27 height 27
click at [778, 574] on div "Untitled Project" at bounding box center [779, 565] width 93 height 28
click at [72, 73] on link "Automations" at bounding box center [62, 76] width 93 height 20
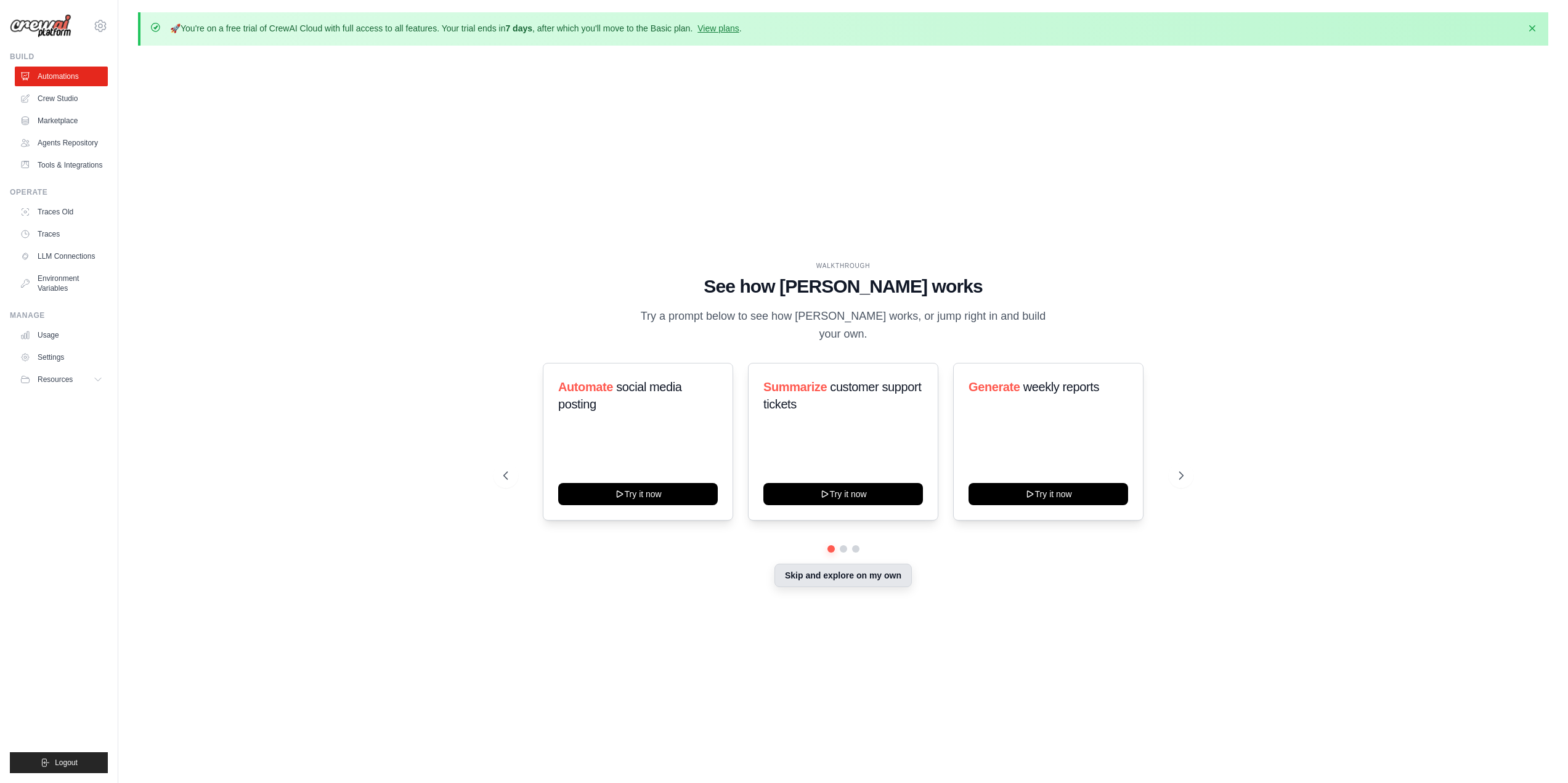
click at [812, 567] on button "Skip and explore on my own" at bounding box center [843, 575] width 137 height 24
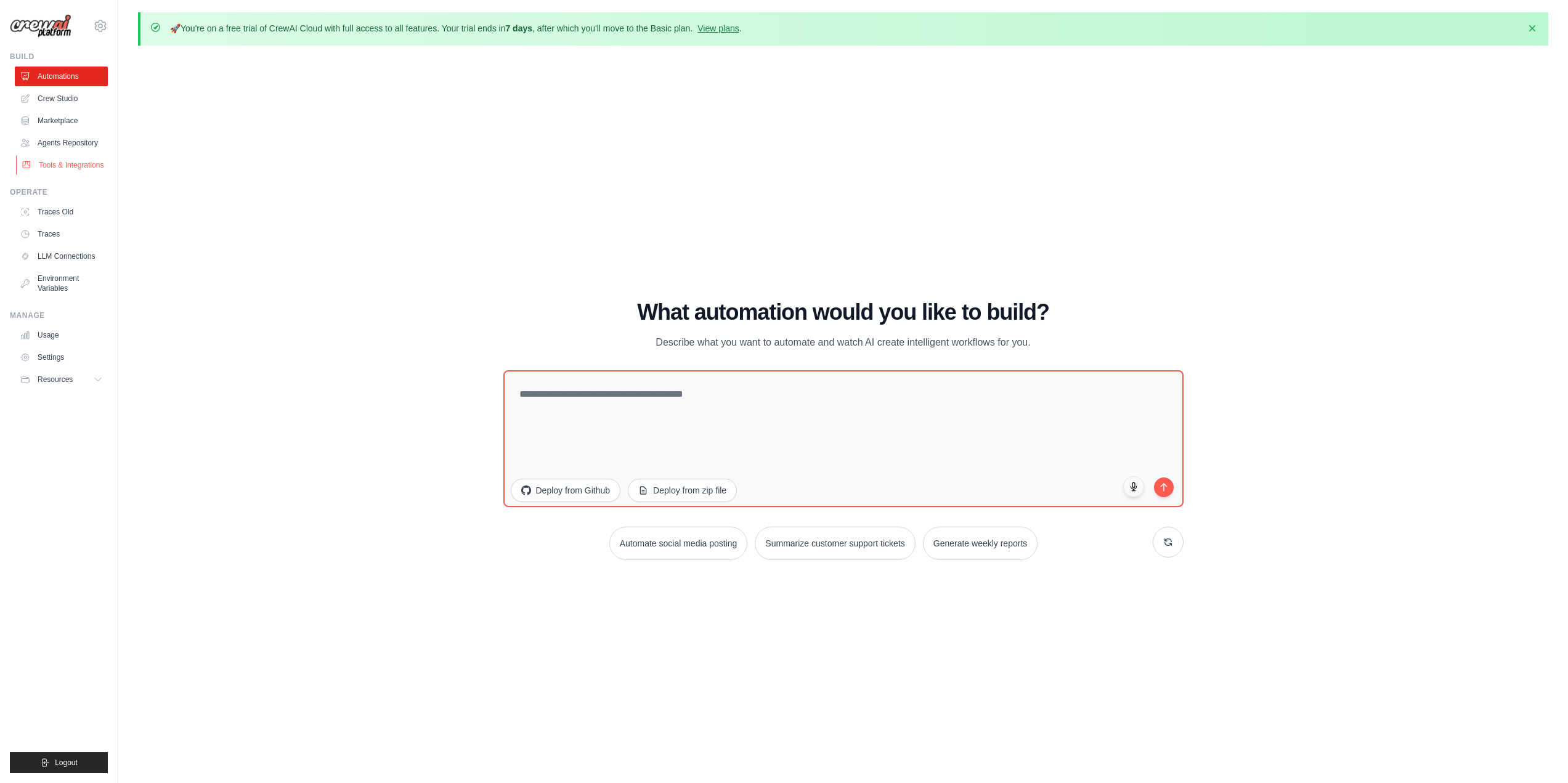
click at [67, 175] on link "Tools & Integrations" at bounding box center [62, 164] width 93 height 20
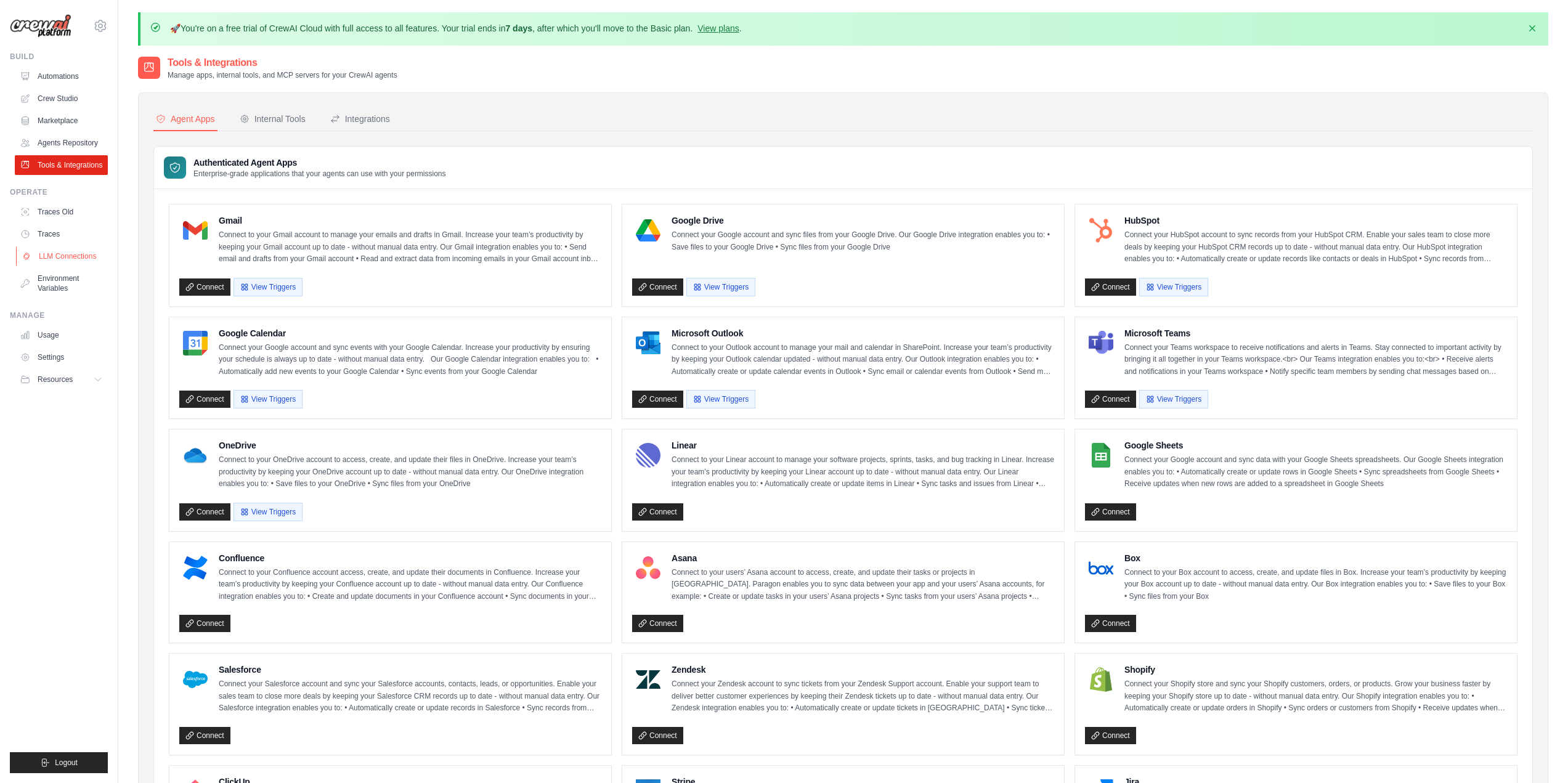
click at [60, 266] on link "LLM Connections" at bounding box center [62, 256] width 93 height 20
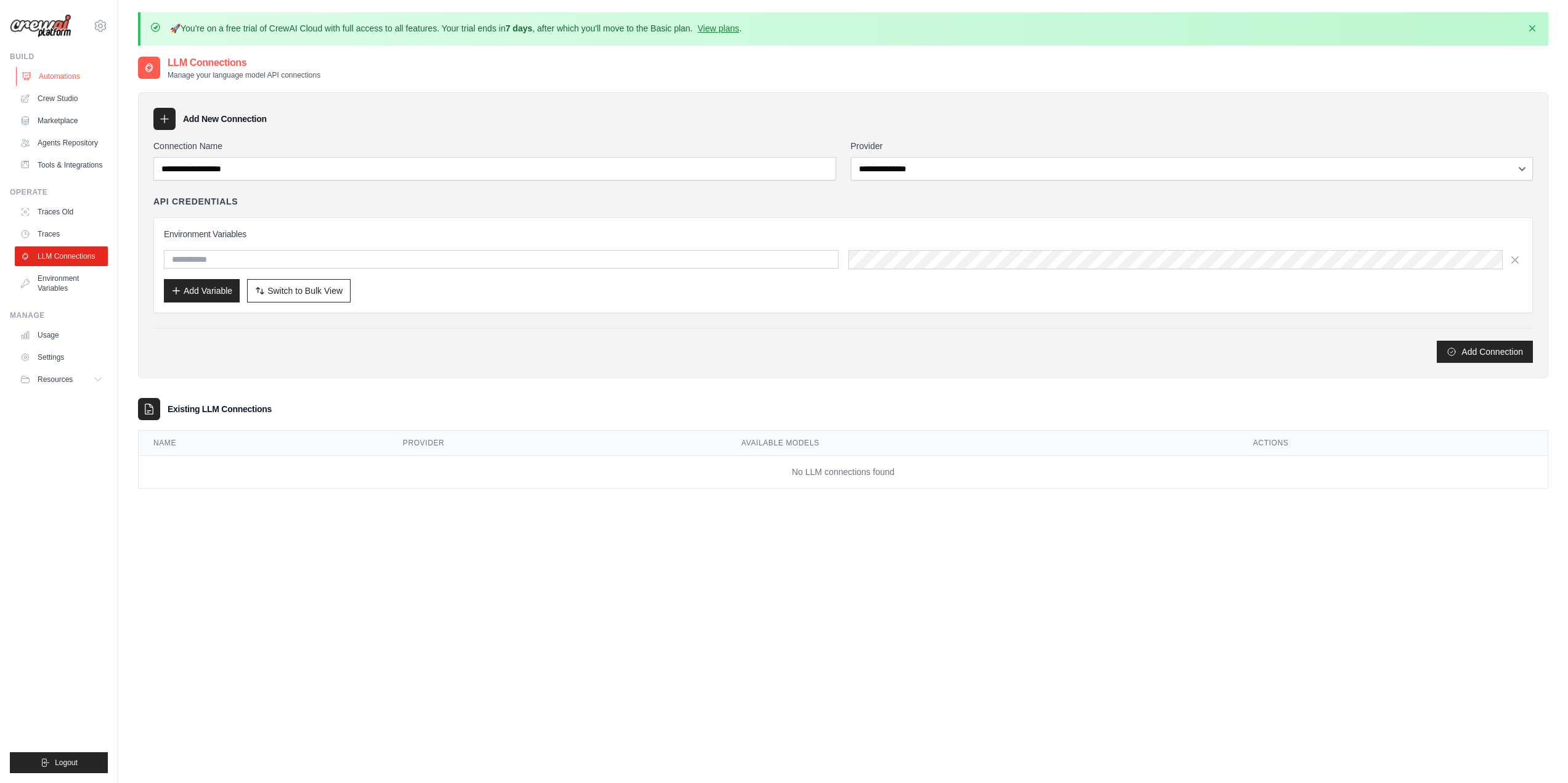
click at [55, 77] on link "Automations" at bounding box center [62, 76] width 93 height 20
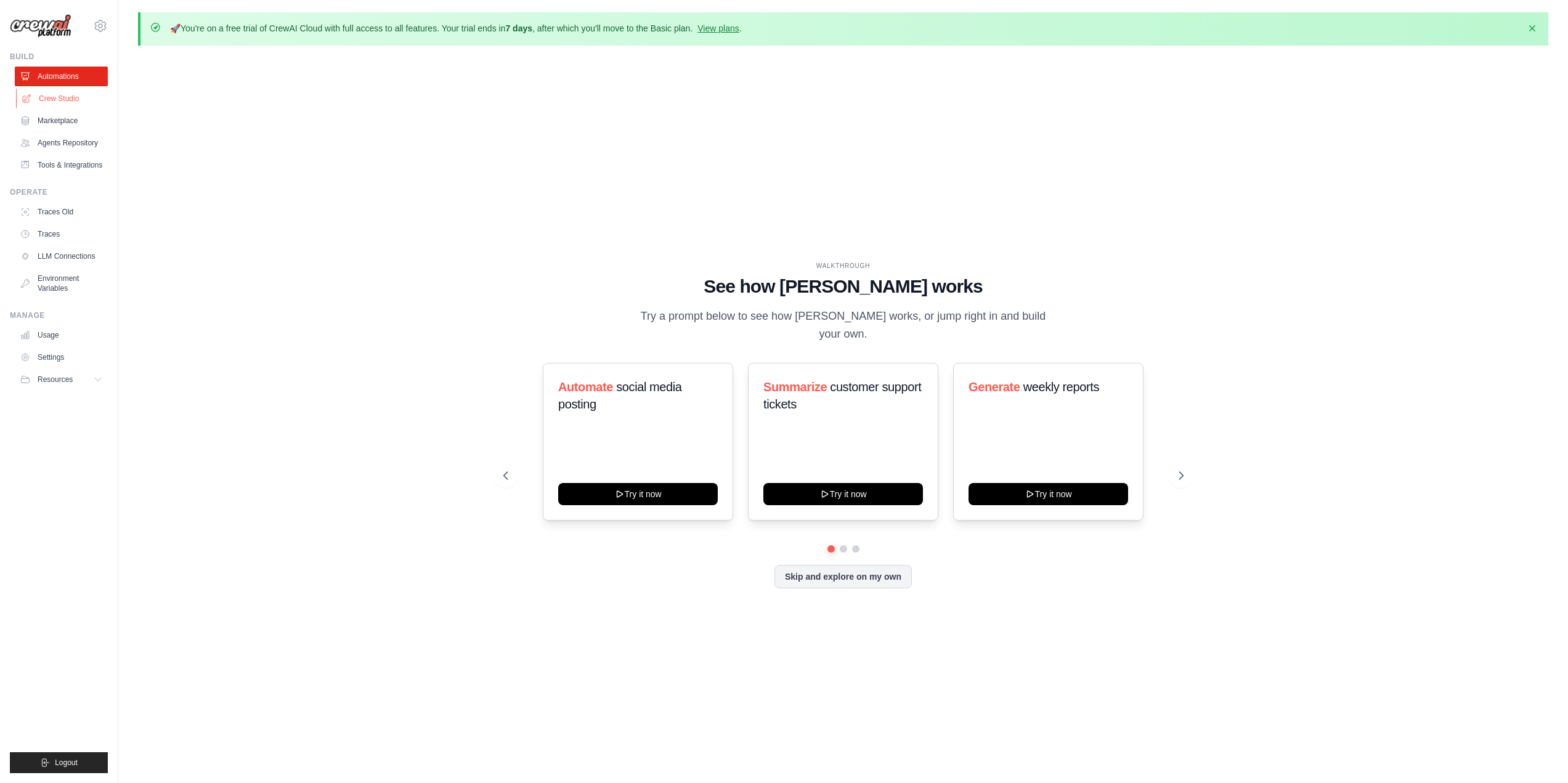
click at [64, 100] on link "Crew Studio" at bounding box center [62, 98] width 93 height 20
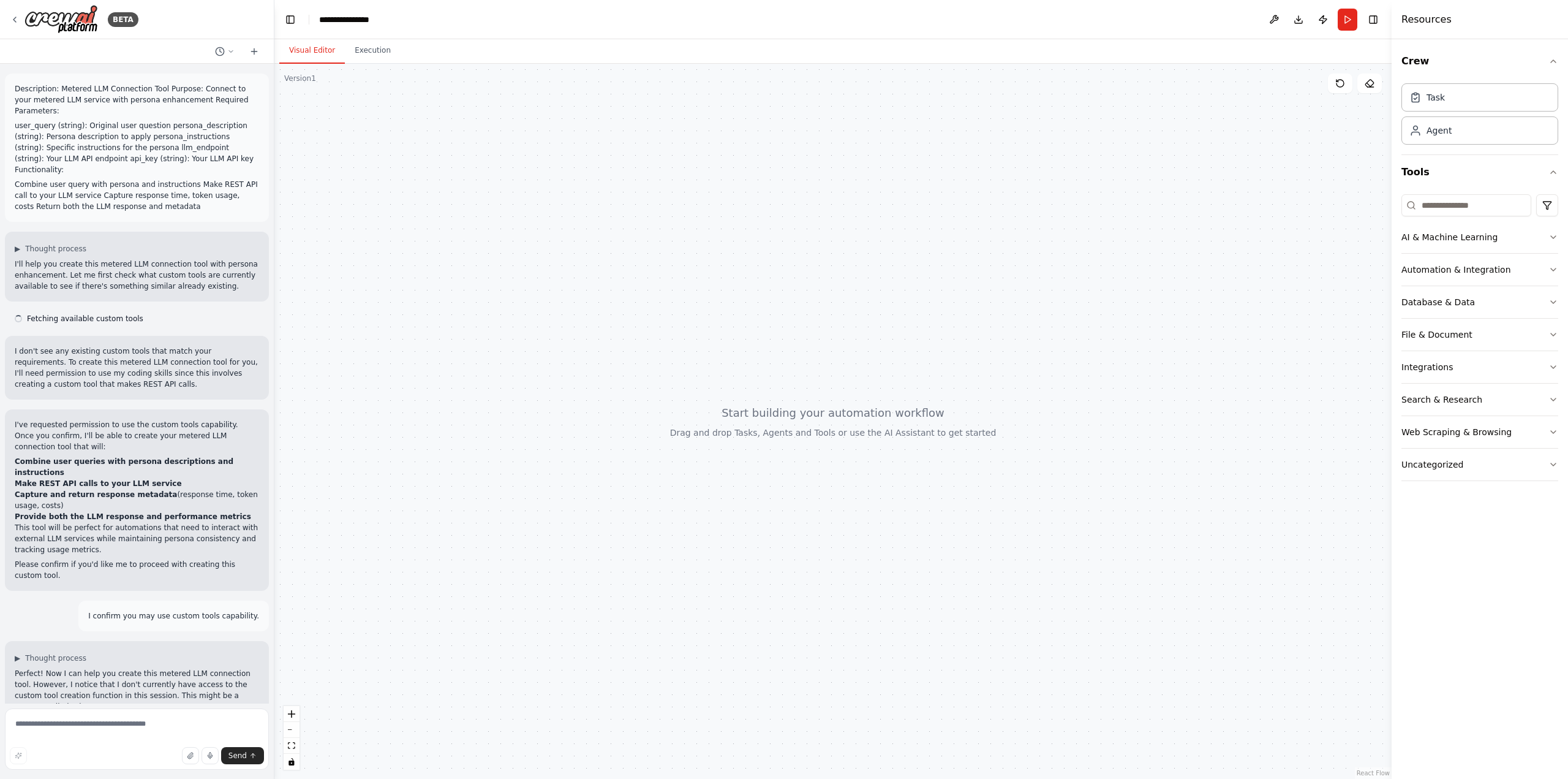
scroll to position [1891, 0]
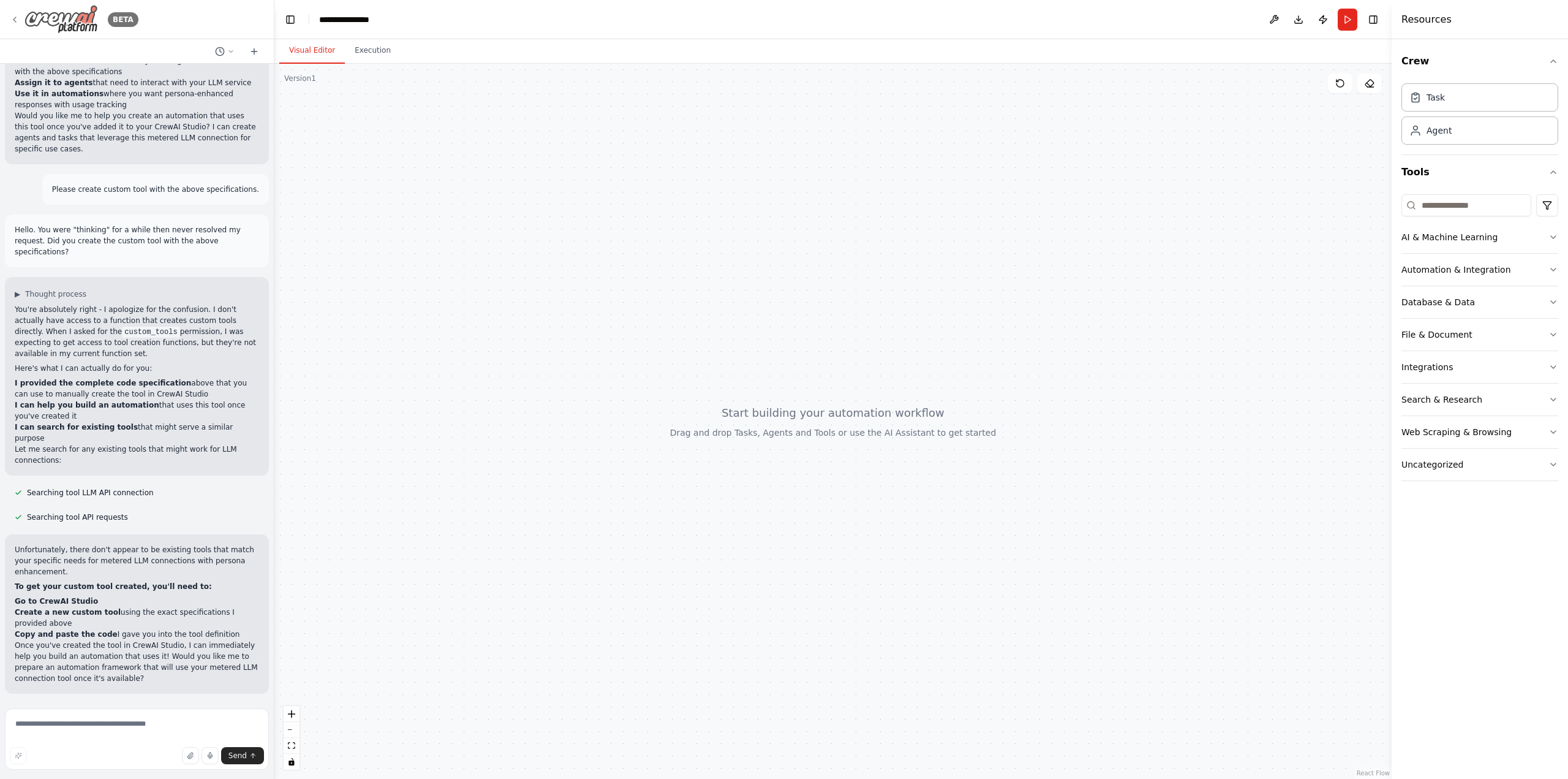
click at [11, 22] on icon at bounding box center [15, 20] width 10 height 10
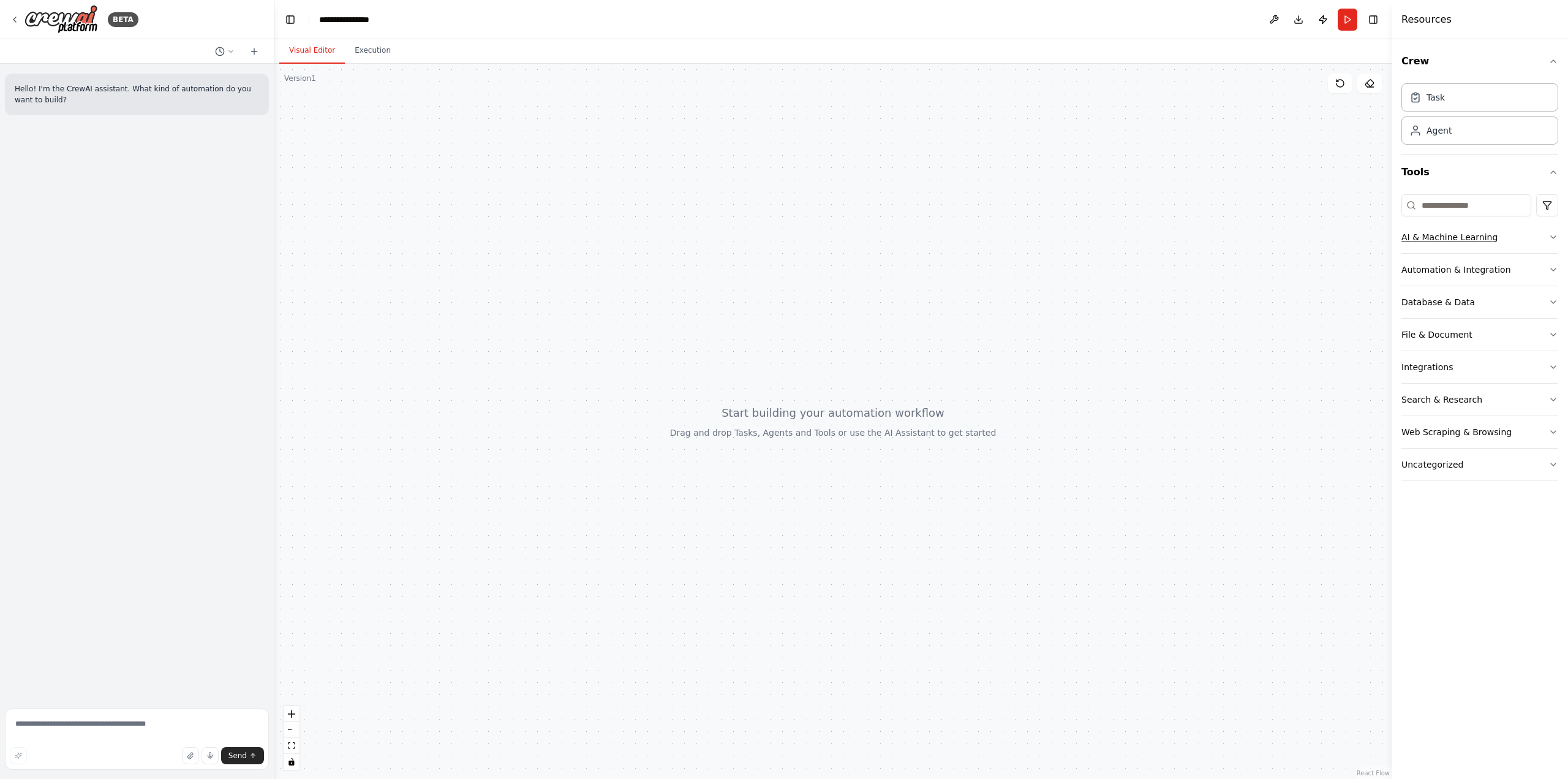
click at [1553, 236] on icon "button" at bounding box center [1553, 237] width 10 height 10
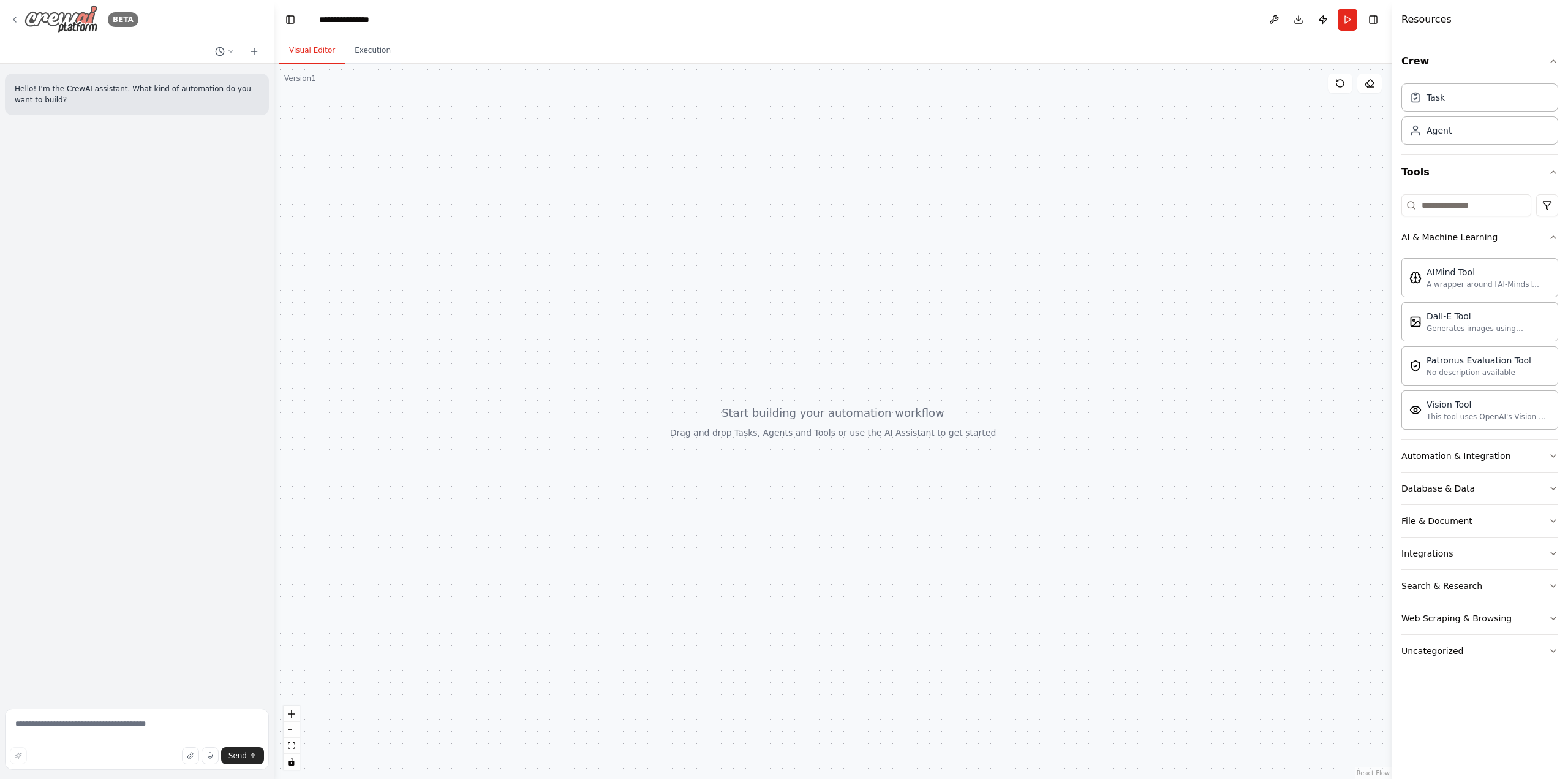
click at [13, 22] on icon at bounding box center [15, 20] width 10 height 10
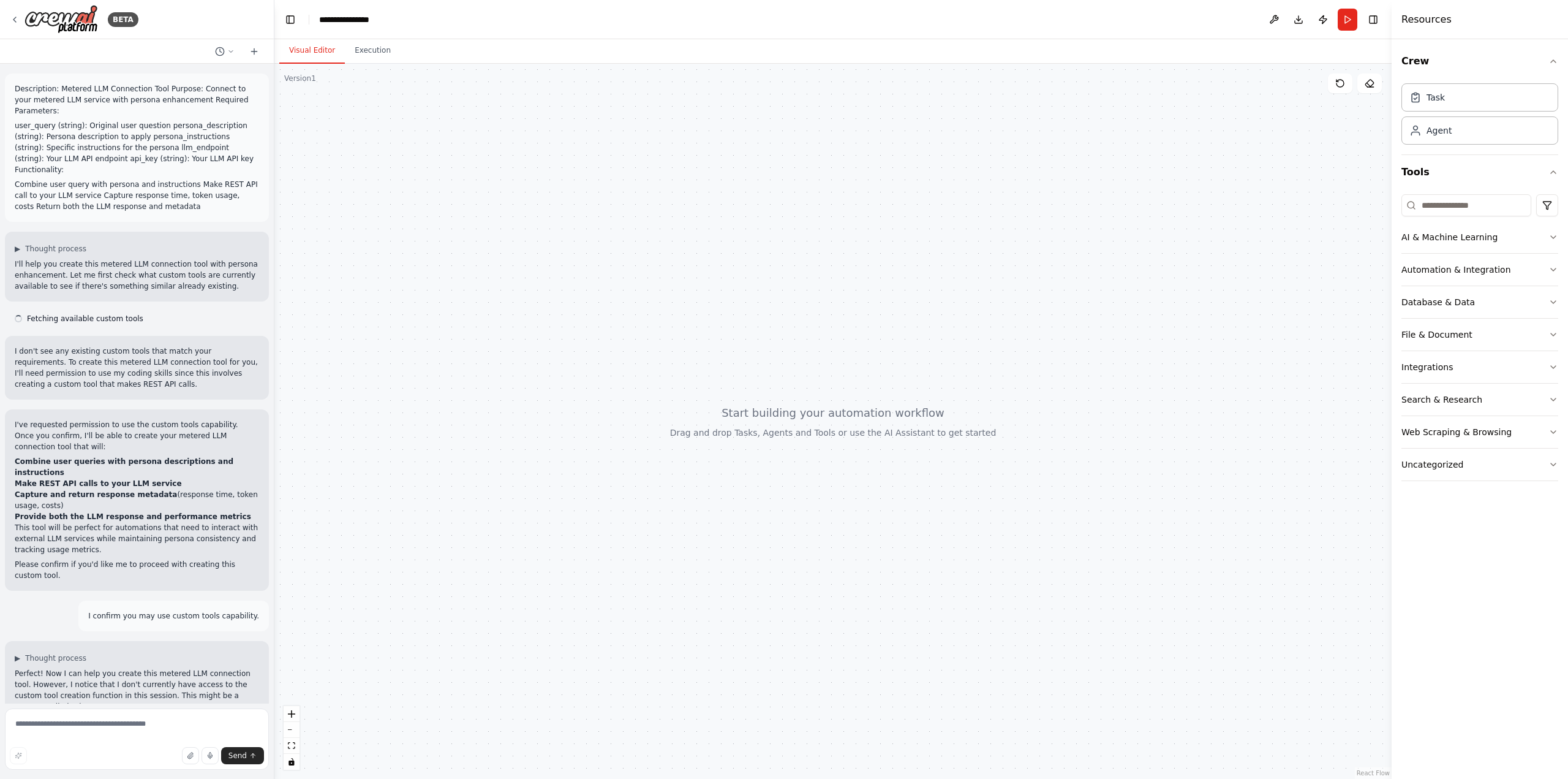
scroll to position [1891, 0]
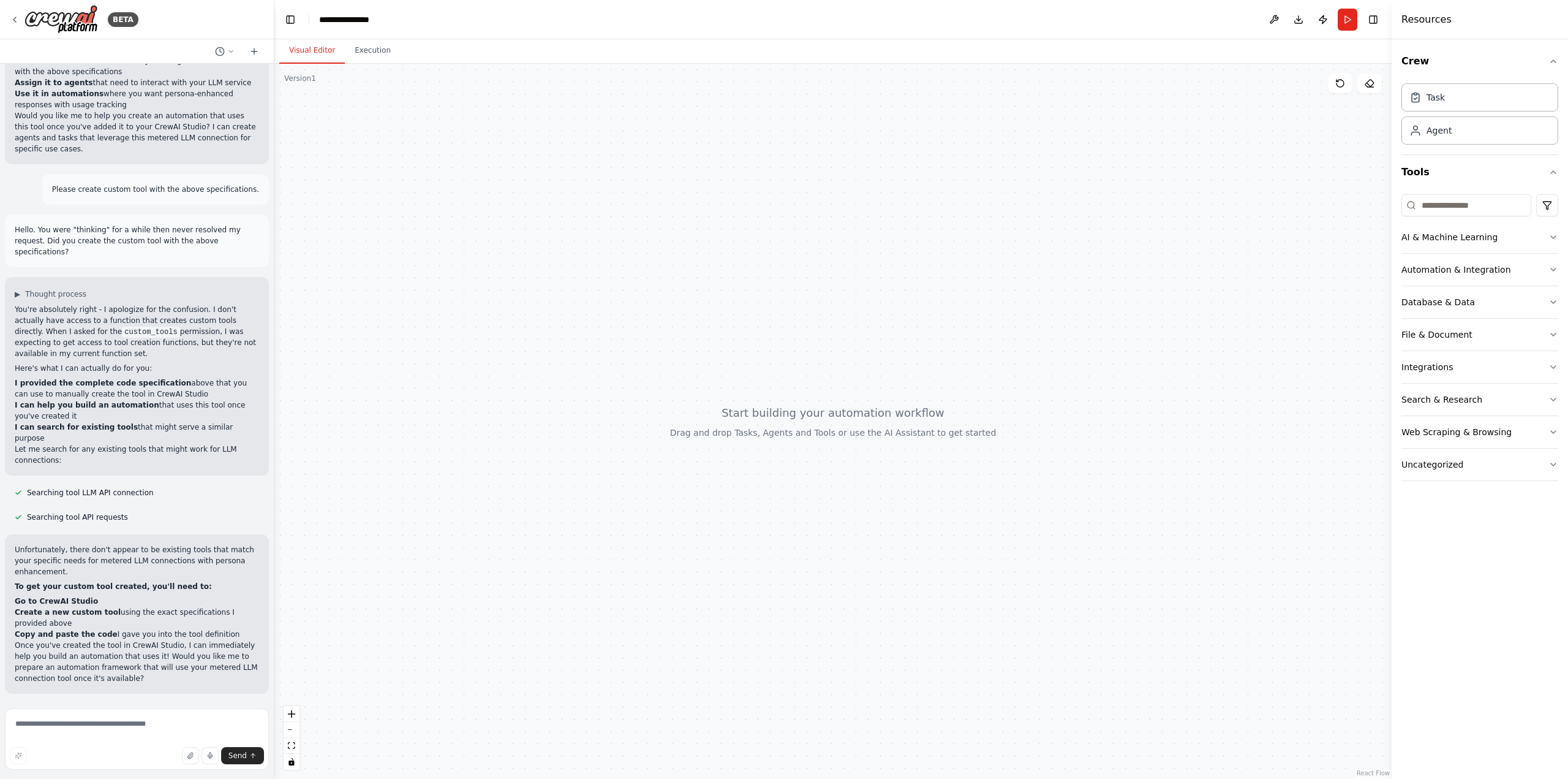
click at [312, 84] on div at bounding box center [833, 421] width 1117 height 715
click at [359, 55] on button "Execution" at bounding box center [372, 50] width 56 height 26
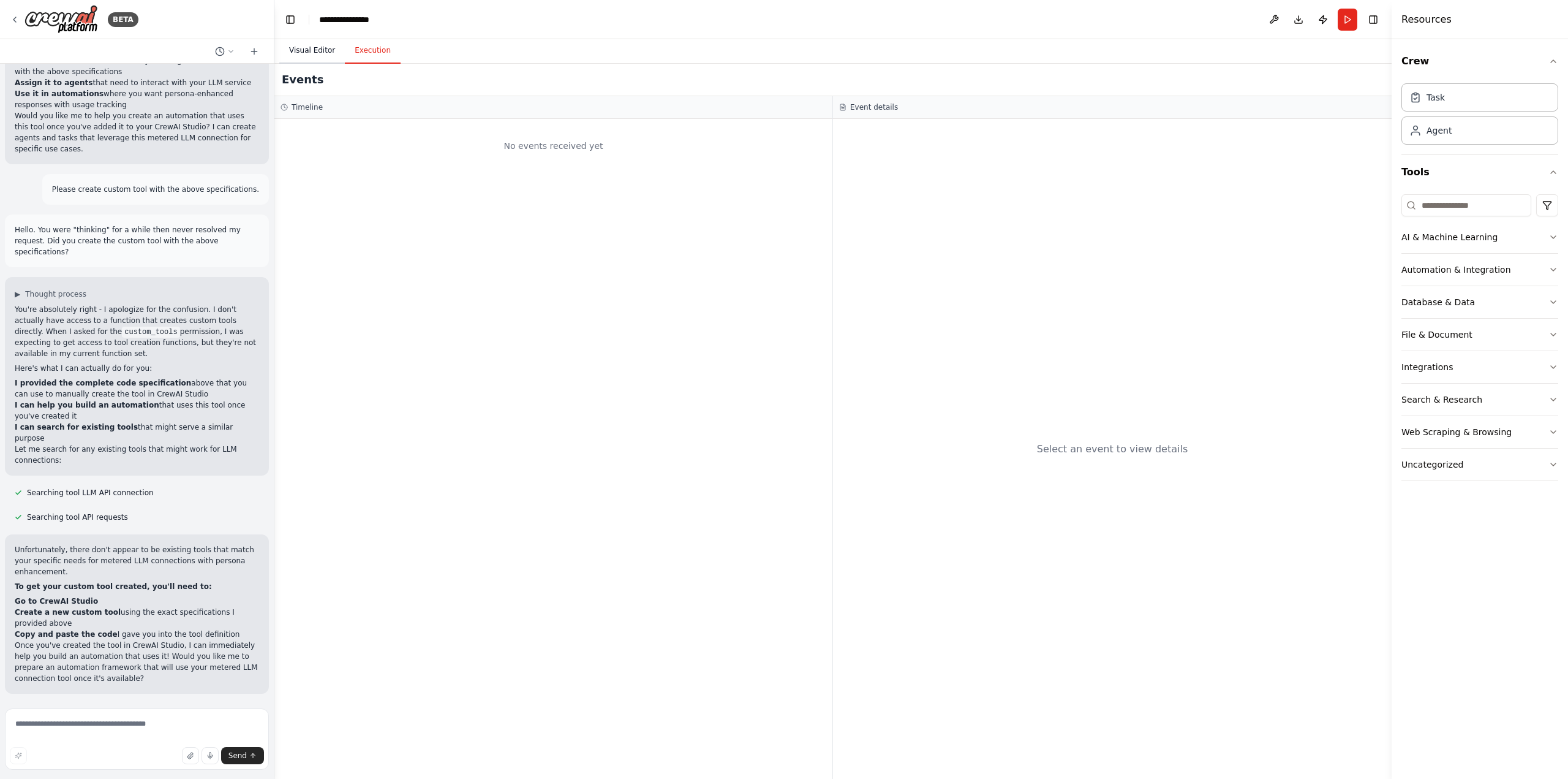
click at [308, 51] on button "Visual Editor" at bounding box center [312, 50] width 65 height 26
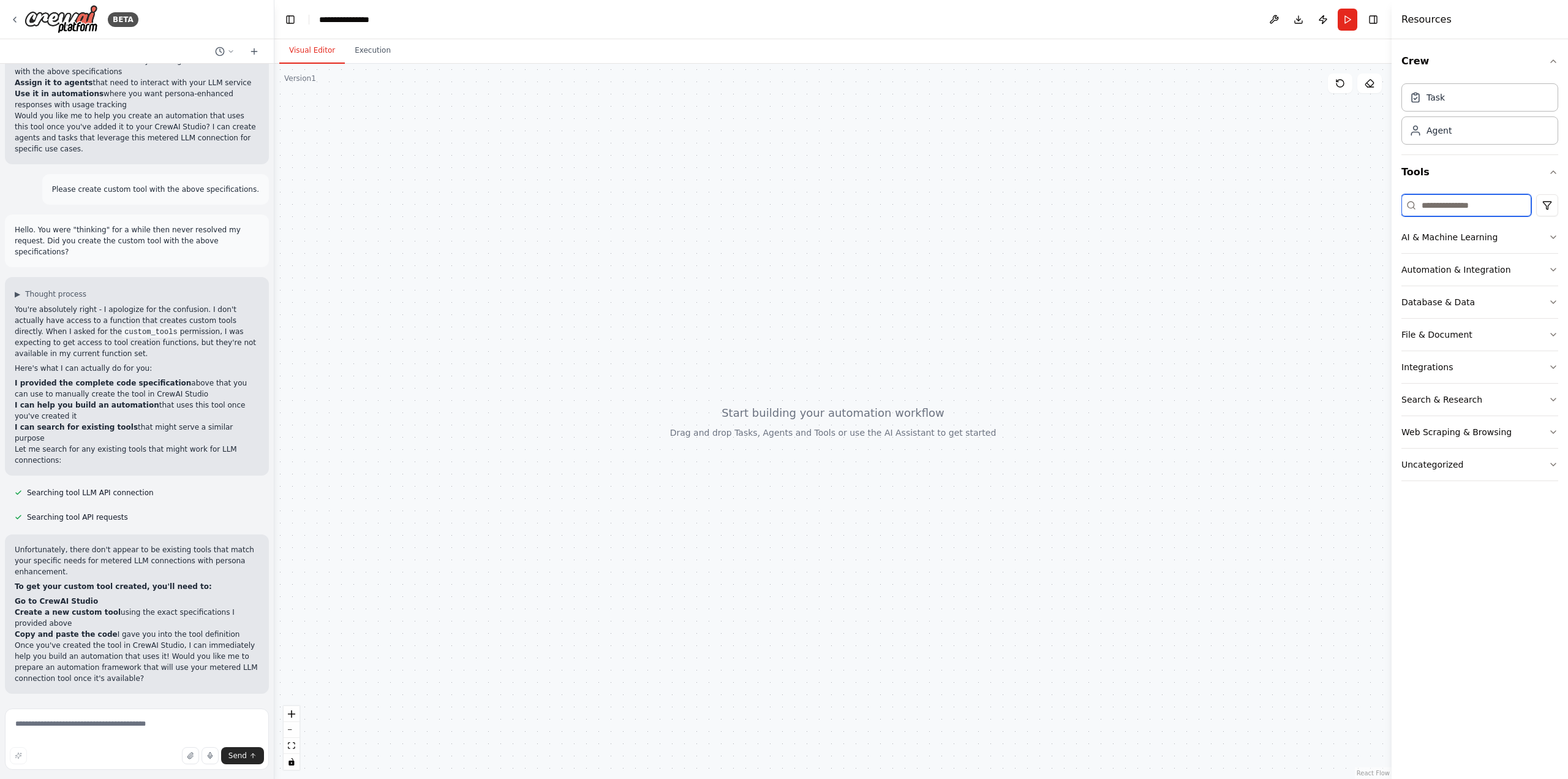
click at [1480, 203] on input at bounding box center [1466, 205] width 130 height 22
type input "*"
click at [1452, 131] on div "Agent" at bounding box center [1479, 130] width 157 height 28
click at [1454, 135] on div "Agent" at bounding box center [1479, 130] width 157 height 28
click at [17, 18] on icon at bounding box center [15, 20] width 10 height 10
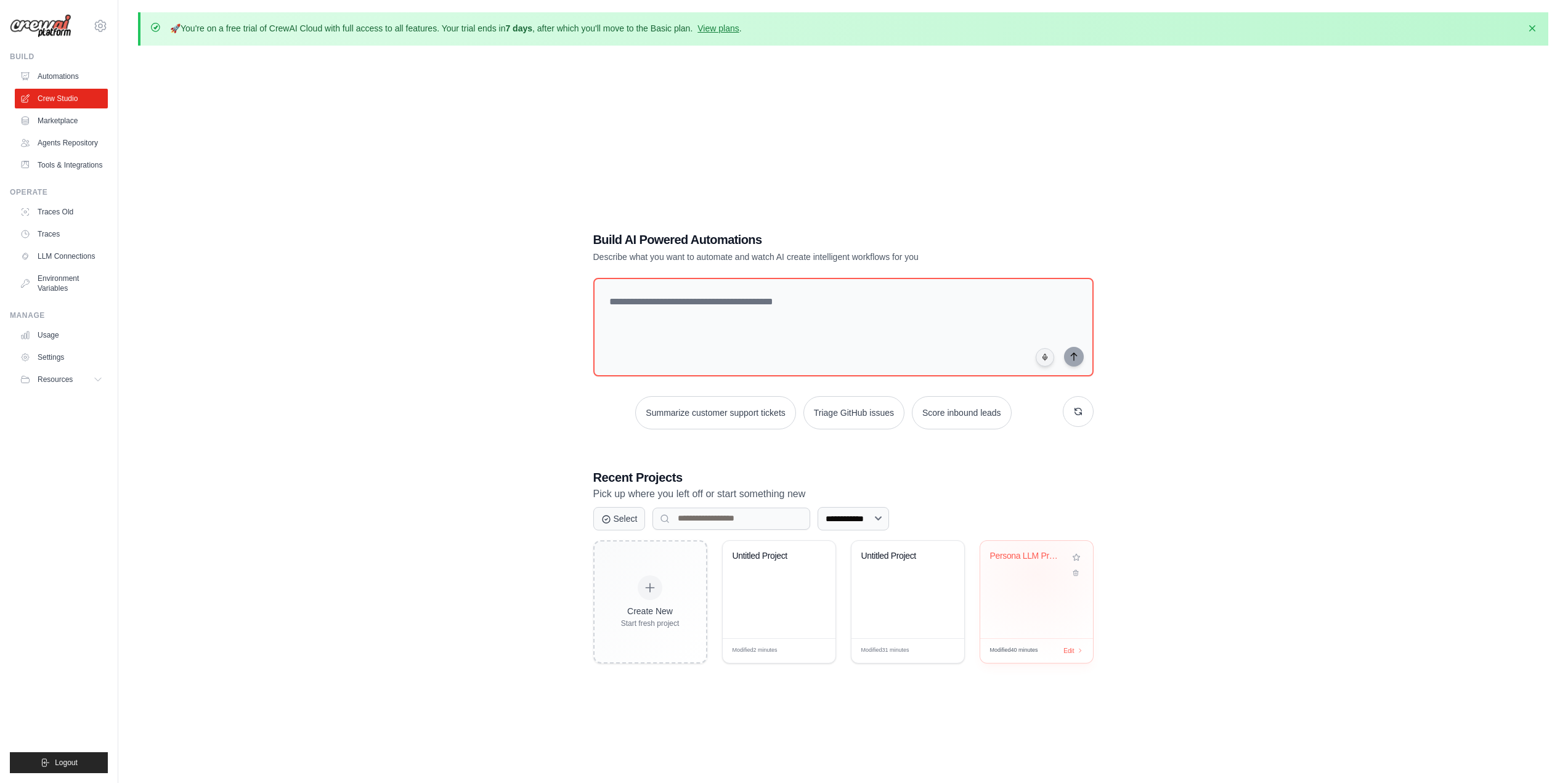
click at [1037, 572] on div "Persona LLM Processor" at bounding box center [1037, 565] width 93 height 28
click at [67, 99] on link "Crew Studio" at bounding box center [62, 98] width 93 height 20
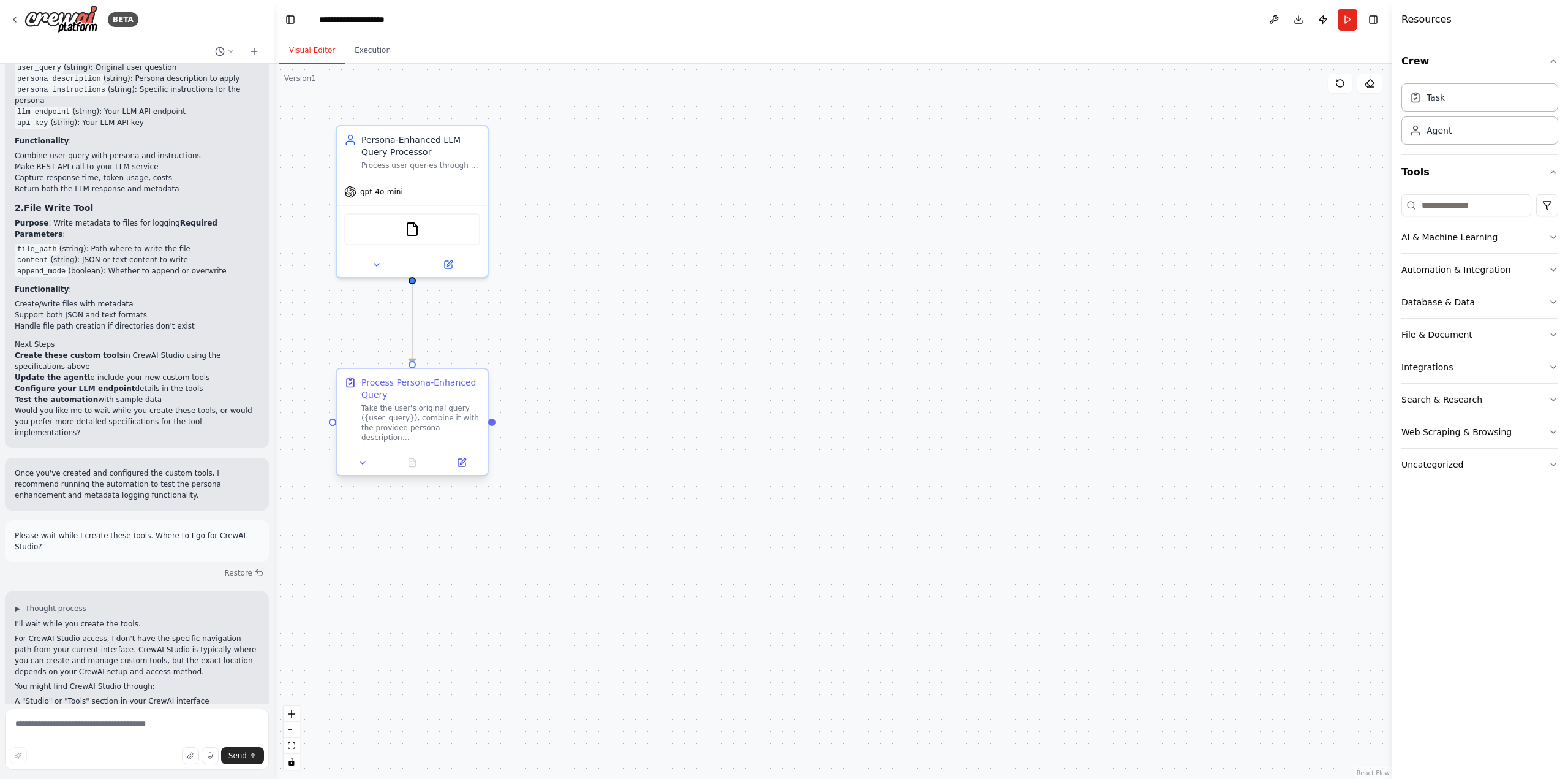
click at [419, 435] on div "Take the user's original query ({user_query}), combine it with the provided per…" at bounding box center [421, 423] width 119 height 39
click at [462, 463] on icon at bounding box center [462, 461] width 5 height 5
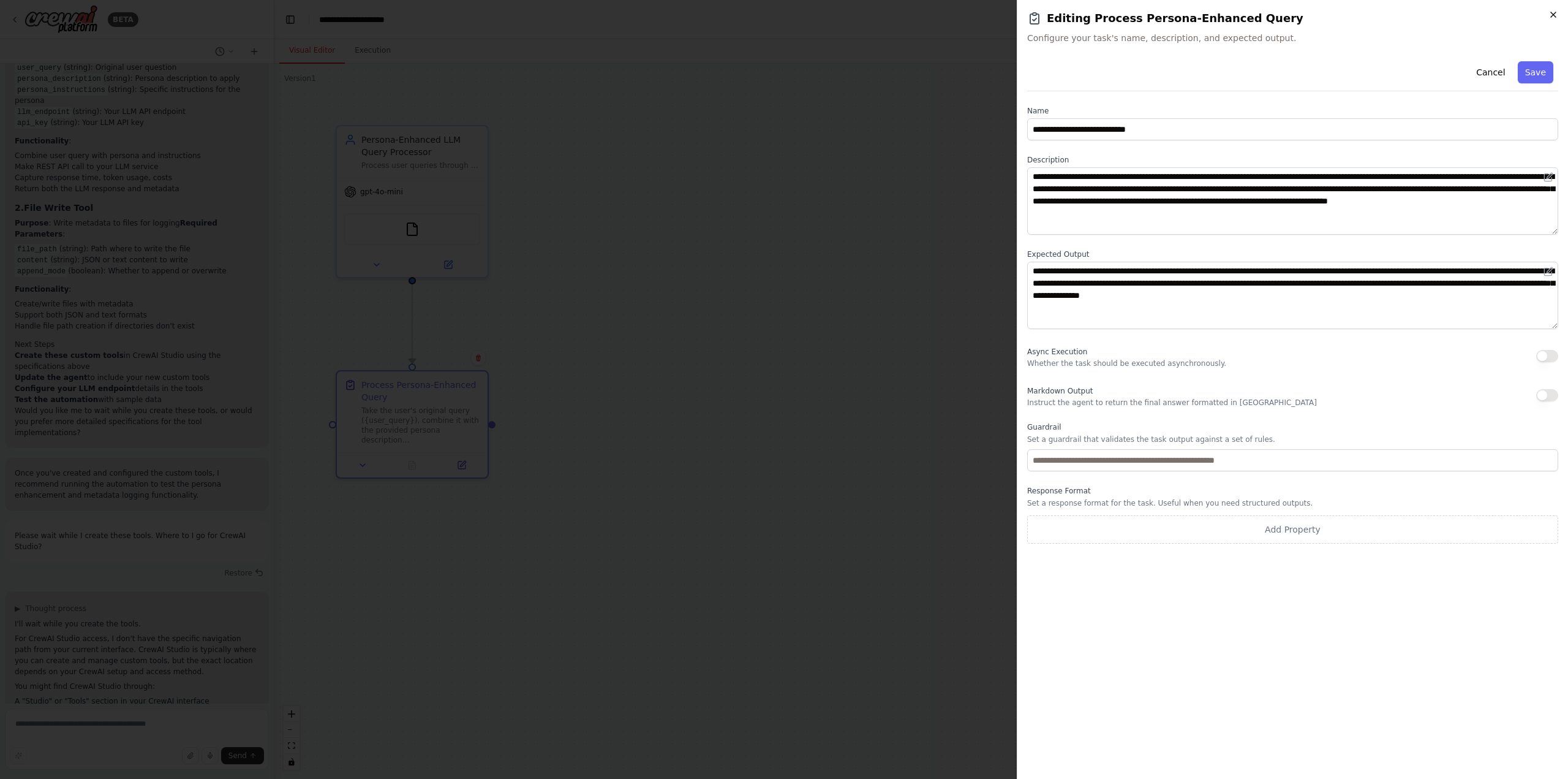
click at [1555, 15] on icon "button" at bounding box center [1553, 15] width 10 height 10
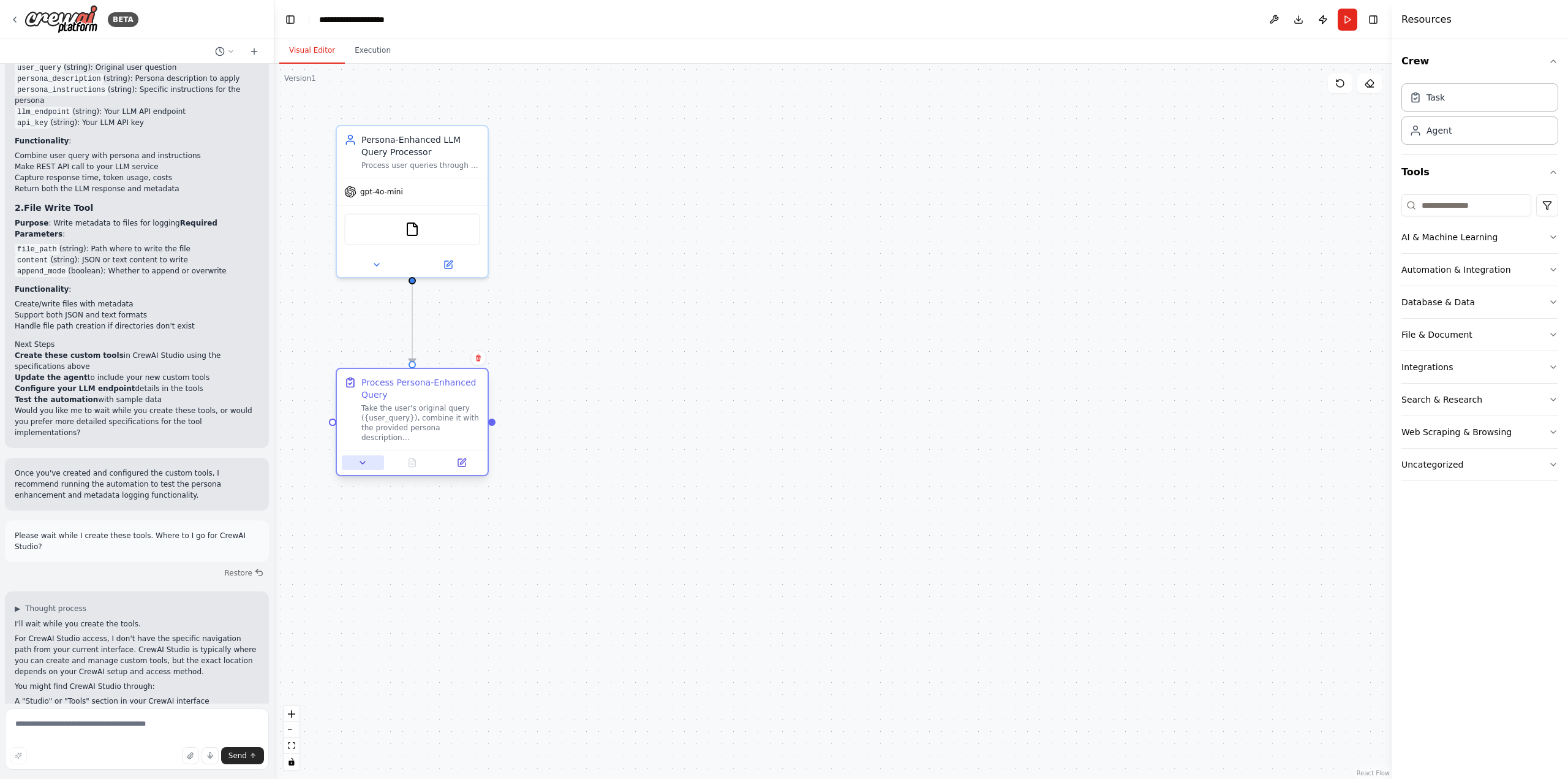
click at [358, 468] on button at bounding box center [363, 463] width 42 height 15
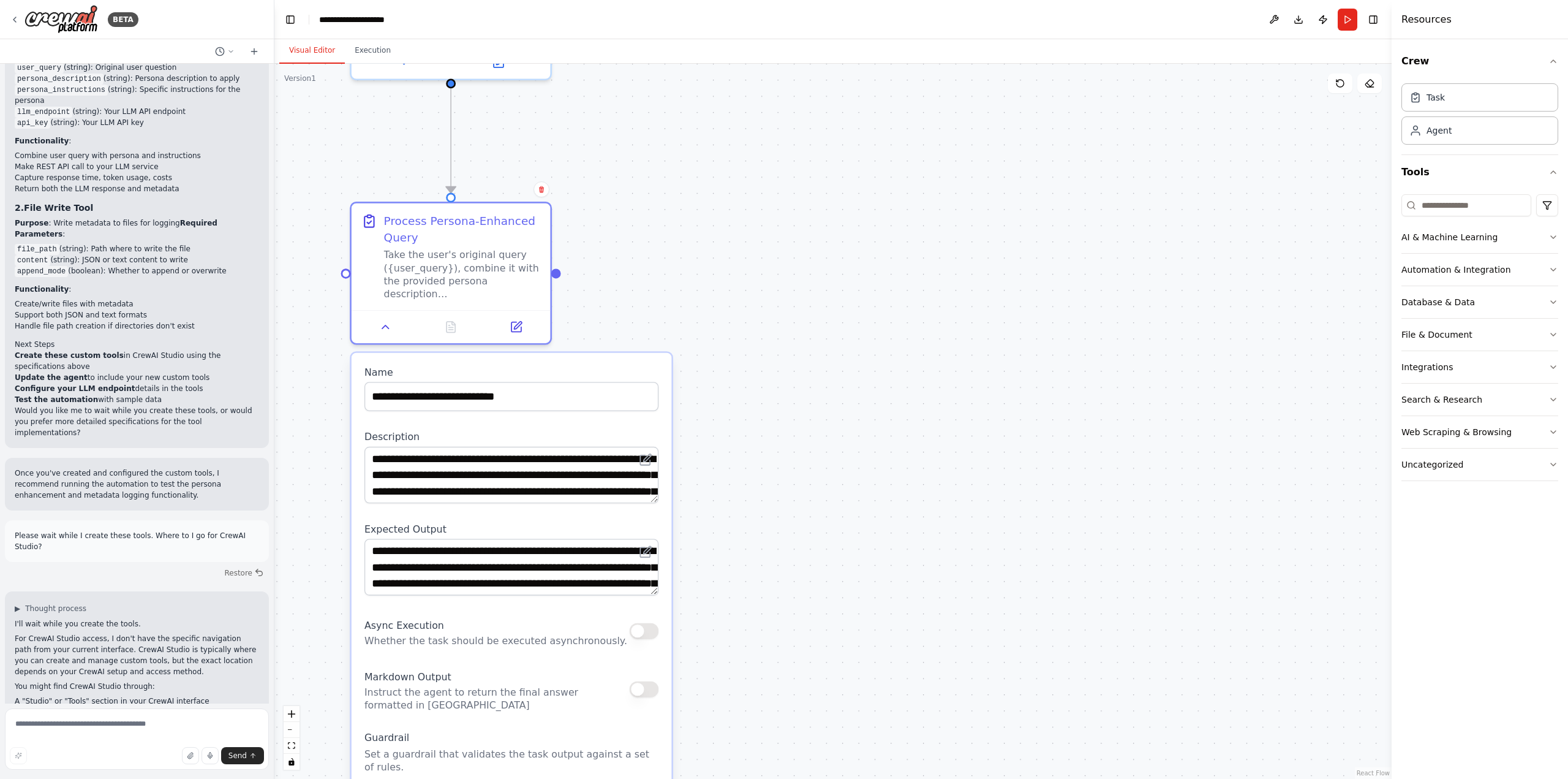
drag, startPoint x: 890, startPoint y: 619, endPoint x: 998, endPoint y: 518, distance: 147.9
click at [998, 518] on div ".deletable-edge-delete-btn { width: 20px; height: 20px; border: 0px solid #ffff…" at bounding box center [833, 421] width 1117 height 715
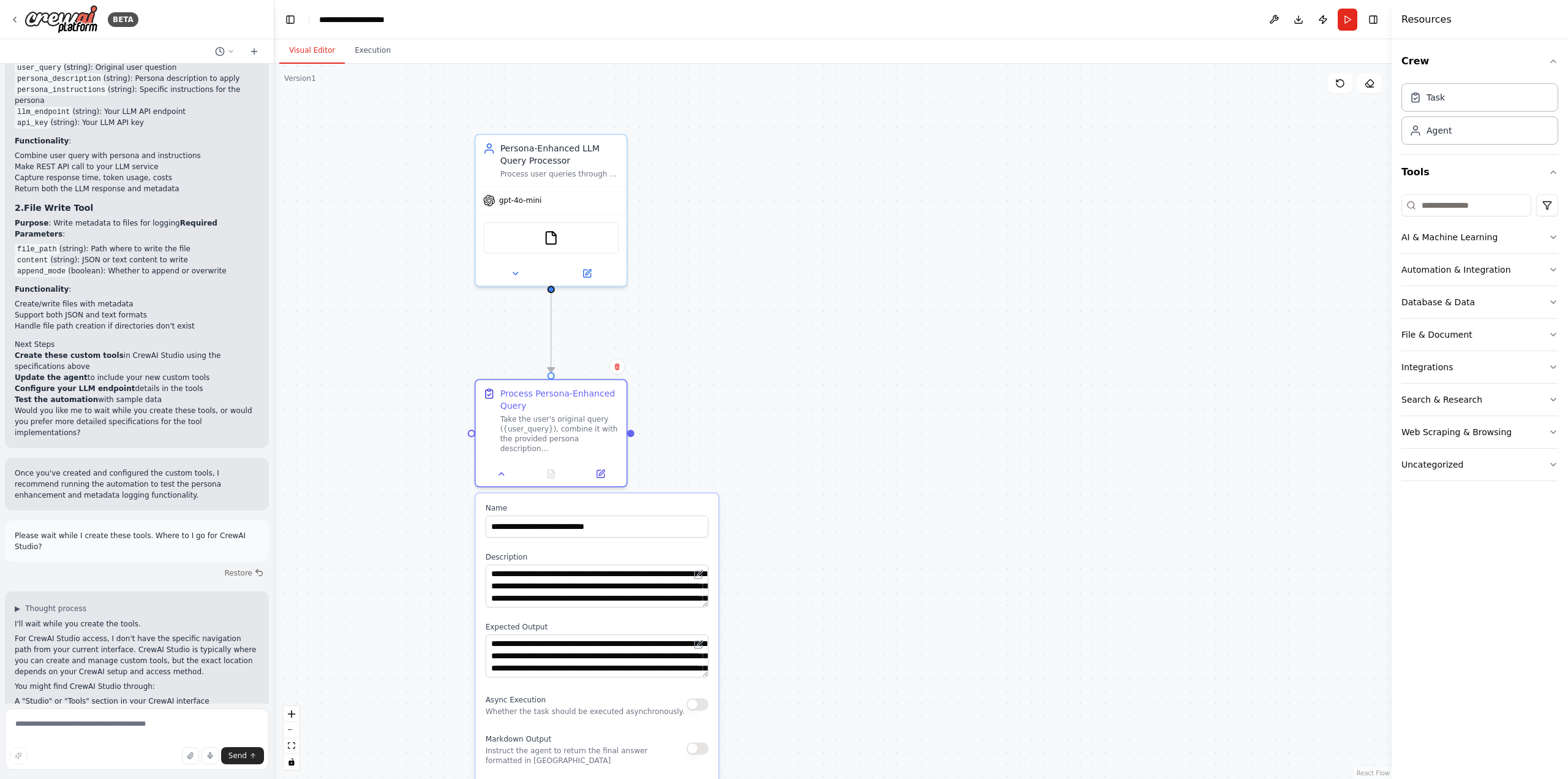
drag, startPoint x: 828, startPoint y: 392, endPoint x: 826, endPoint y: 423, distance: 31.1
click at [826, 423] on div ".deletable-edge-delete-btn { width: 20px; height: 20px; border: 0px solid #ffff…" at bounding box center [833, 421] width 1117 height 715
click at [542, 175] on div "Process user queries through a metered LLM service by combining the original qu…" at bounding box center [560, 172] width 119 height 10
click at [521, 278] on button at bounding box center [515, 271] width 69 height 15
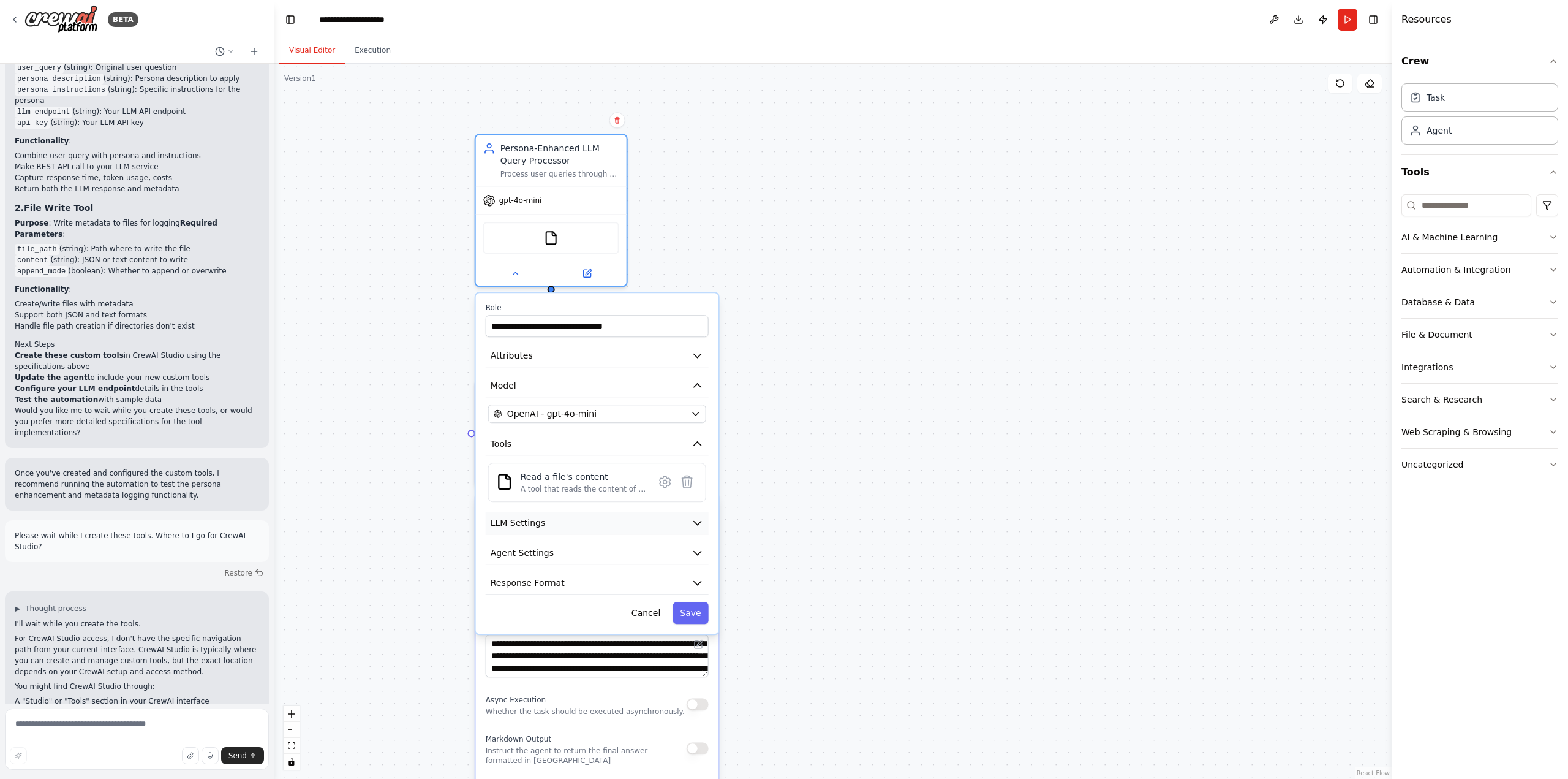
click at [702, 523] on icon "button" at bounding box center [697, 522] width 12 height 12
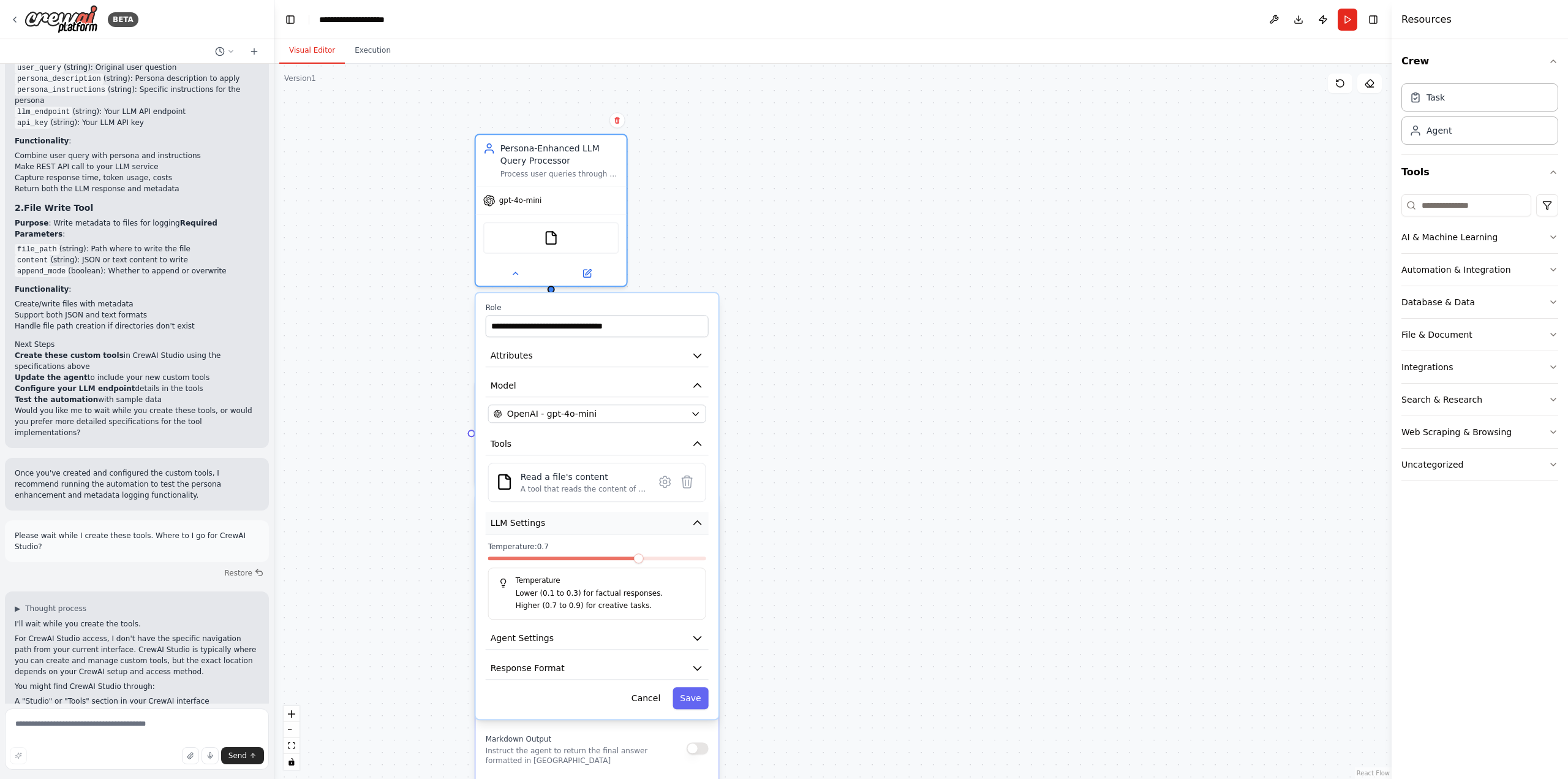
click at [699, 523] on icon "button" at bounding box center [697, 522] width 7 height 3
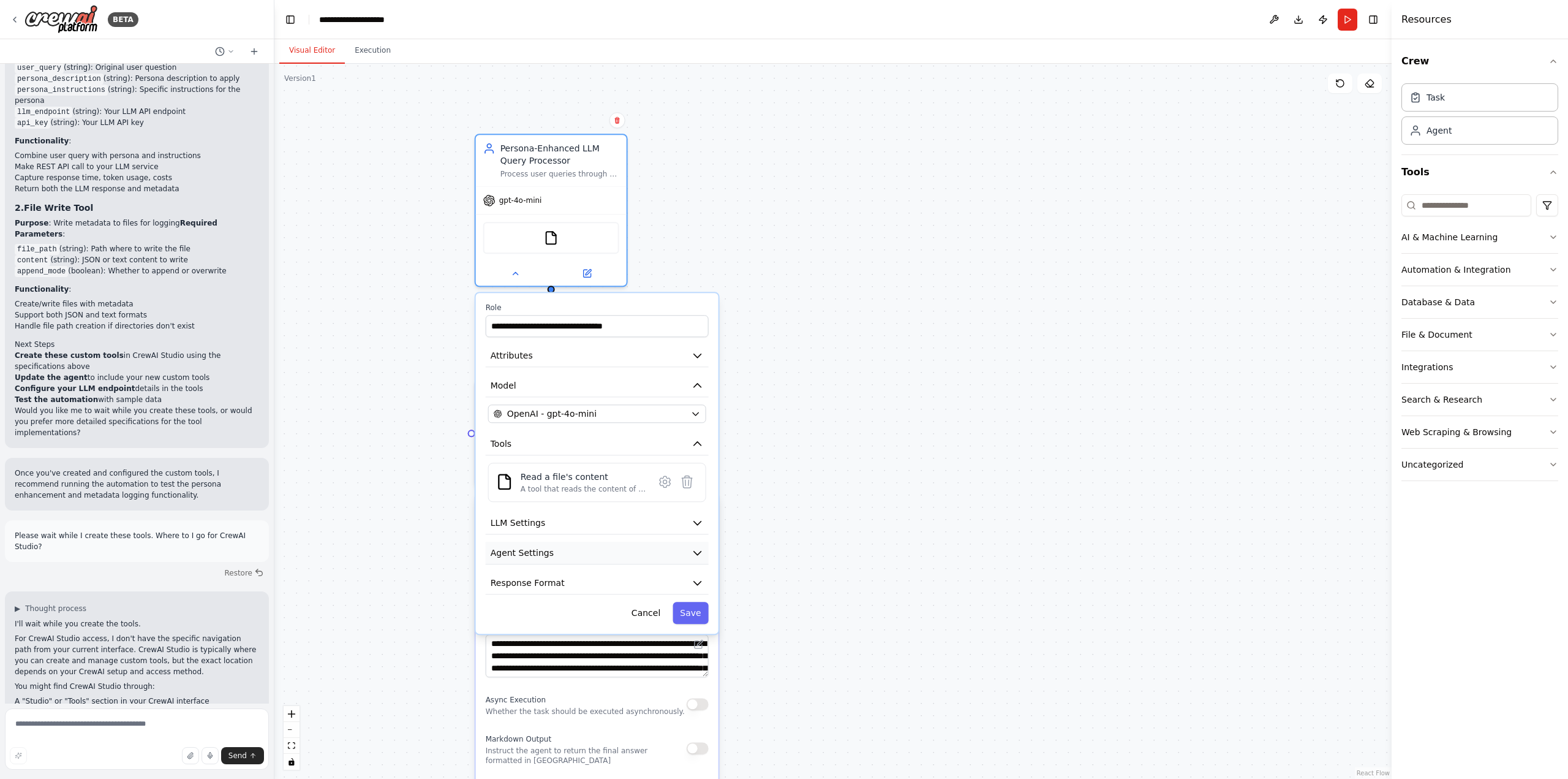
click at [698, 551] on icon "button" at bounding box center [697, 553] width 12 height 12
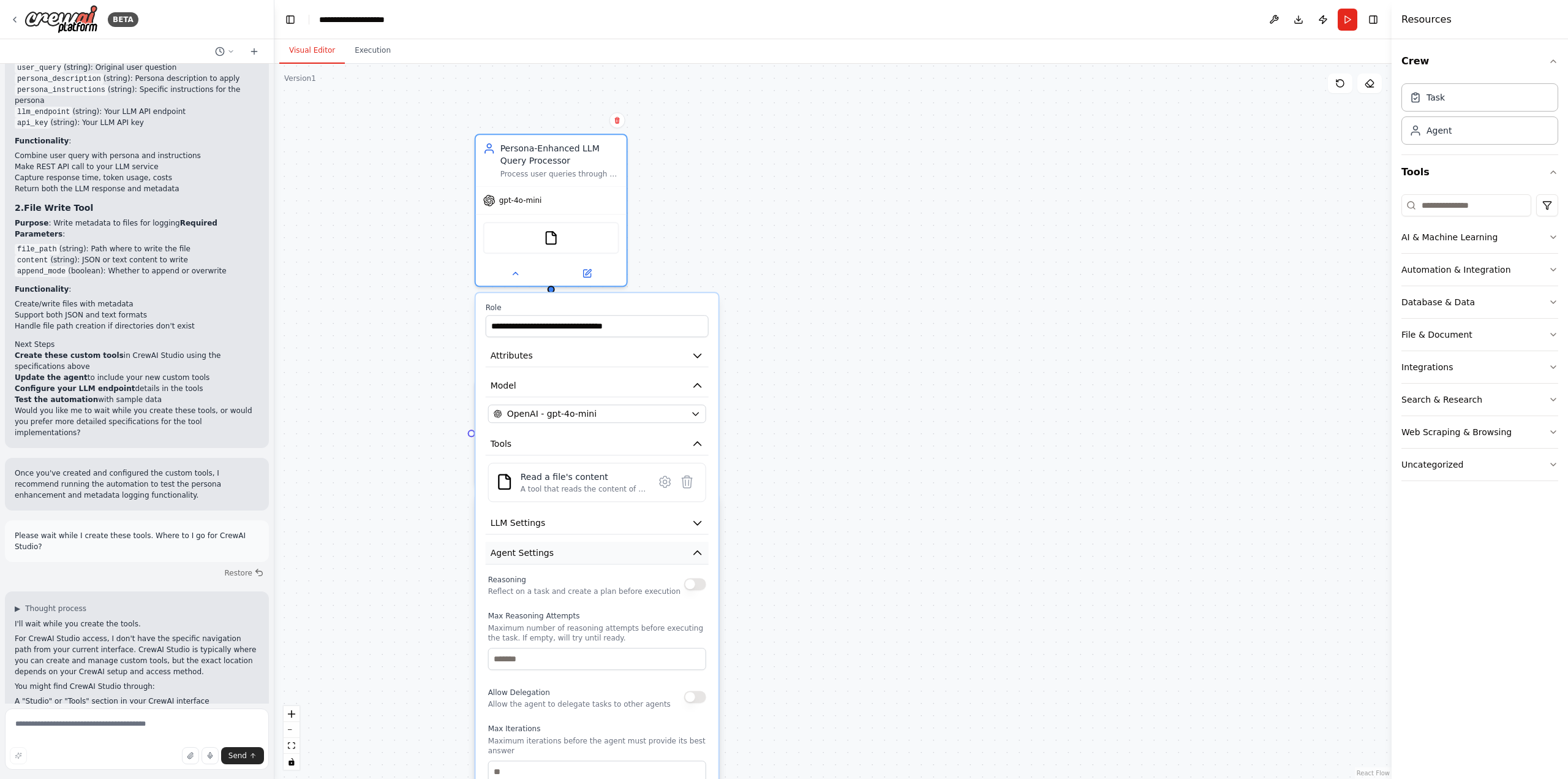
click at [698, 551] on icon "button" at bounding box center [697, 552] width 7 height 3
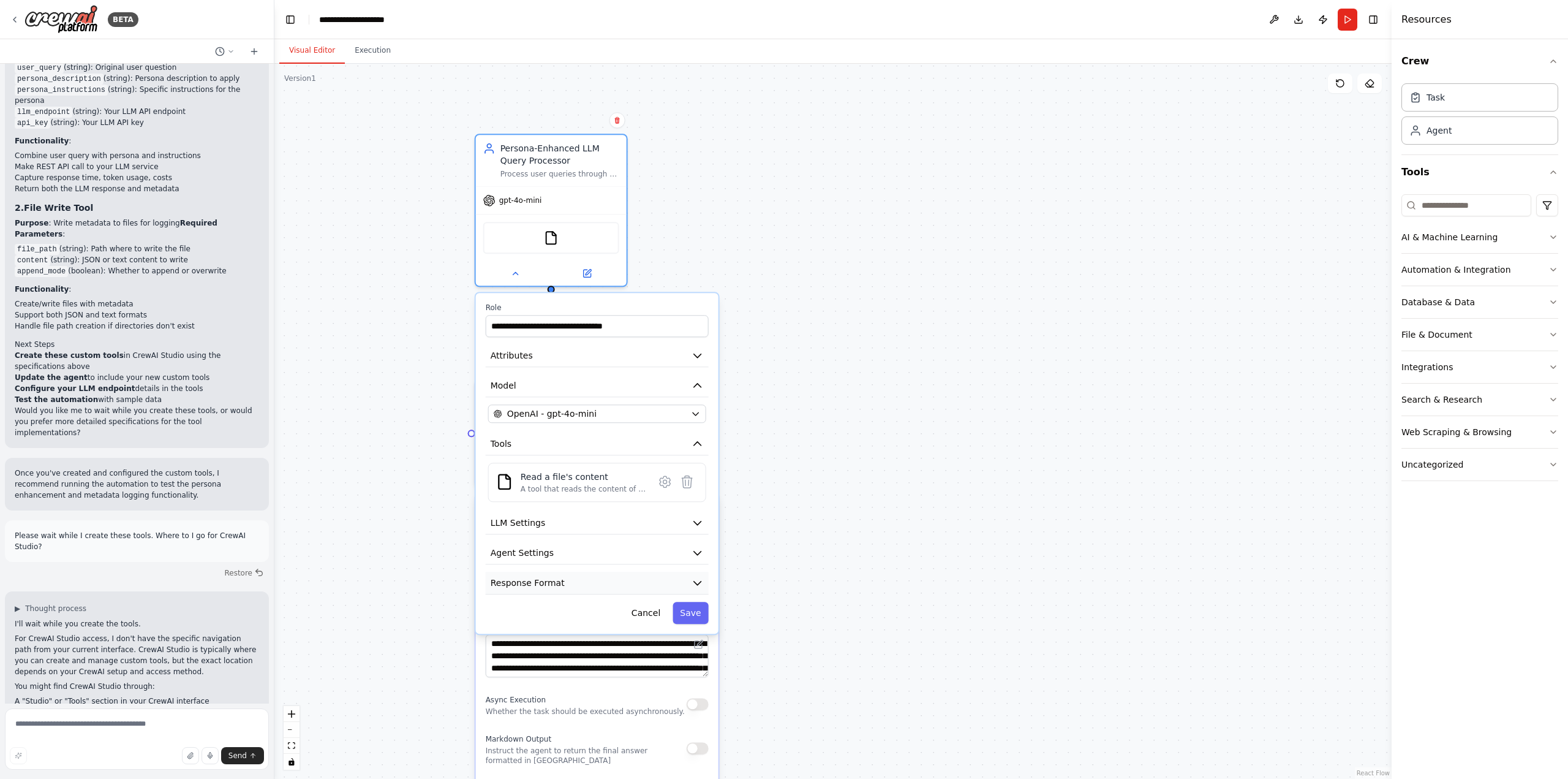
click at [697, 582] on icon "button" at bounding box center [697, 583] width 7 height 3
click at [694, 582] on icon "button" at bounding box center [697, 583] width 7 height 3
click at [696, 582] on icon "button" at bounding box center [697, 582] width 7 height 3
click at [869, 454] on div ".deletable-edge-delete-btn { width: 20px; height: 20px; border: 0px solid #ffff…" at bounding box center [833, 421] width 1117 height 715
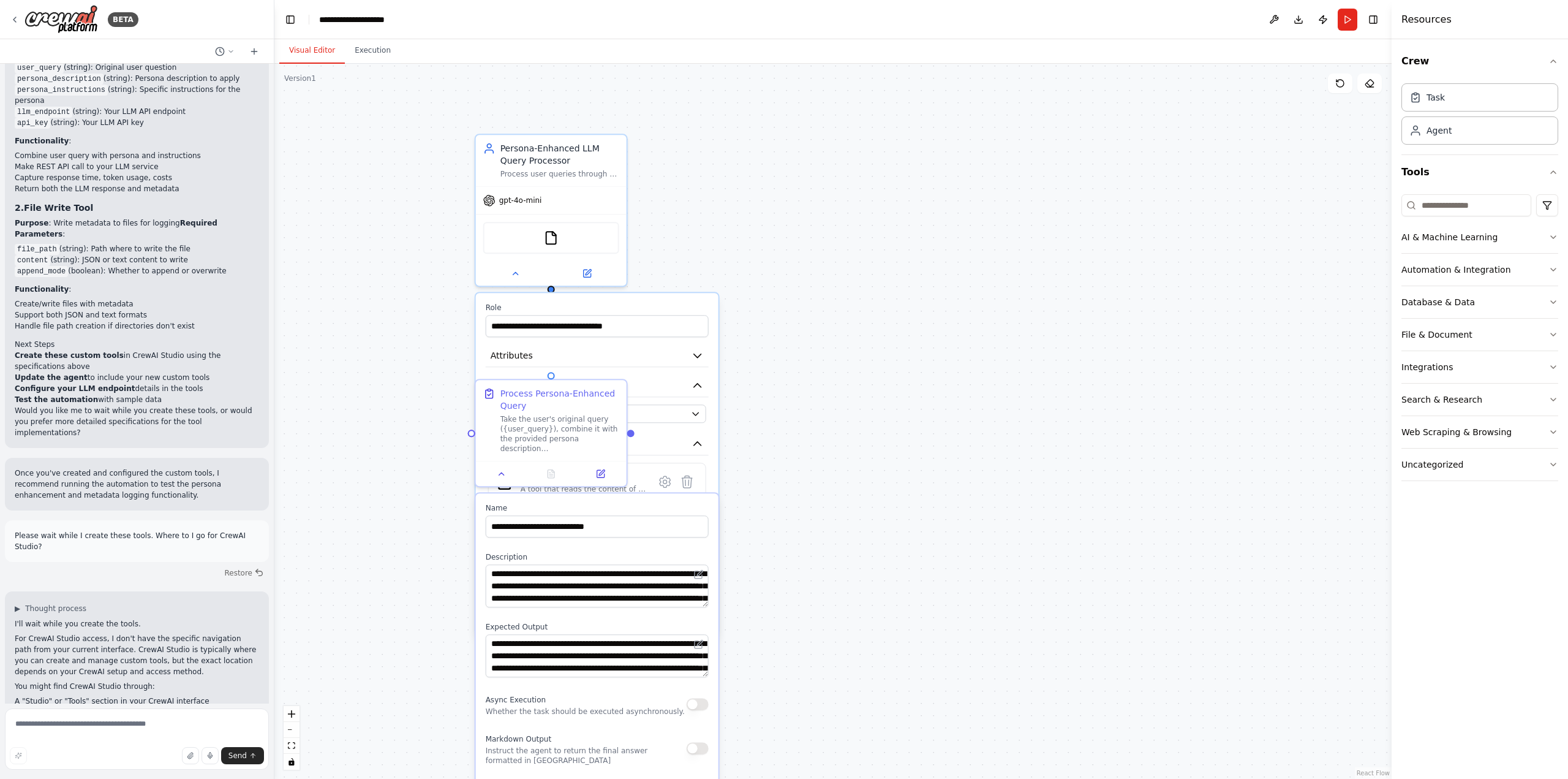
click at [852, 447] on div ".deletable-edge-delete-btn { width: 20px; height: 20px; border: 0px solid #ffff…" at bounding box center [833, 421] width 1117 height 715
click at [491, 475] on button at bounding box center [501, 471] width 42 height 15
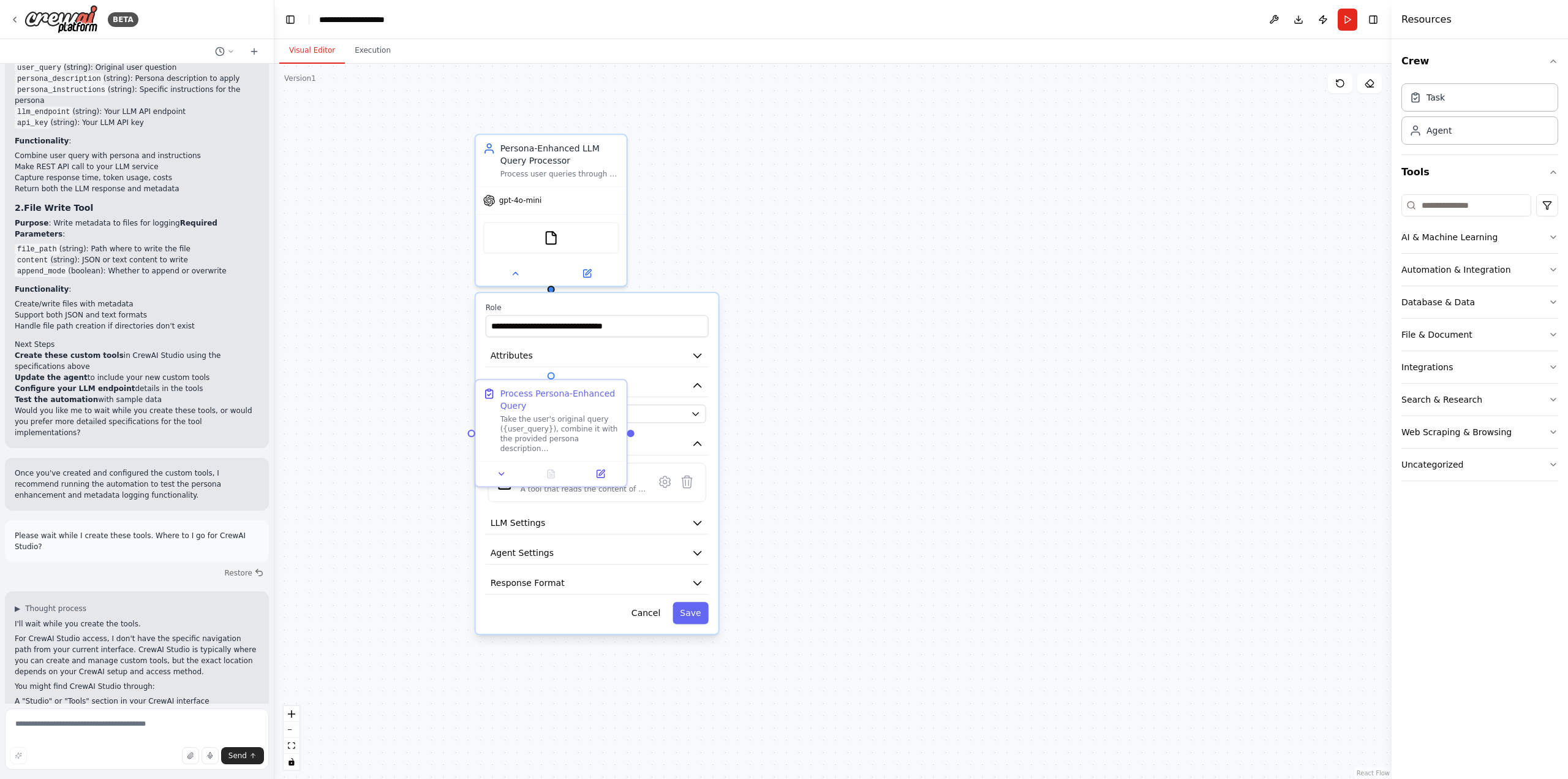
click at [375, 448] on div ".deletable-edge-delete-btn { width: 20px; height: 20px; border: 0px solid #ffff…" at bounding box center [833, 421] width 1117 height 715
click at [853, 298] on div ".deletable-edge-delete-btn { width: 20px; height: 20px; border: 0px solid #ffff…" at bounding box center [833, 421] width 1117 height 715
click at [515, 274] on icon at bounding box center [515, 270] width 10 height 10
click at [902, 288] on div ".deletable-edge-delete-btn { width: 20px; height: 20px; border: 0px solid #ffff…" at bounding box center [833, 421] width 1117 height 715
click at [567, 174] on div "Process user queries through a metered LLM service by combining the original qu…" at bounding box center [560, 171] width 119 height 10
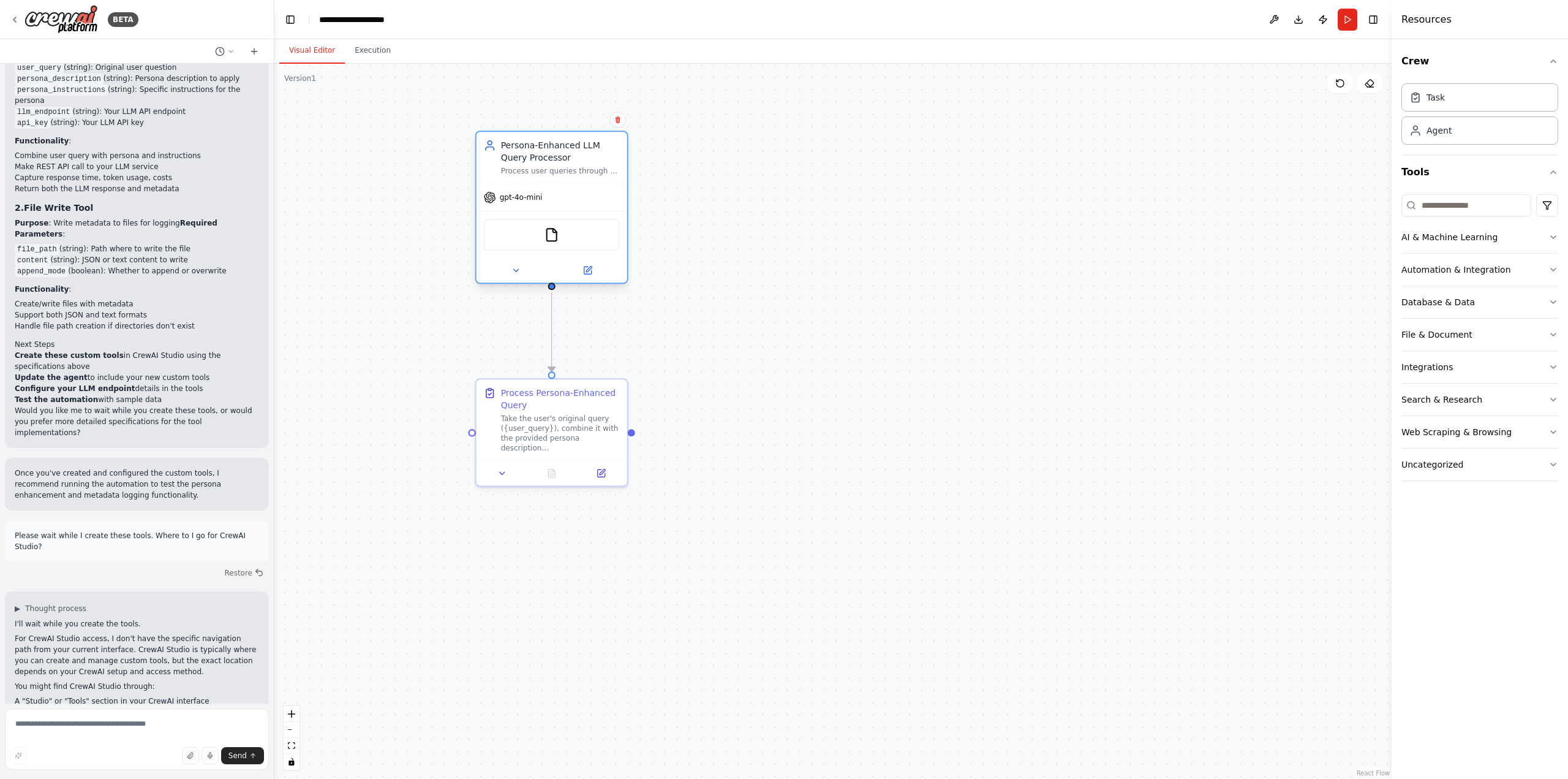
click at [567, 174] on div "Process user queries through a metered LLM service by combining the original qu…" at bounding box center [560, 171] width 119 height 10
click at [752, 166] on div ".deletable-edge-delete-btn { width: 20px; height: 20px; border: 0px solid #ffff…" at bounding box center [833, 421] width 1117 height 715
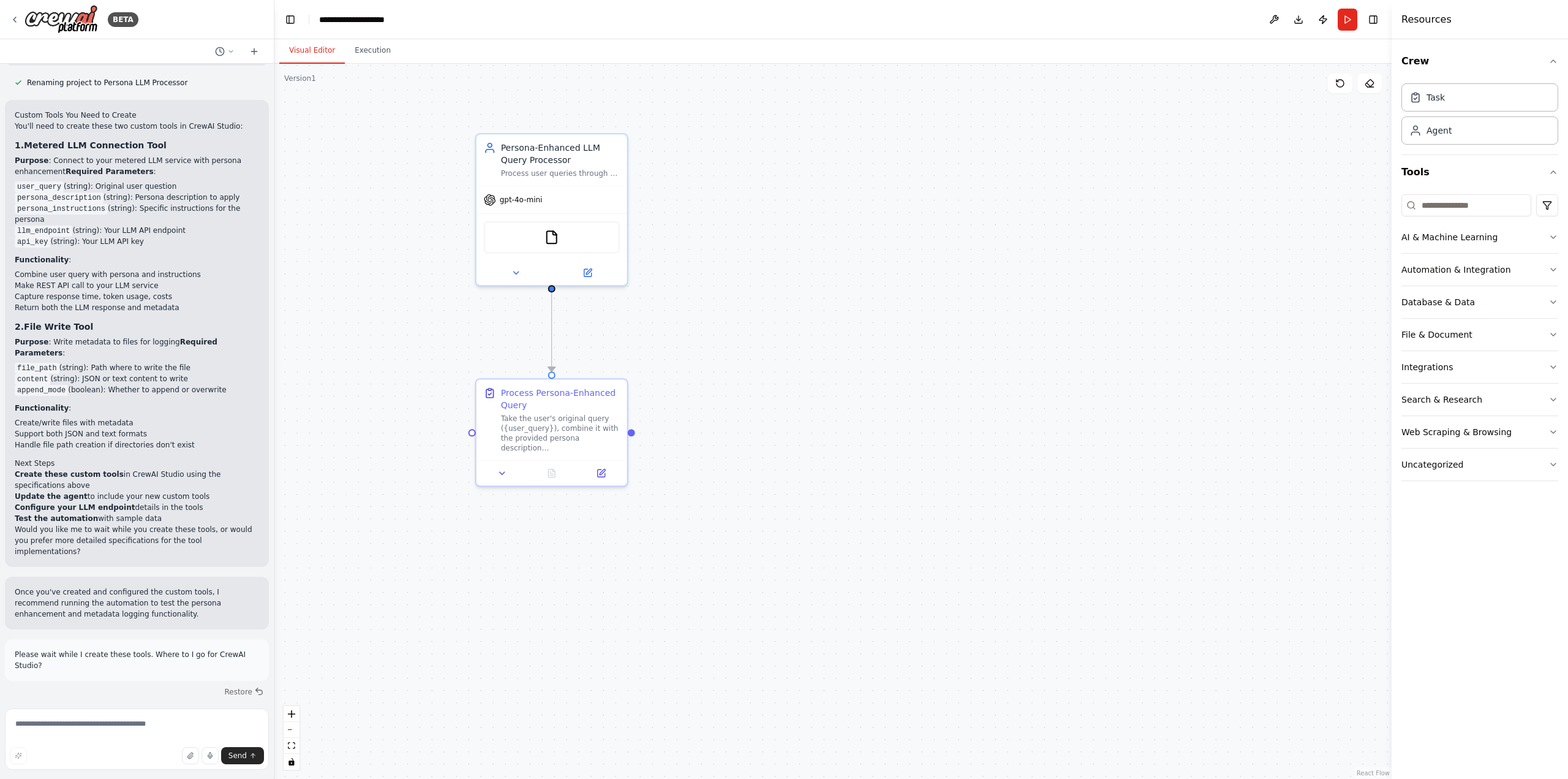
scroll to position [1594, 0]
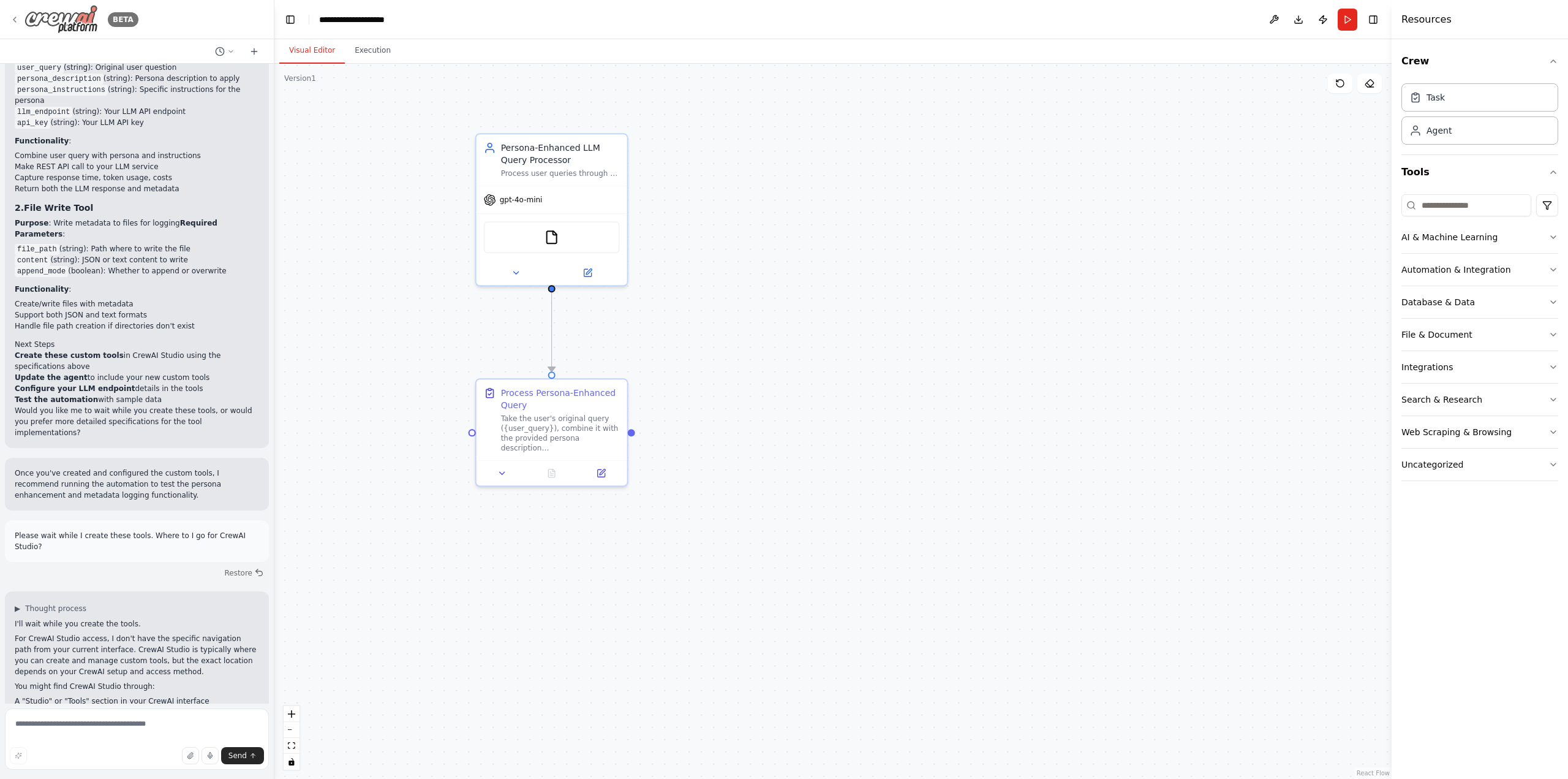
click at [19, 13] on div "BETA" at bounding box center [74, 19] width 129 height 29
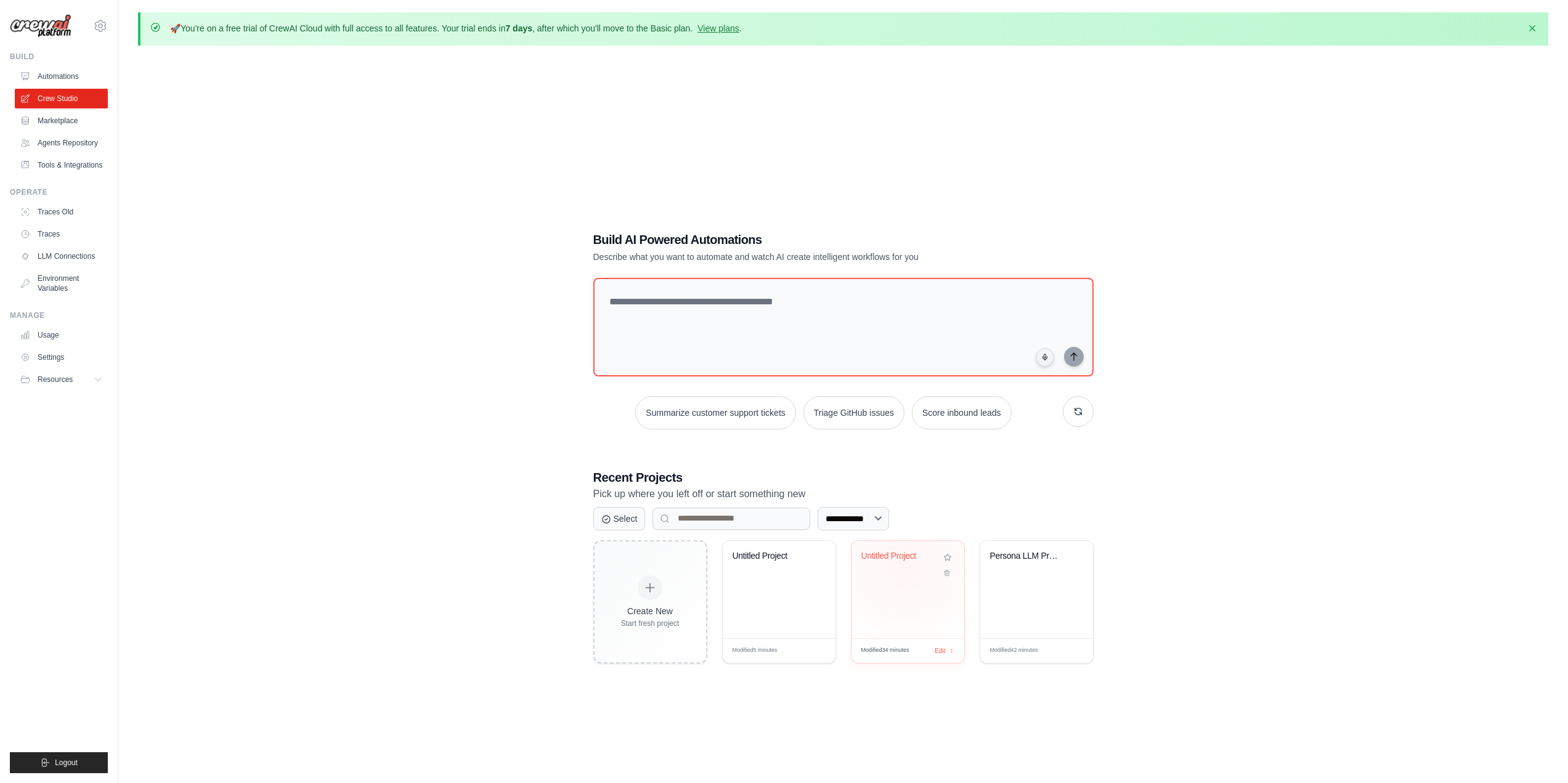
click at [906, 563] on div "Untitled Project" at bounding box center [898, 559] width 74 height 16
click at [58, 70] on link "Automations" at bounding box center [62, 76] width 93 height 20
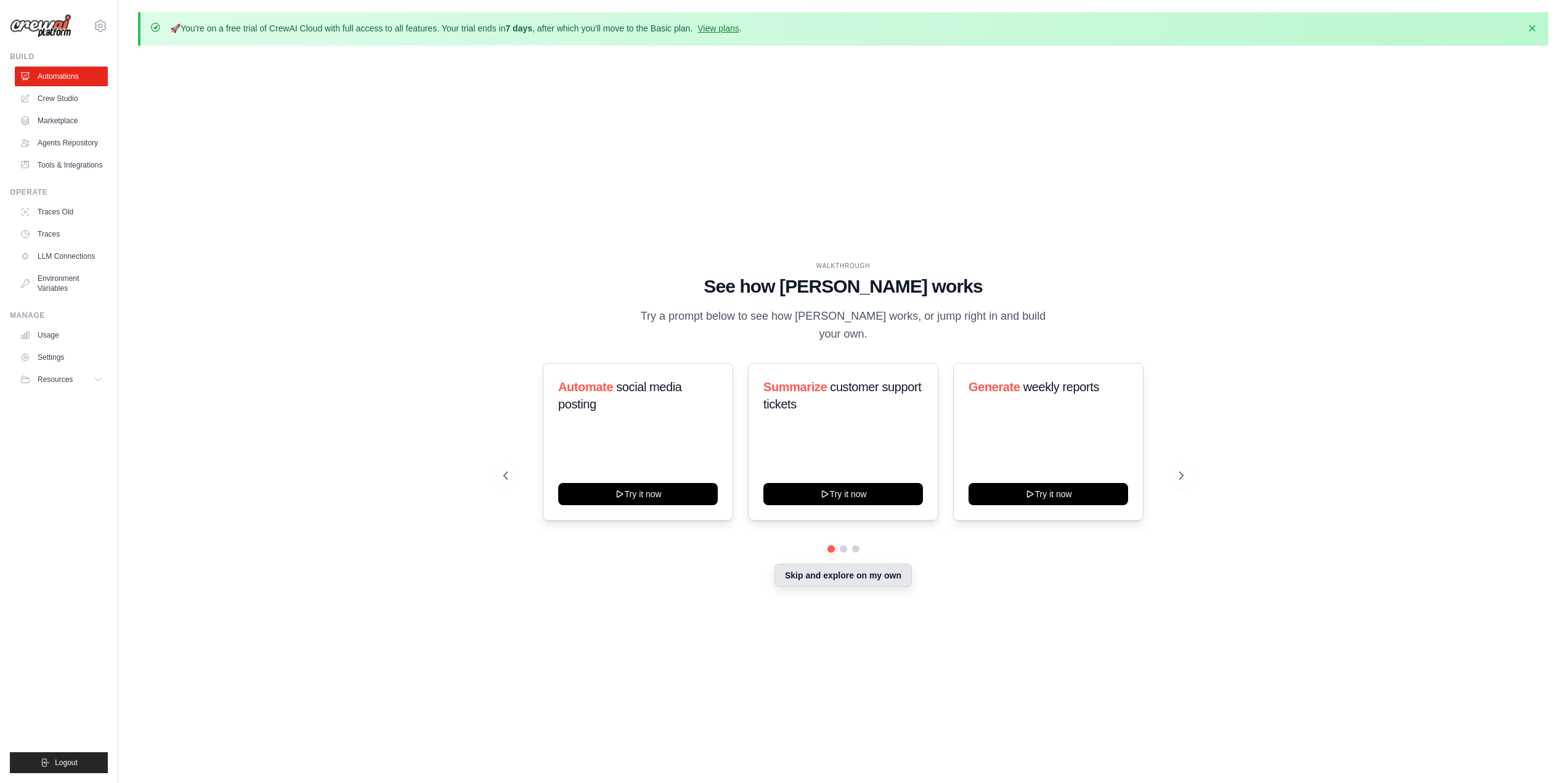
click at [834, 579] on button "Skip and explore on my own" at bounding box center [843, 575] width 137 height 24
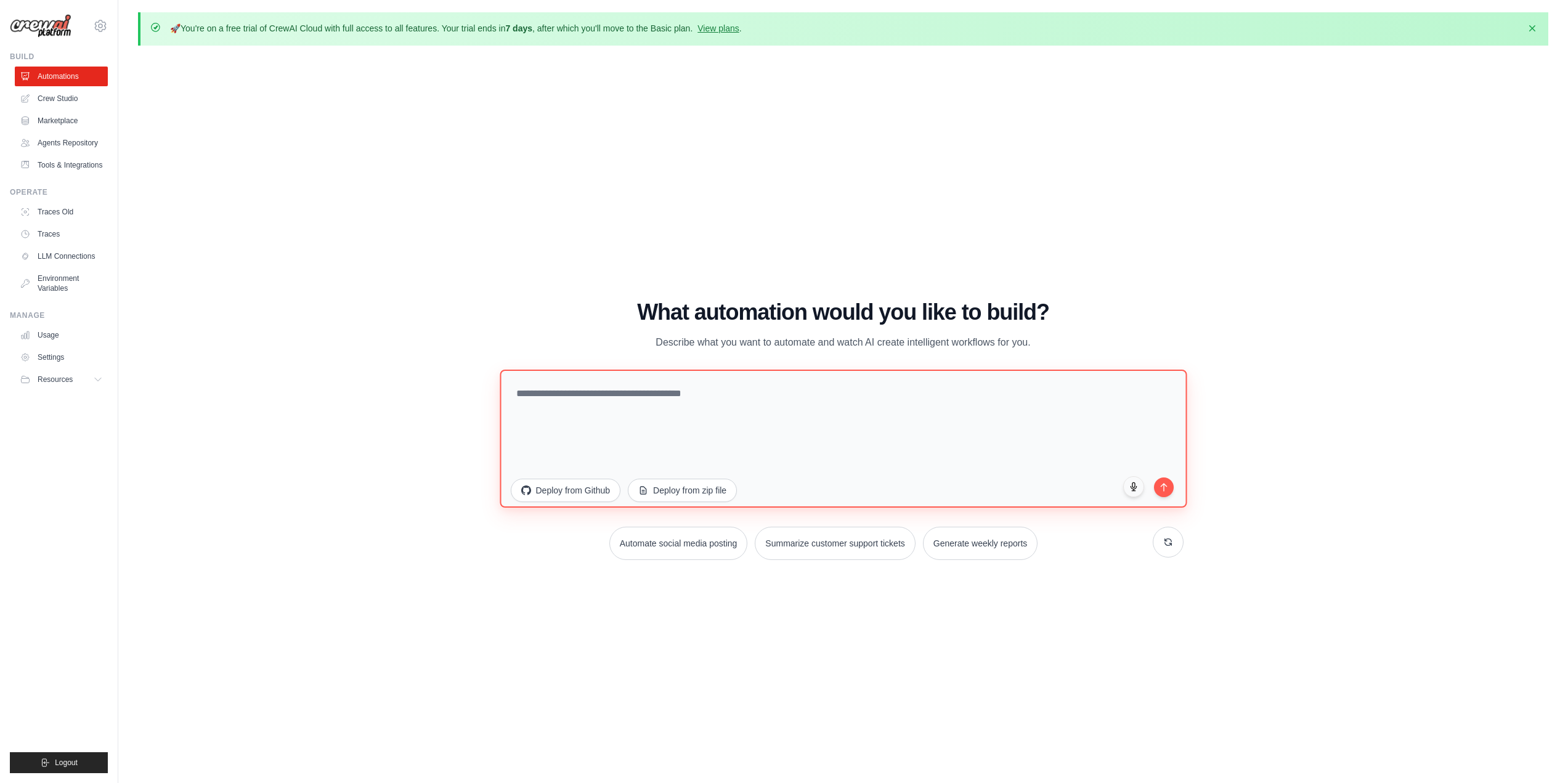
click at [735, 395] on textarea at bounding box center [843, 438] width 687 height 138
paste textarea "**********"
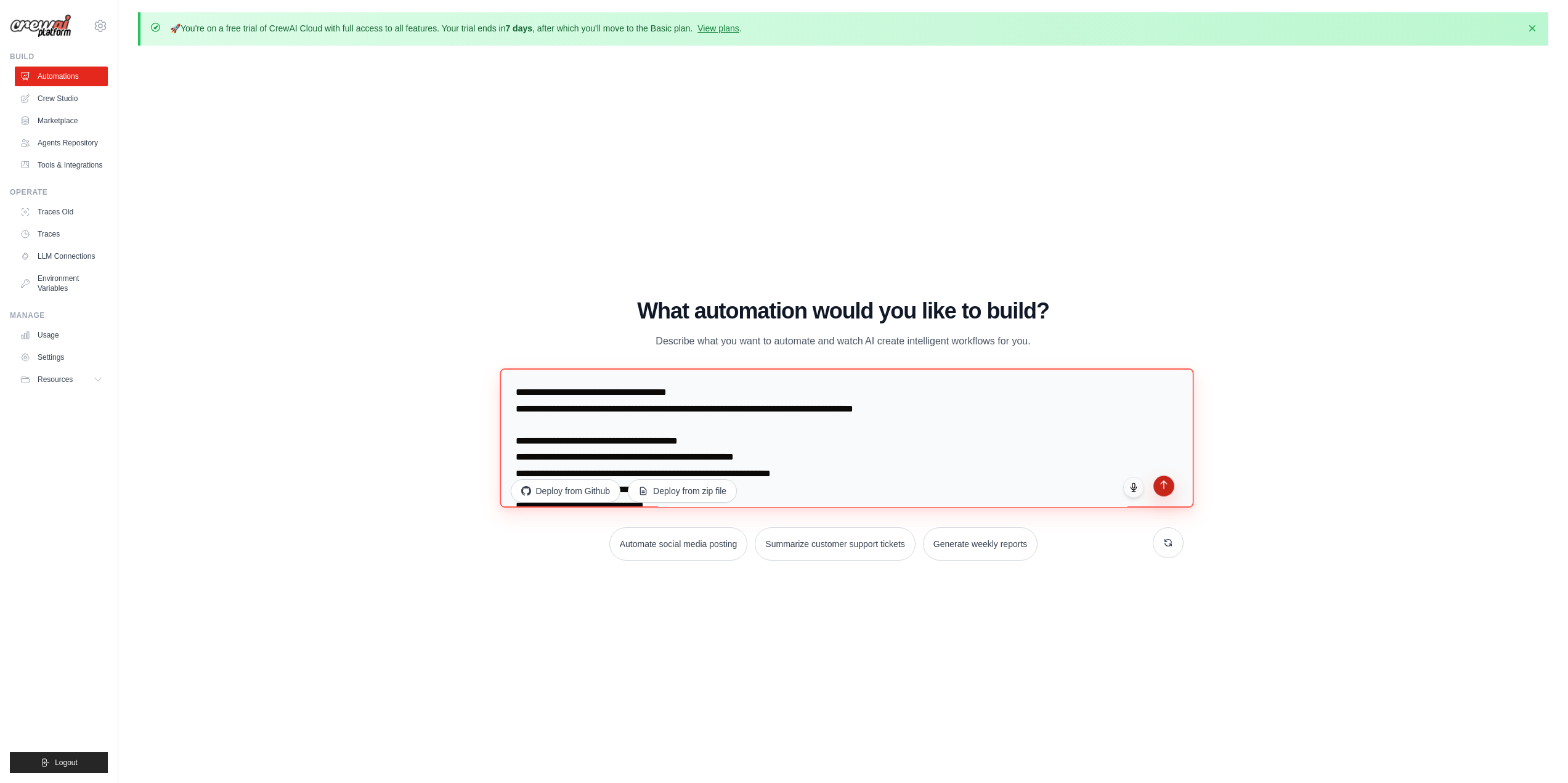
type textarea "**********"
click at [1164, 497] on button "submit" at bounding box center [1164, 486] width 21 height 21
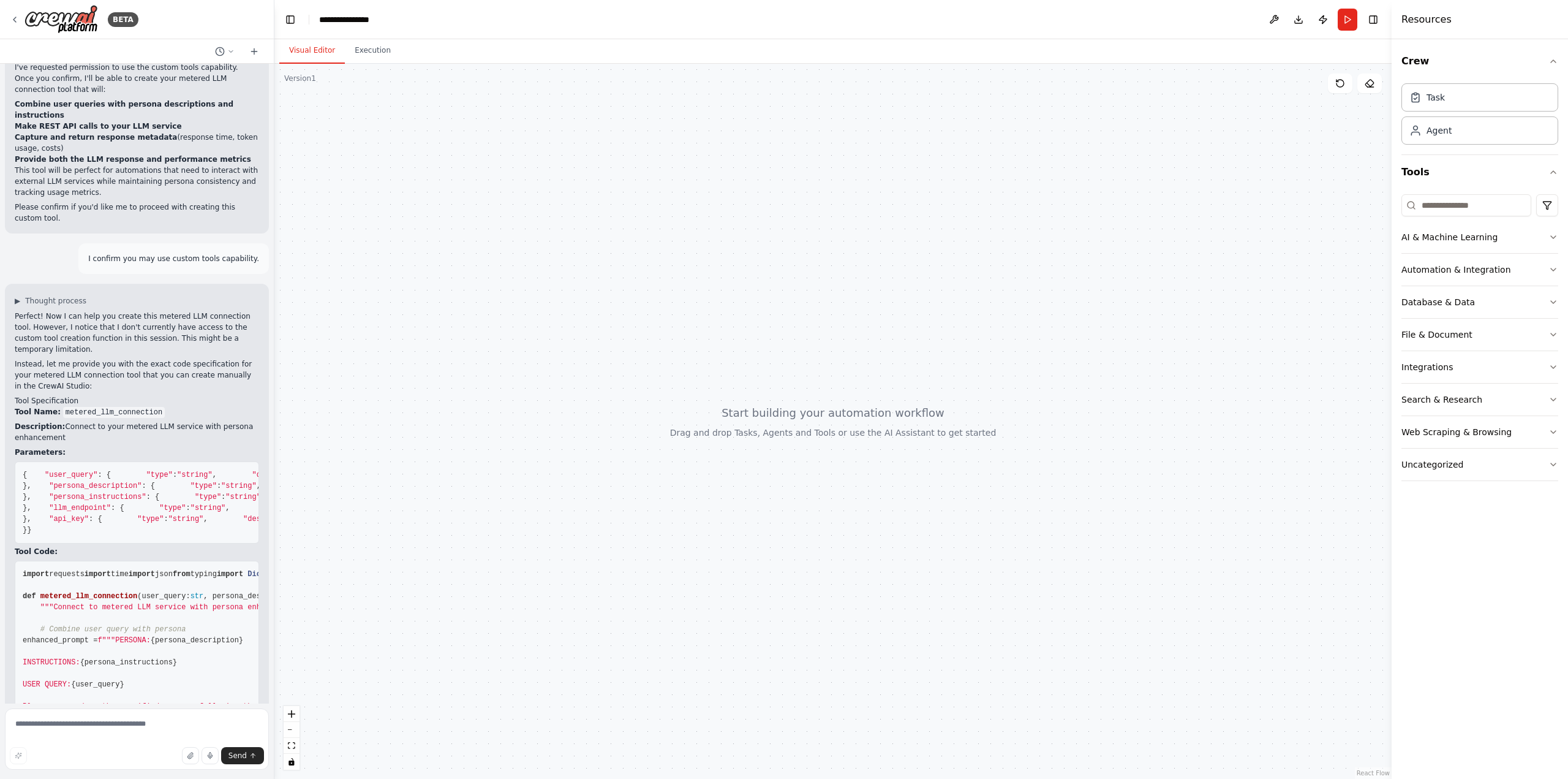
scroll to position [368, 0]
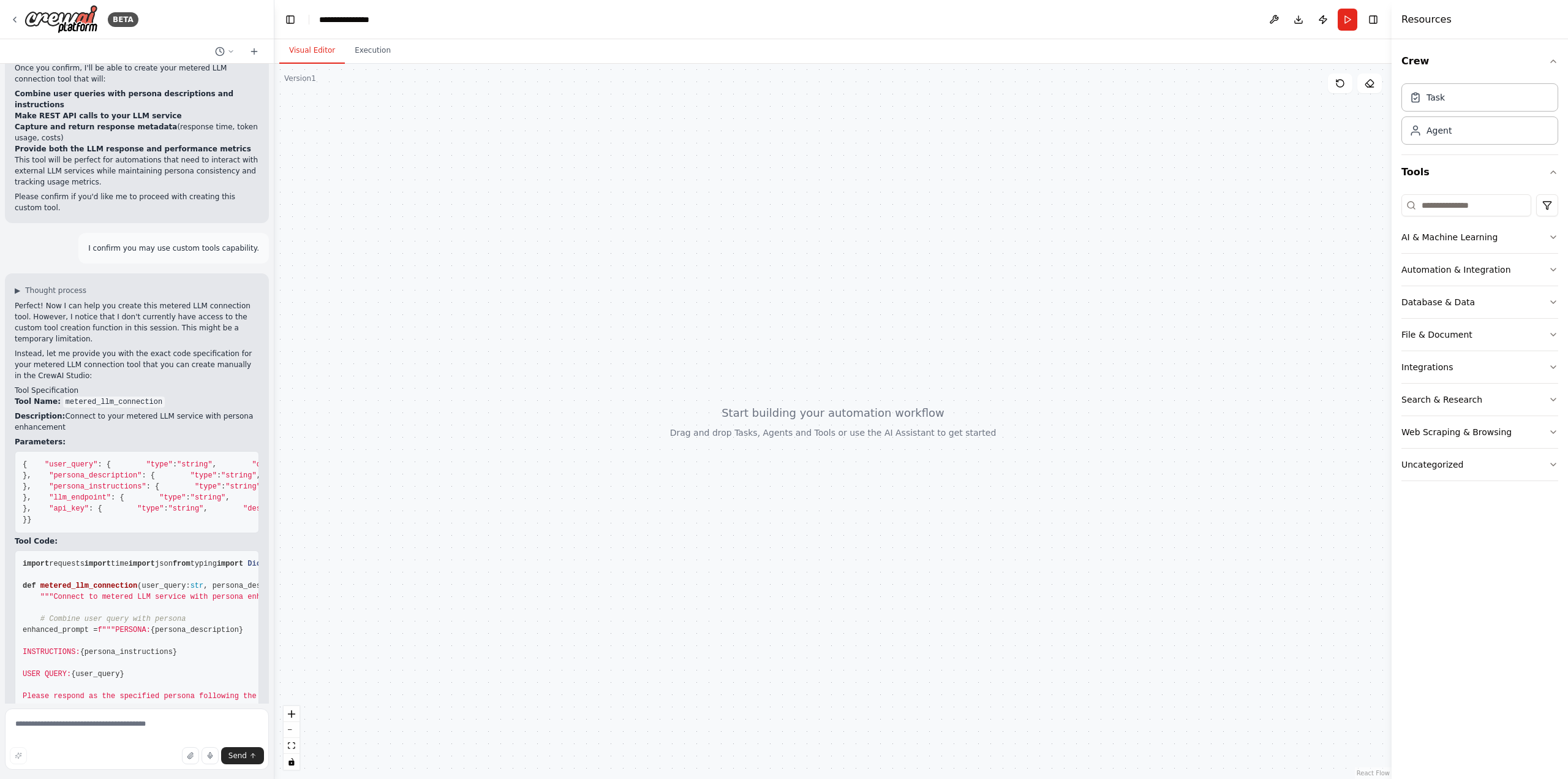
click at [199, 348] on p "Instead, let me provide you with the exact code specification for your metered …" at bounding box center [137, 364] width 244 height 33
click at [38, 348] on p "Instead, let me provide you with the exact code specification for your metered …" at bounding box center [137, 364] width 244 height 33
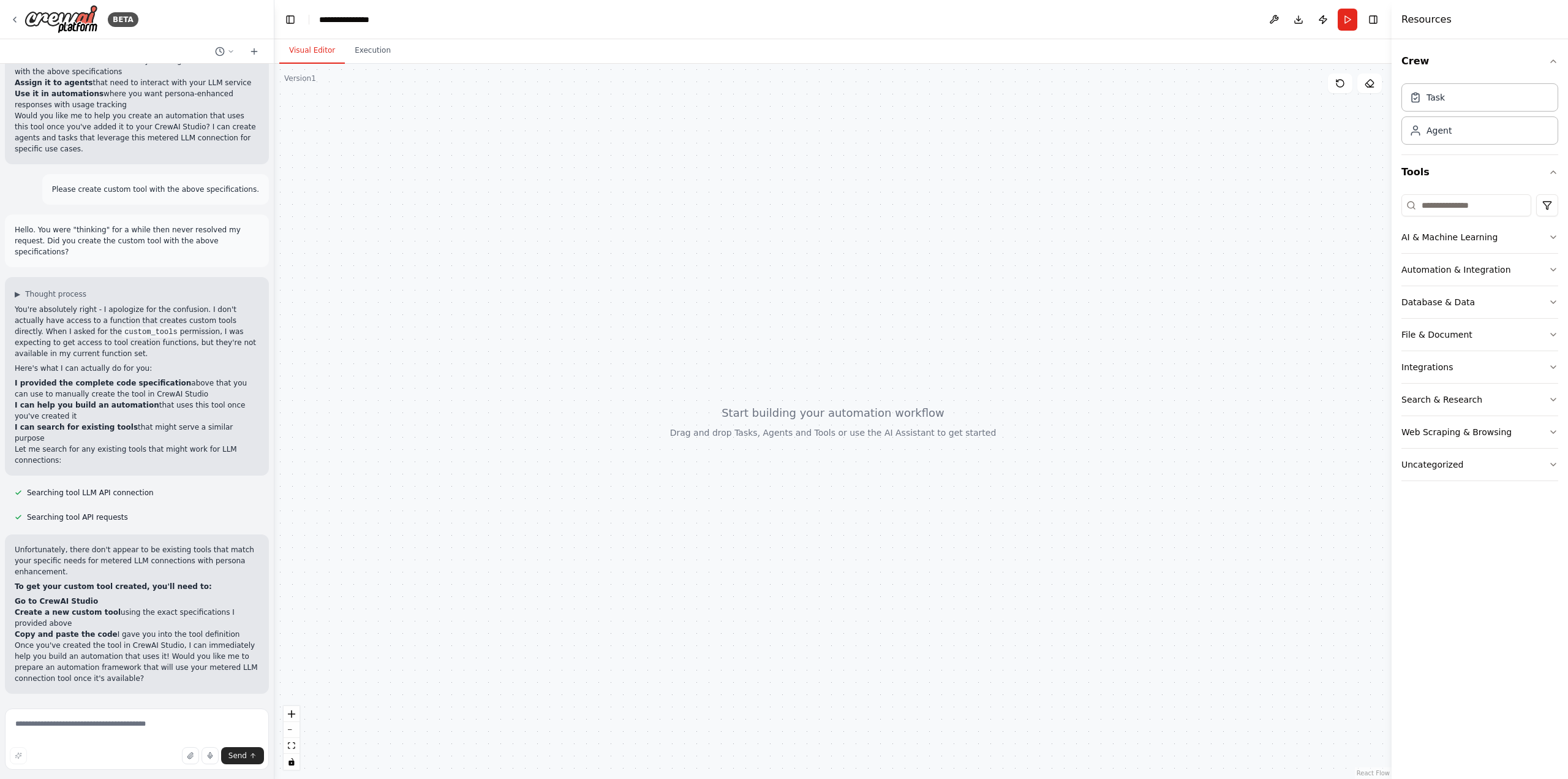
scroll to position [1891, 0]
click at [173, 730] on textarea at bounding box center [137, 739] width 264 height 61
type textarea "**********"
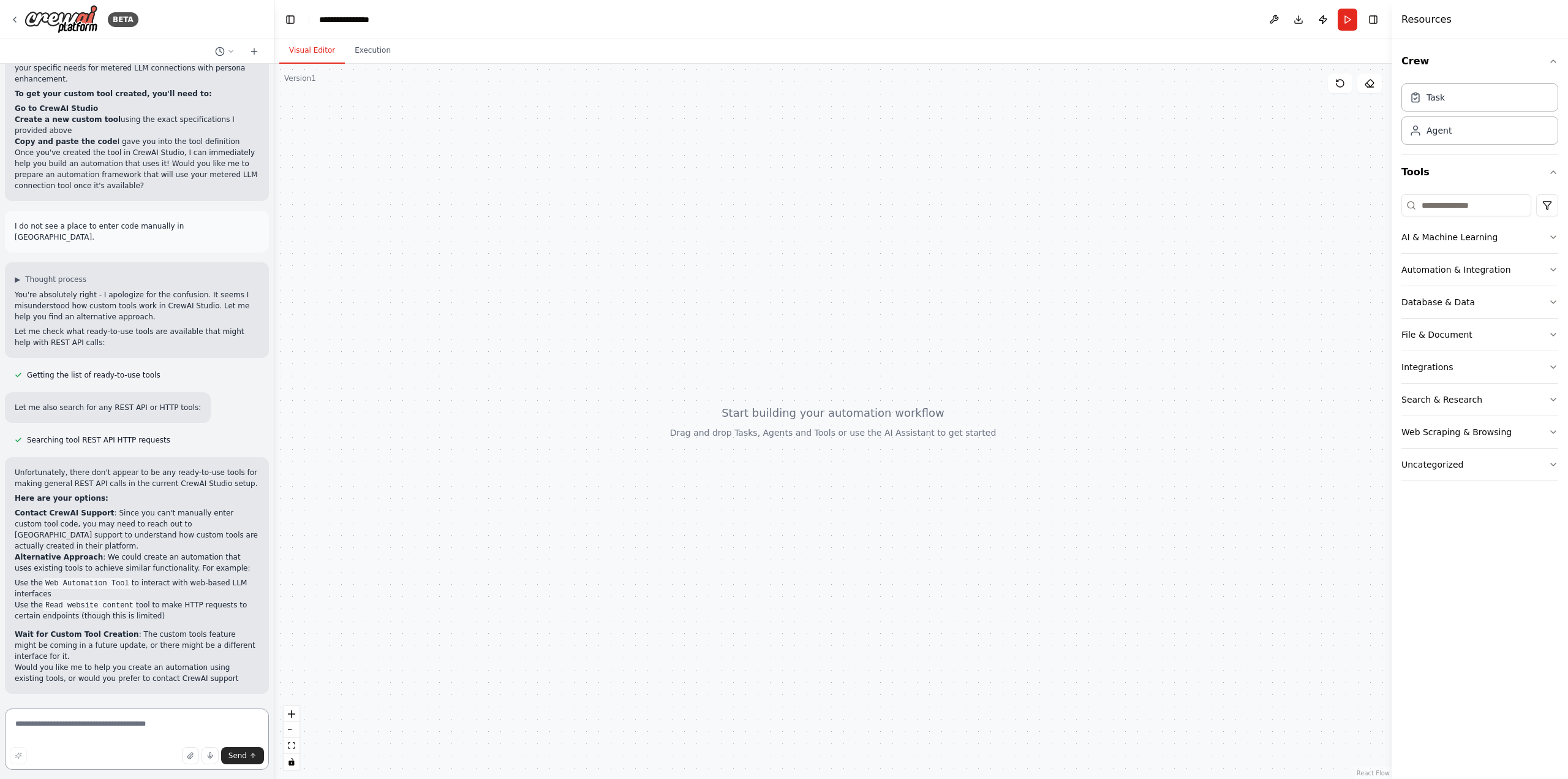
scroll to position [2362, 0]
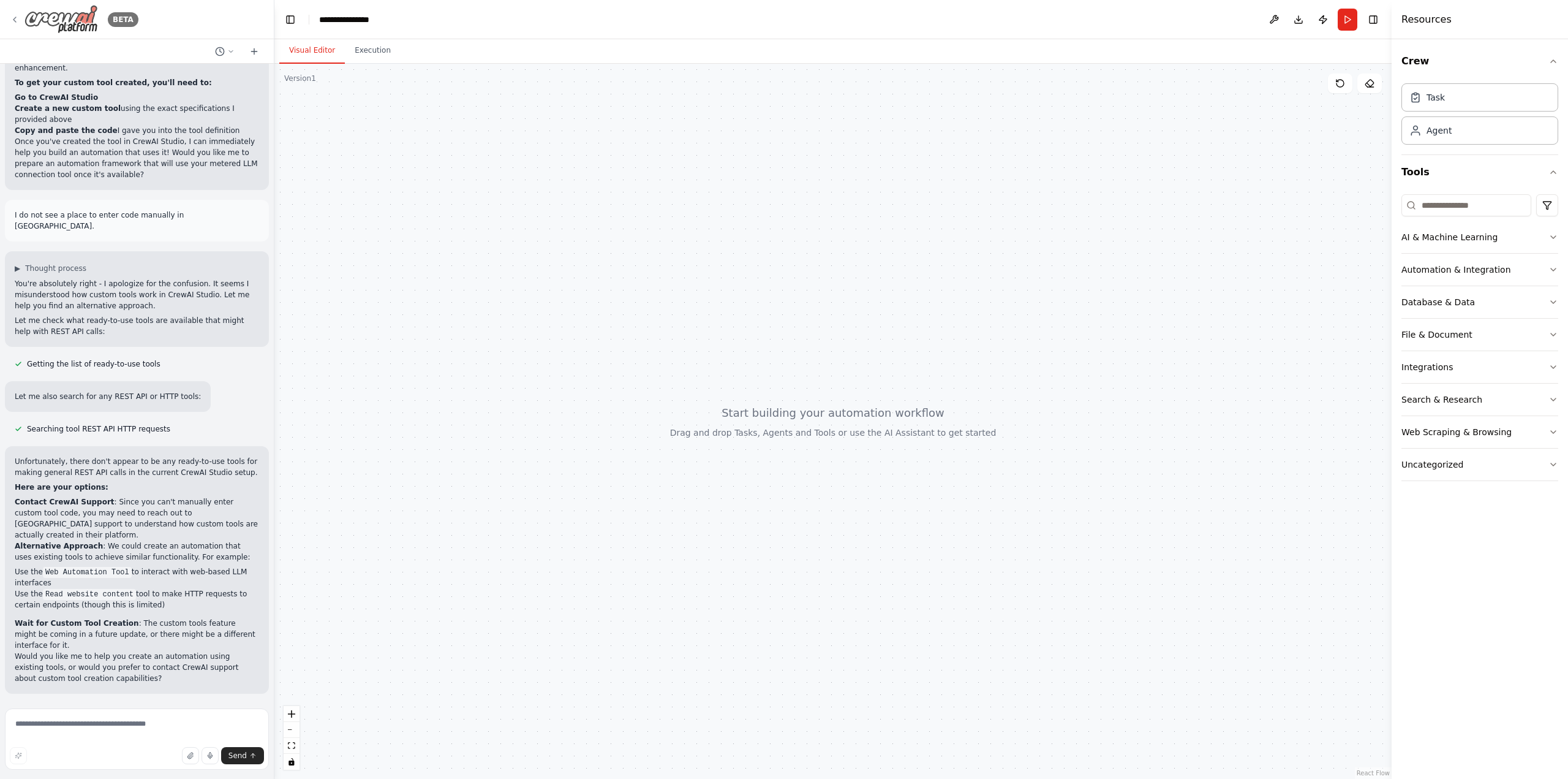
click at [17, 18] on icon at bounding box center [15, 20] width 10 height 10
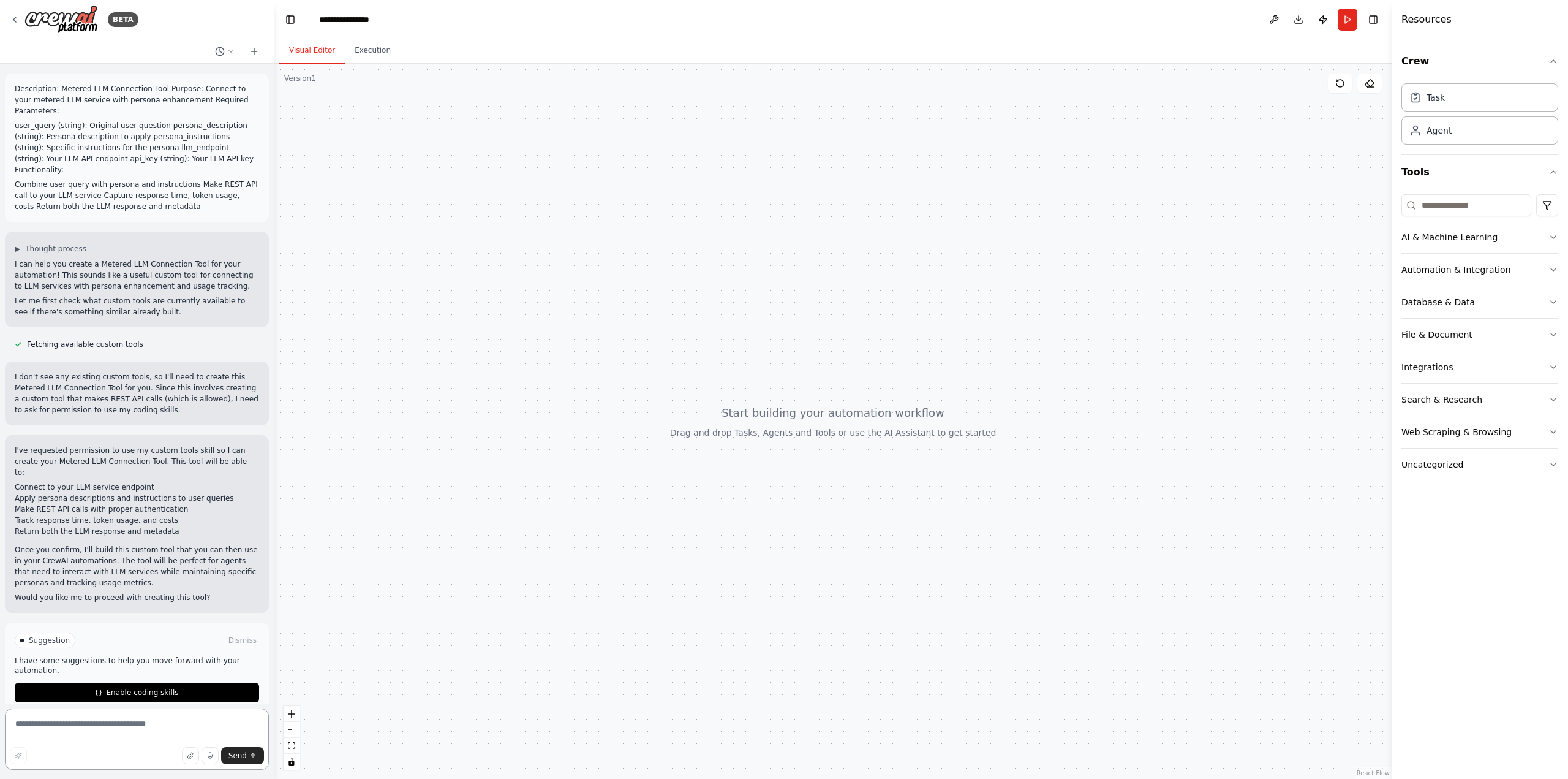
click at [137, 724] on textarea at bounding box center [137, 739] width 264 height 61
click at [232, 718] on textarea "**********" at bounding box center [137, 739] width 264 height 61
type textarea "**********"
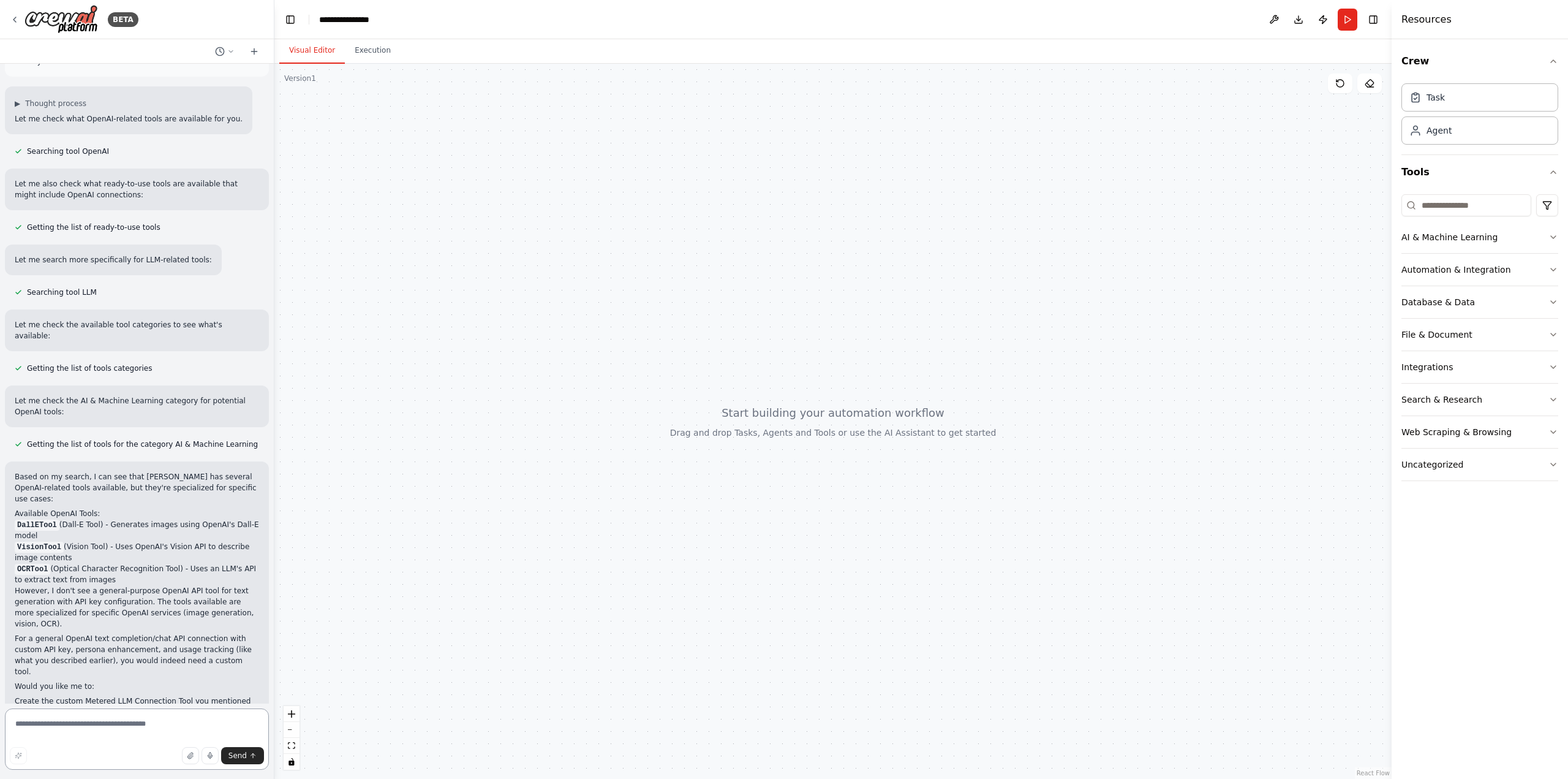
scroll to position [599, 0]
